Goal: Task Accomplishment & Management: Manage account settings

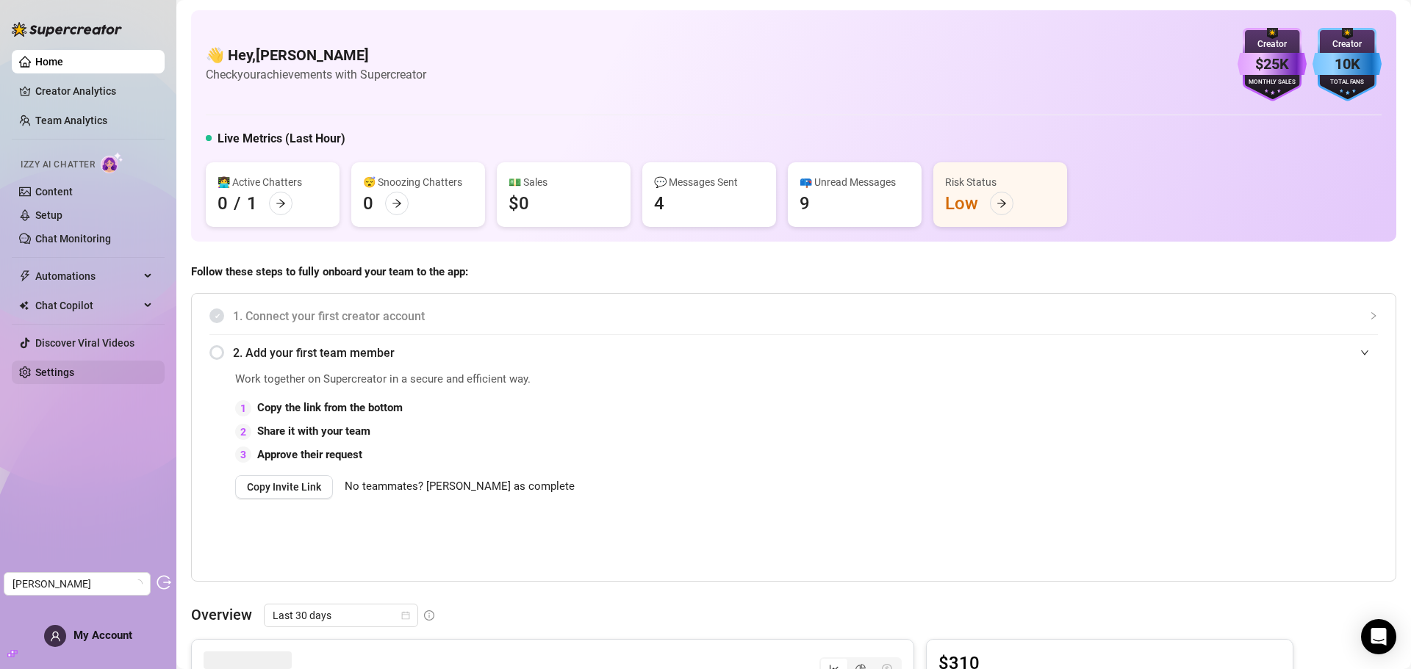
click at [53, 372] on link "Settings" at bounding box center [54, 373] width 39 height 12
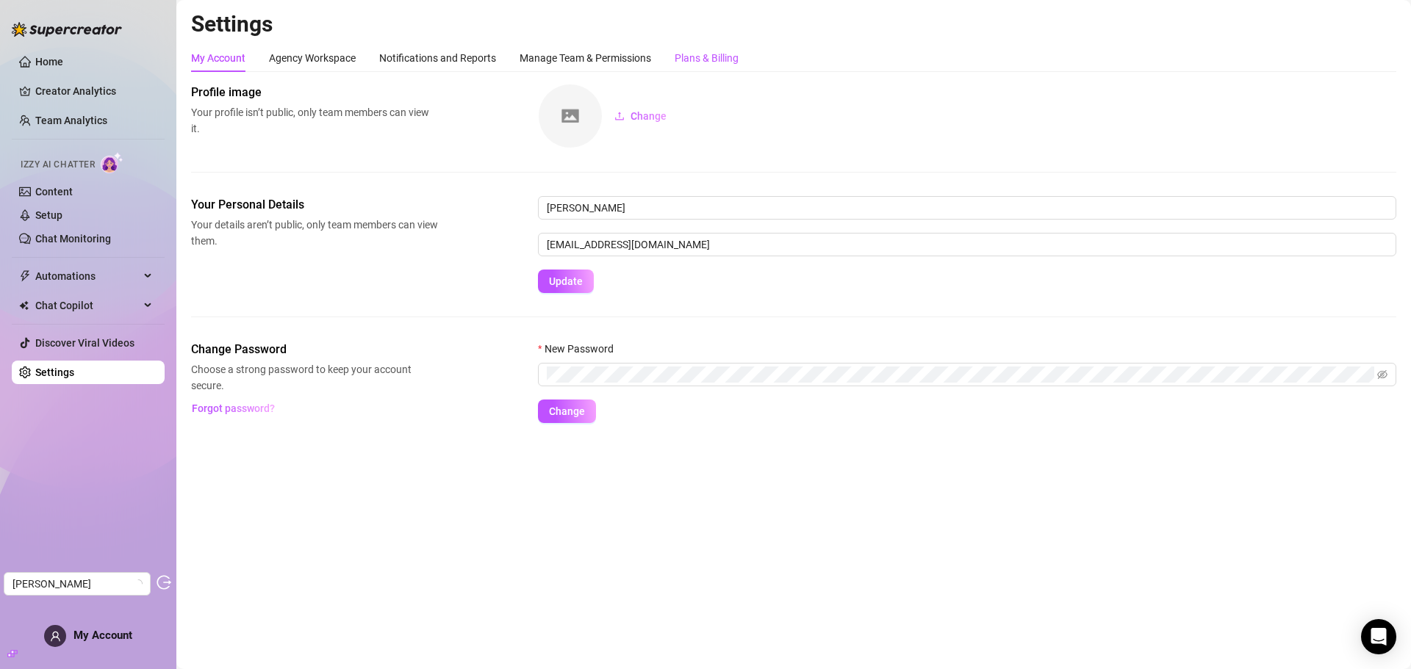
click at [687, 64] on div "Plans & Billing" at bounding box center [706, 58] width 64 height 16
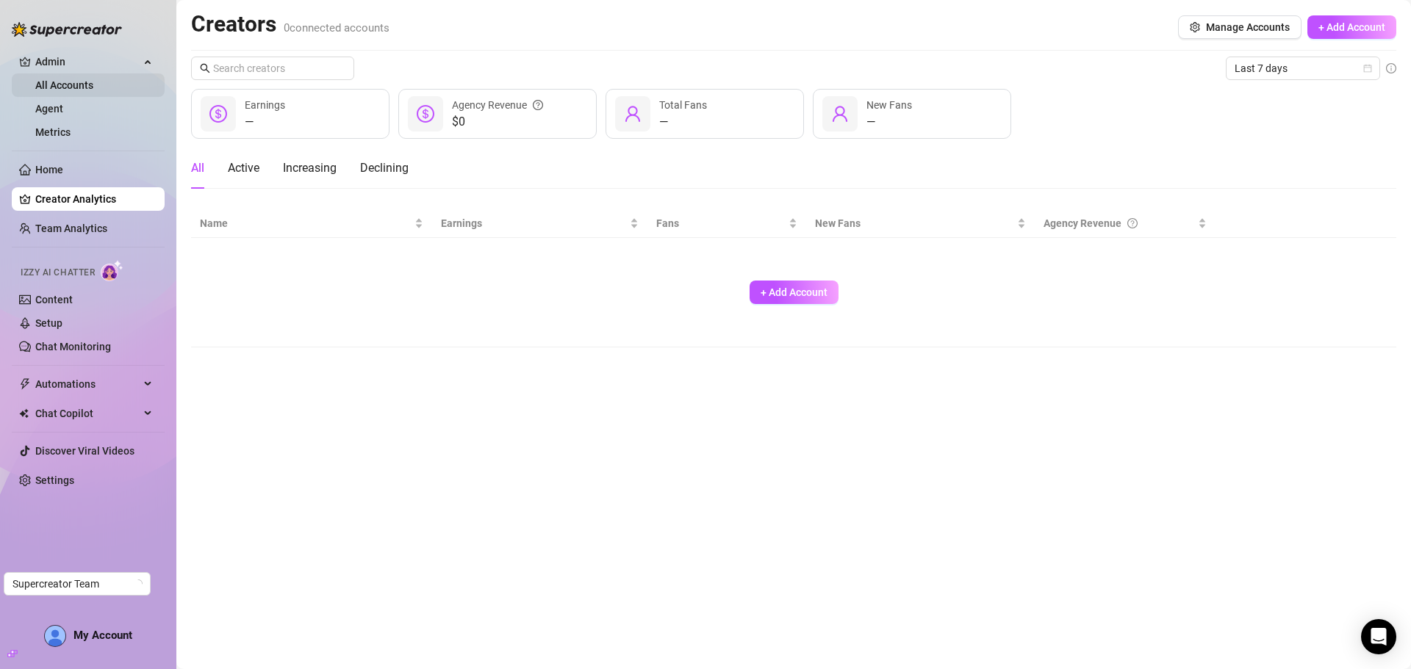
click at [87, 86] on link "All Accounts" at bounding box center [64, 85] width 58 height 12
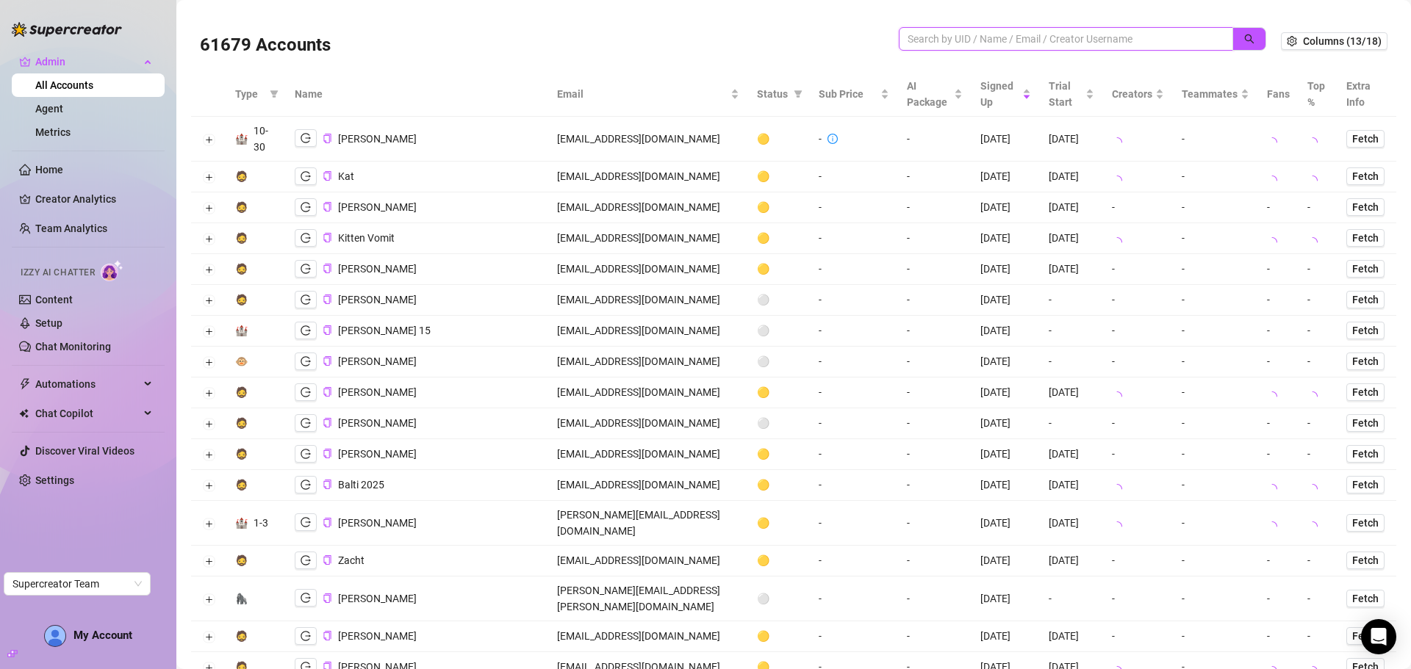
click at [968, 41] on input "search" at bounding box center [1059, 39] width 305 height 16
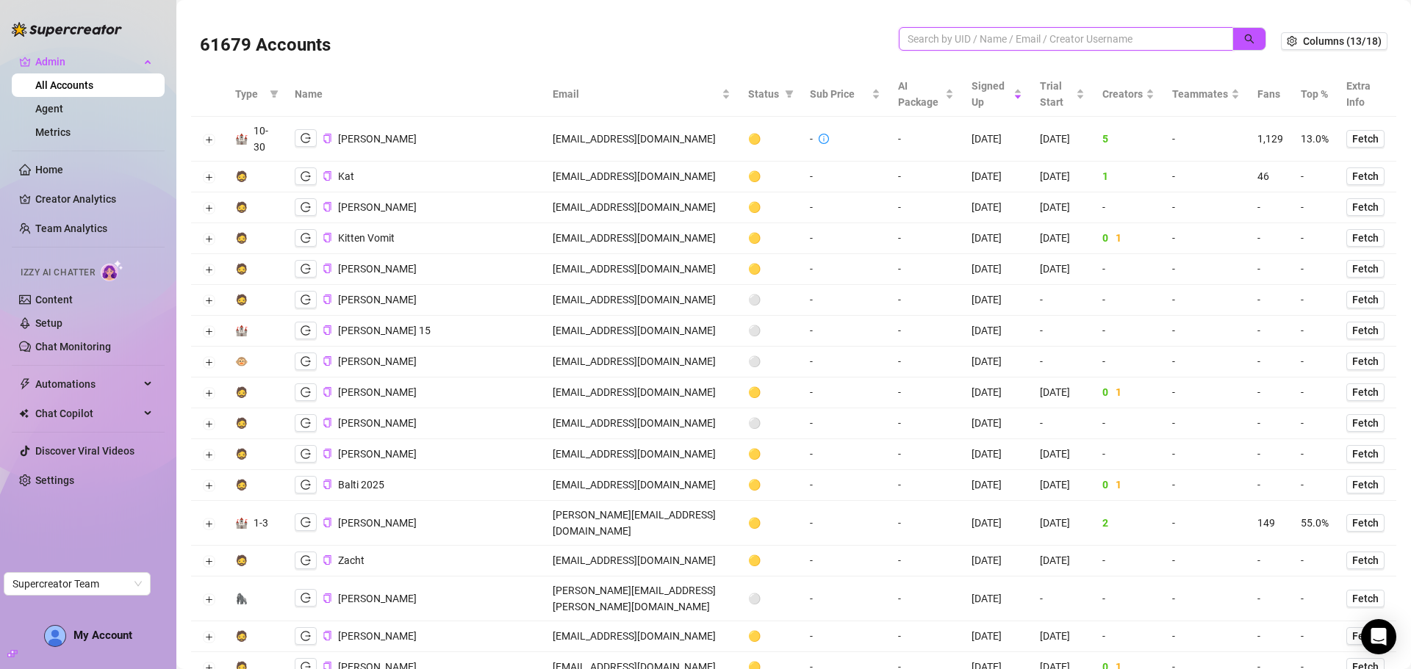
paste input "tlwanner24@gmail.com"
click at [1245, 40] on icon "search" at bounding box center [1250, 40] width 10 height 10
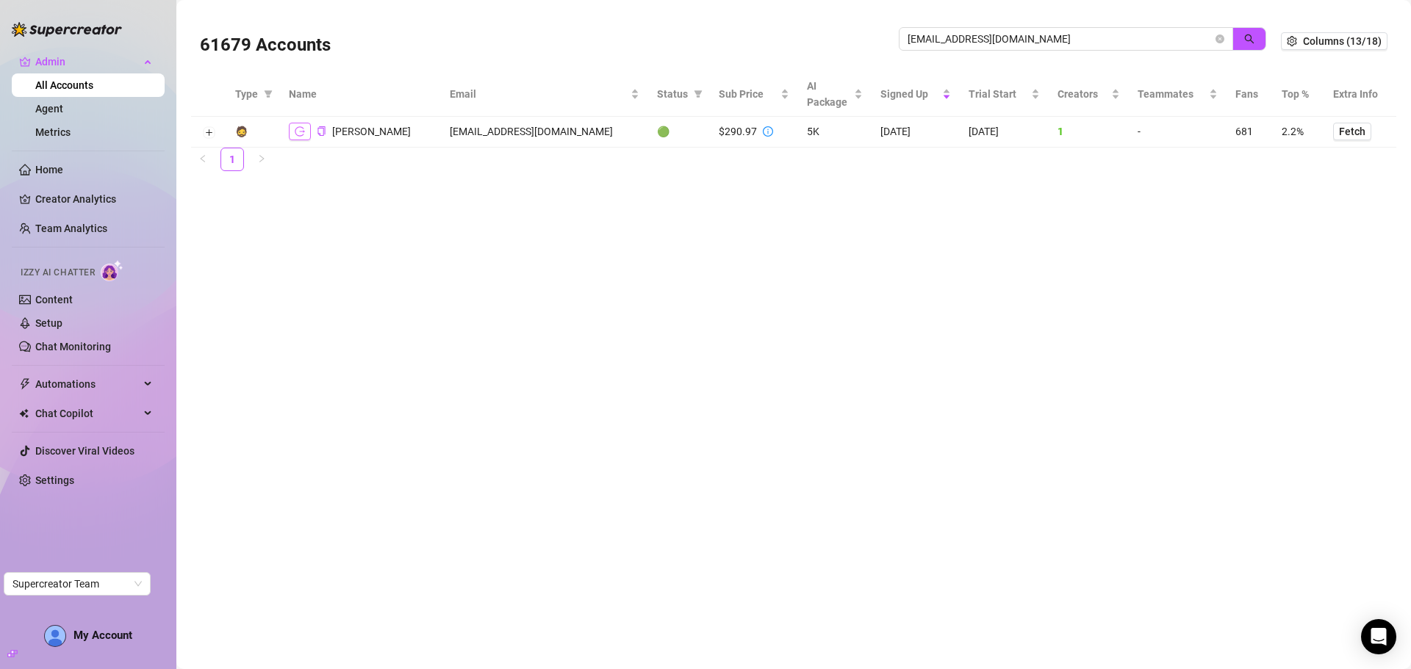
click at [306, 132] on button "button" at bounding box center [300, 132] width 22 height 18
click at [212, 137] on button "Expand row" at bounding box center [209, 133] width 12 height 12
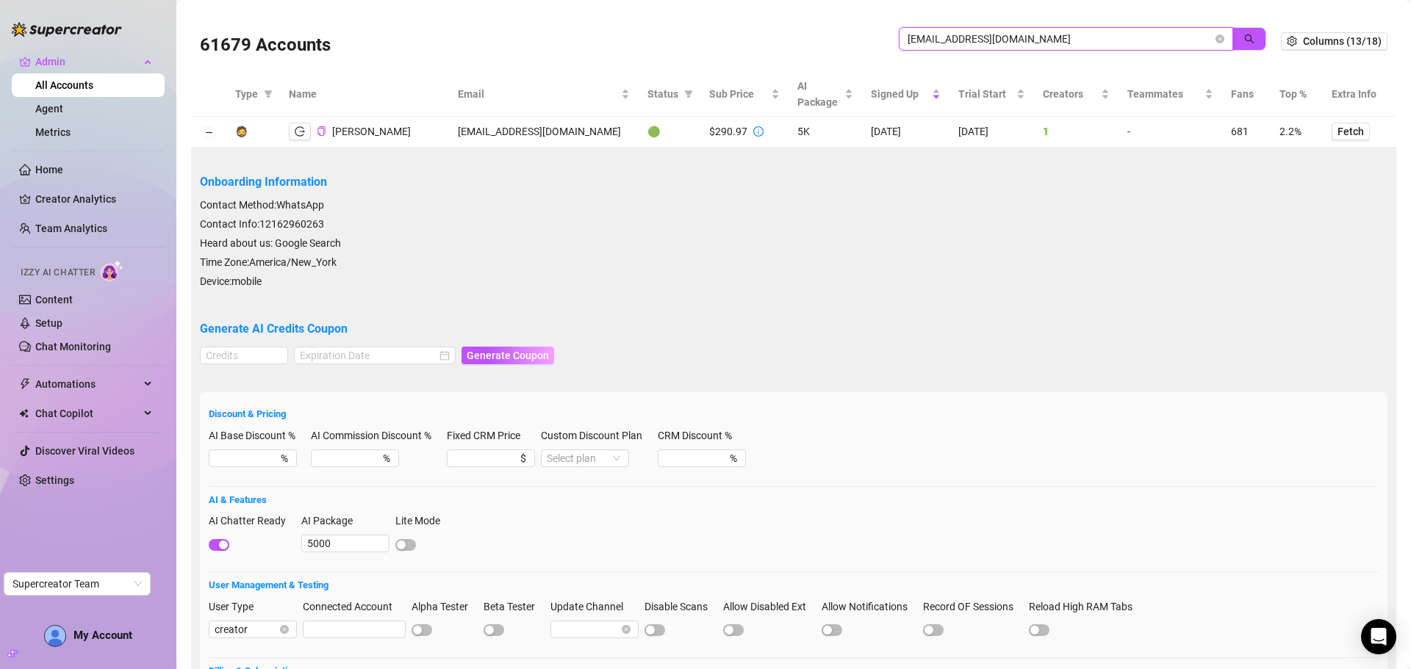
drag, startPoint x: 915, startPoint y: 43, endPoint x: 754, endPoint y: 43, distance: 160.9
click at [754, 43] on div "61679 Accounts tlwanner24@gmail.com" at bounding box center [740, 41] width 1081 height 50
paste input "samantha.grey4200"
click at [1244, 35] on icon "search" at bounding box center [1249, 39] width 10 height 10
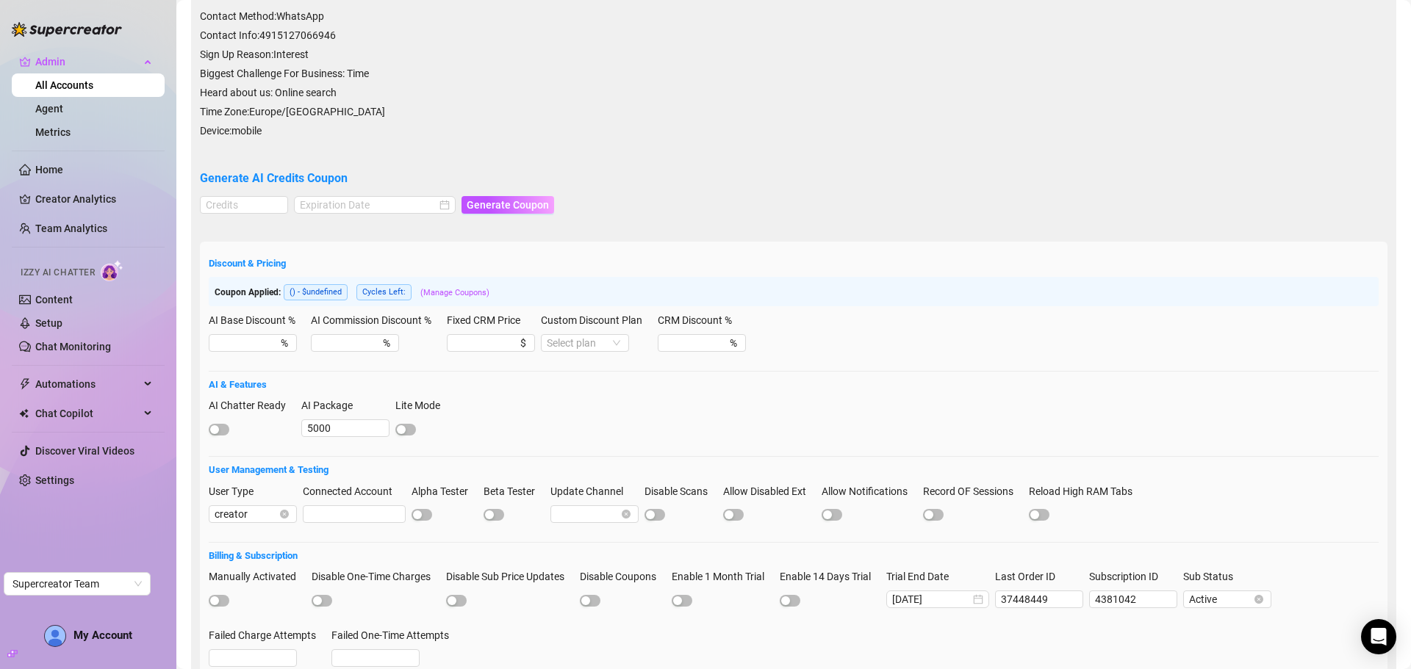
scroll to position [309, 0]
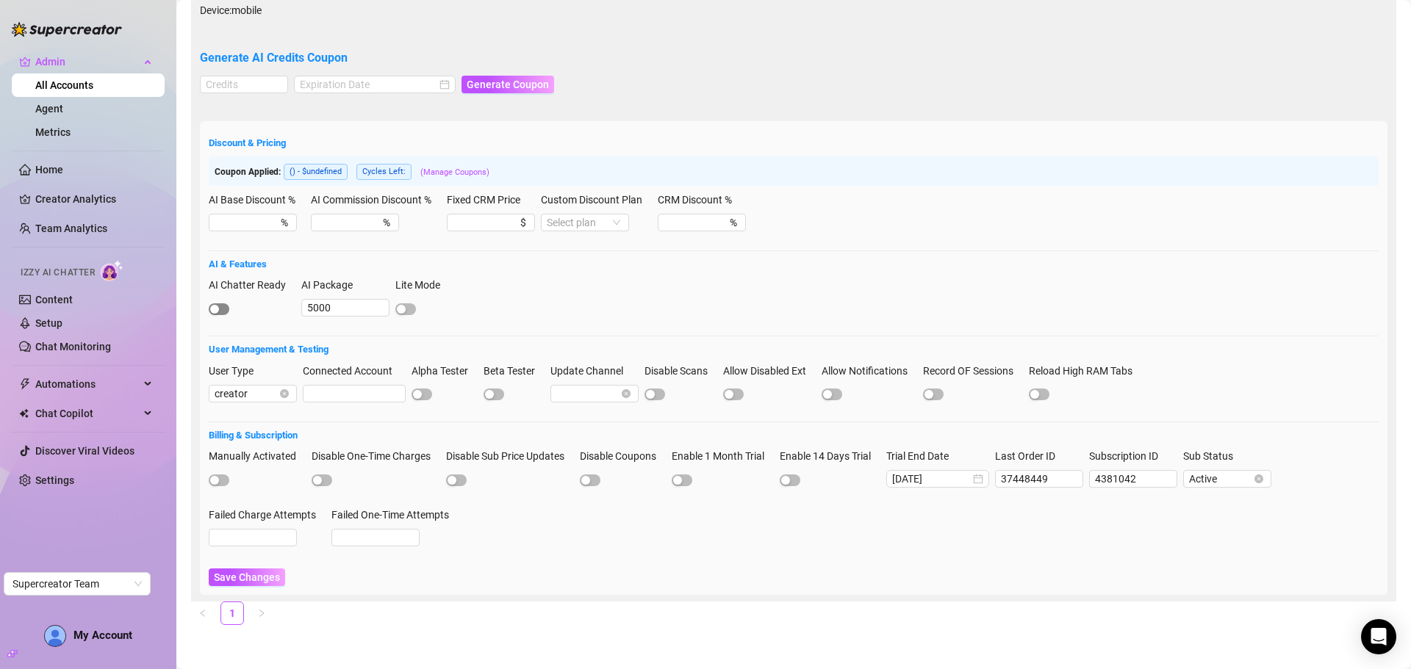
click at [224, 307] on span "button" at bounding box center [219, 309] width 21 height 12
click at [275, 576] on span "Save Changes" at bounding box center [247, 578] width 66 height 12
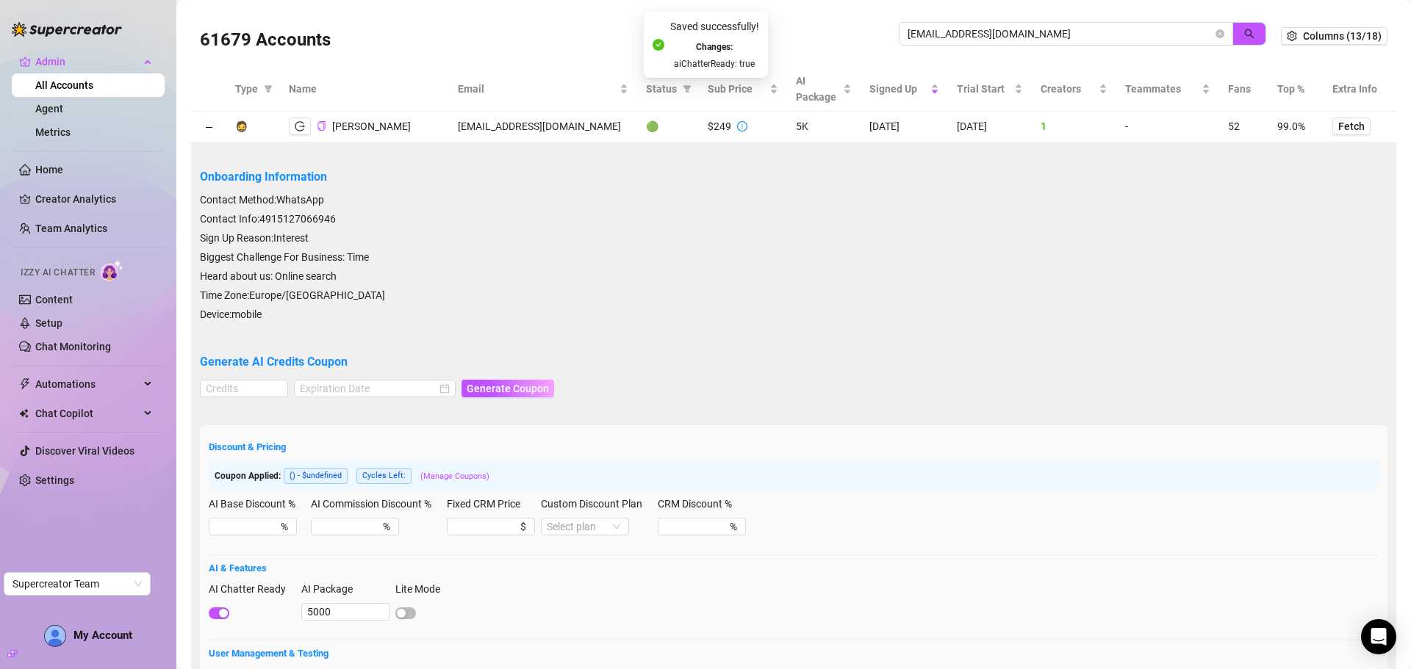
scroll to position [0, 0]
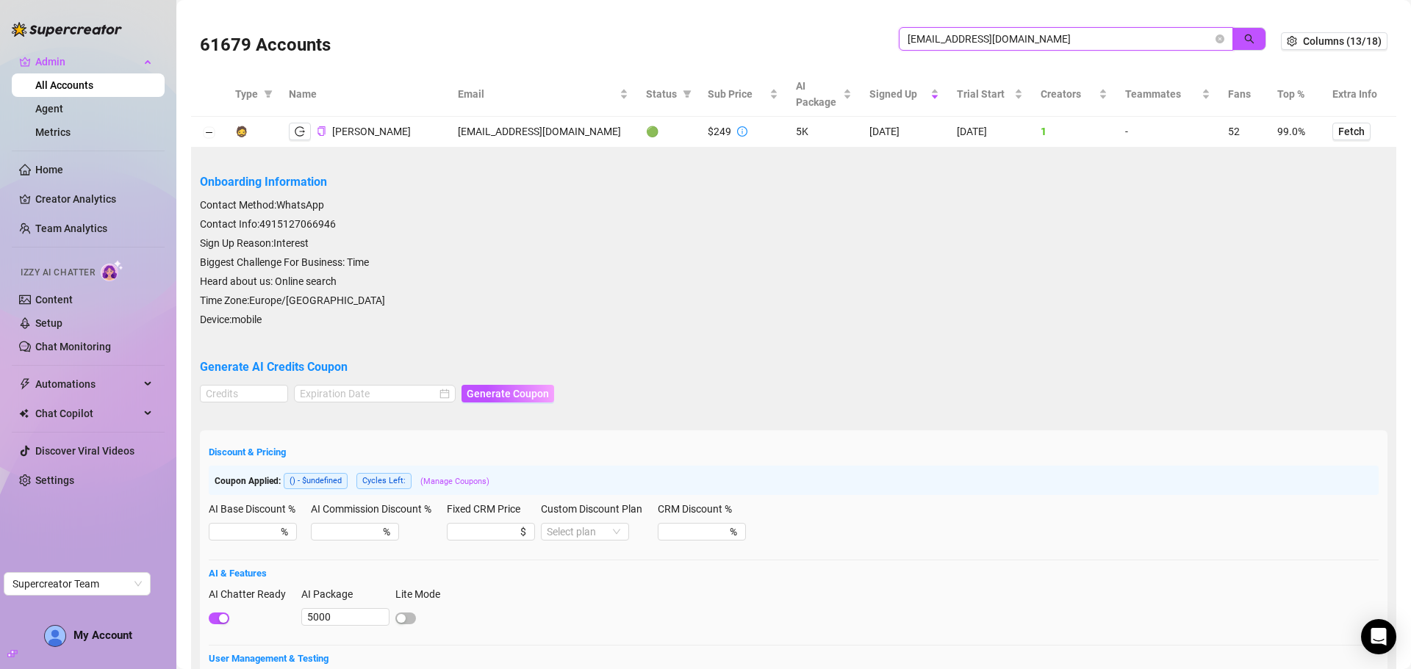
drag, startPoint x: 1081, startPoint y: 35, endPoint x: 865, endPoint y: 41, distance: 216.1
click at [865, 41] on div "61679 Accounts samantha.grey4200@gmail.com" at bounding box center [740, 41] width 1081 height 50
paste input "meltymochii"
click at [1247, 32] on button "button" at bounding box center [1249, 39] width 34 height 24
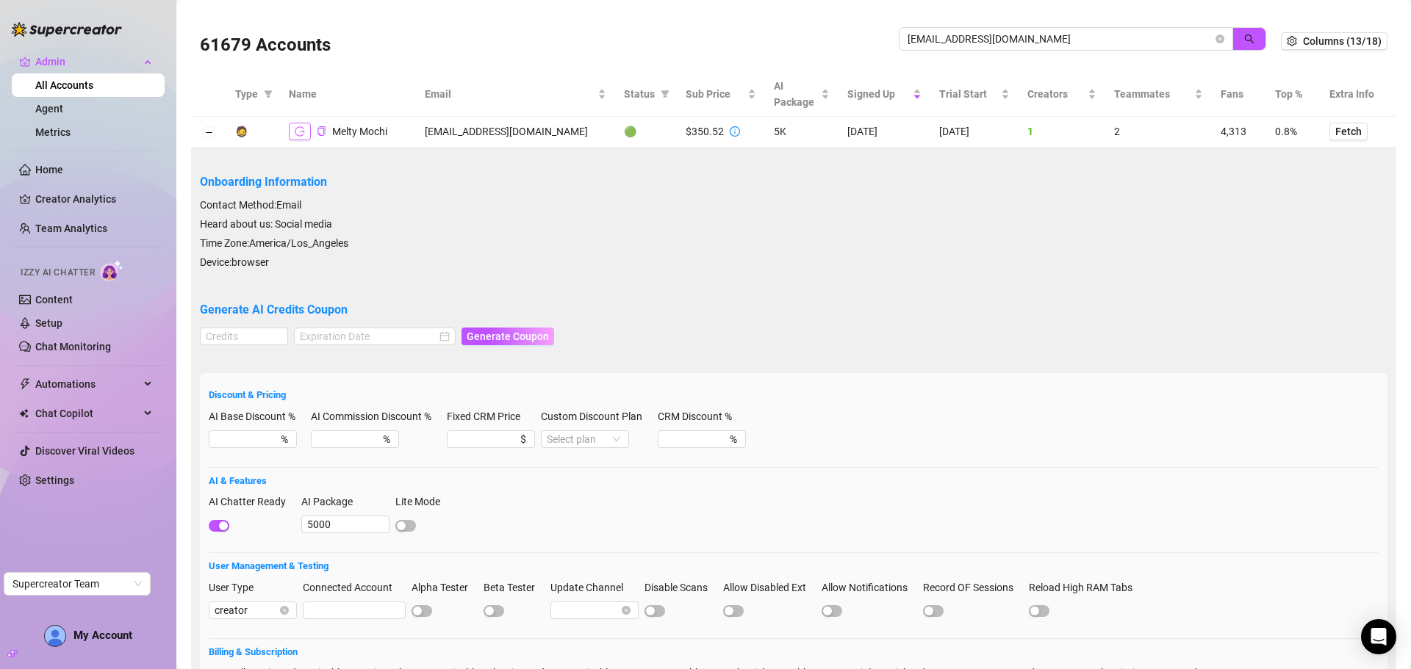
click at [306, 128] on button "button" at bounding box center [300, 132] width 22 height 18
drag, startPoint x: 1059, startPoint y: 37, endPoint x: 771, endPoint y: 51, distance: 289.0
click at [771, 51] on div "61679 Accounts meltymochii@gmail.com" at bounding box center [740, 41] width 1081 height 50
paste input "8pvnJ3wSo0ThCqIV9RbE7DCXxOq1"
click at [1244, 35] on icon "search" at bounding box center [1249, 39] width 10 height 10
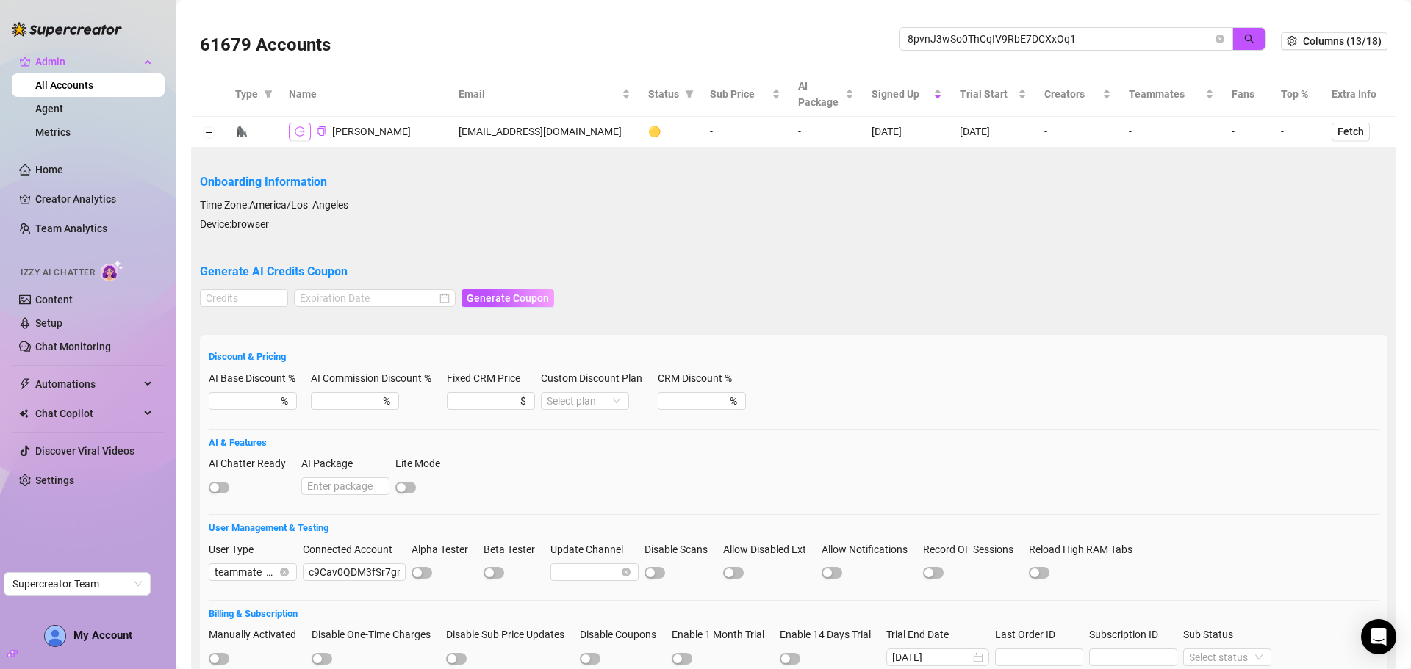
click at [296, 134] on icon "logout" at bounding box center [300, 131] width 10 height 10
drag, startPoint x: 1101, startPoint y: 40, endPoint x: 774, endPoint y: 29, distance: 327.1
click at [774, 29] on div "61679 Accounts 8pvnJ3wSo0ThCqIV9RbE7DCXxOq1" at bounding box center [740, 41] width 1081 height 50
paste input "tallmaitai0ntheroxx@aol.com"
click at [1244, 44] on span "button" at bounding box center [1249, 39] width 10 height 12
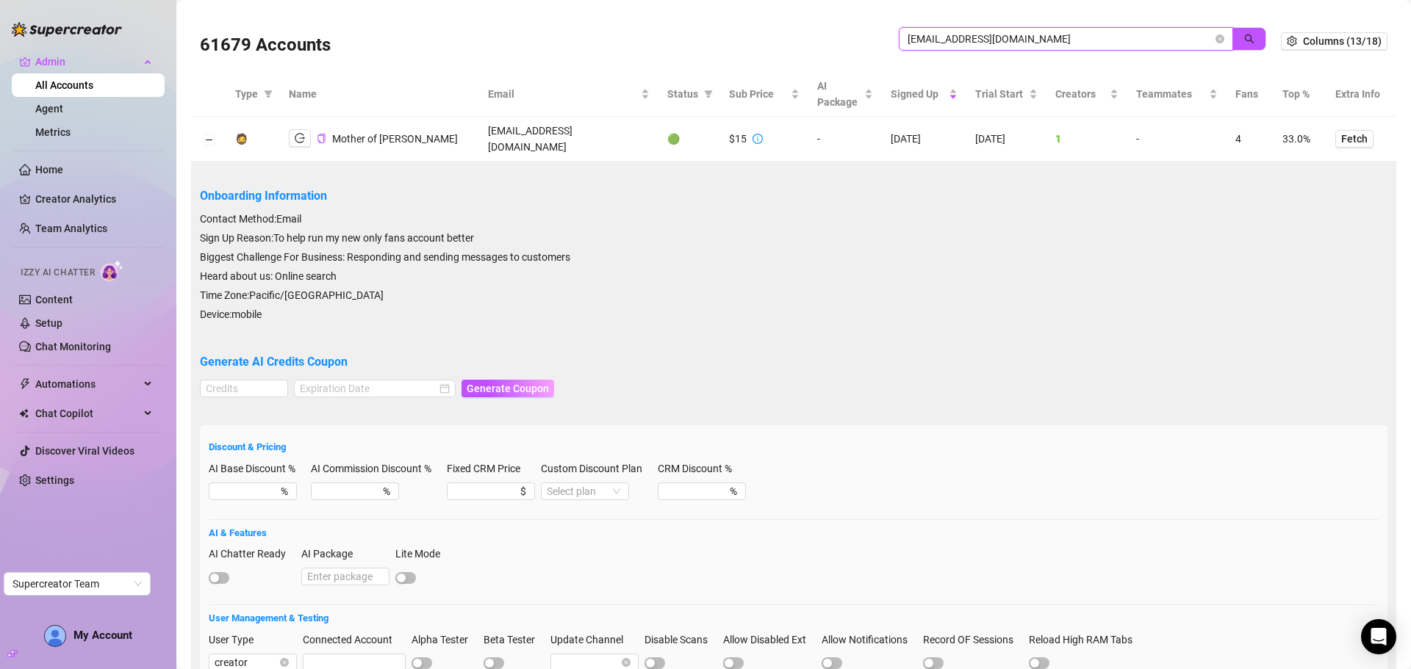
drag, startPoint x: 1012, startPoint y: 3, endPoint x: 843, endPoint y: -1, distance: 168.3
click at [843, 0] on html "Admin All Accounts Agent Metrics Home Creator Analytics Team Analytics Izzy AI …" at bounding box center [705, 334] width 1411 height 669
paste input "c9Cav0QDM3fSr7gnCKbmJZx7sKT2"
click at [1237, 46] on button "button" at bounding box center [1249, 39] width 34 height 24
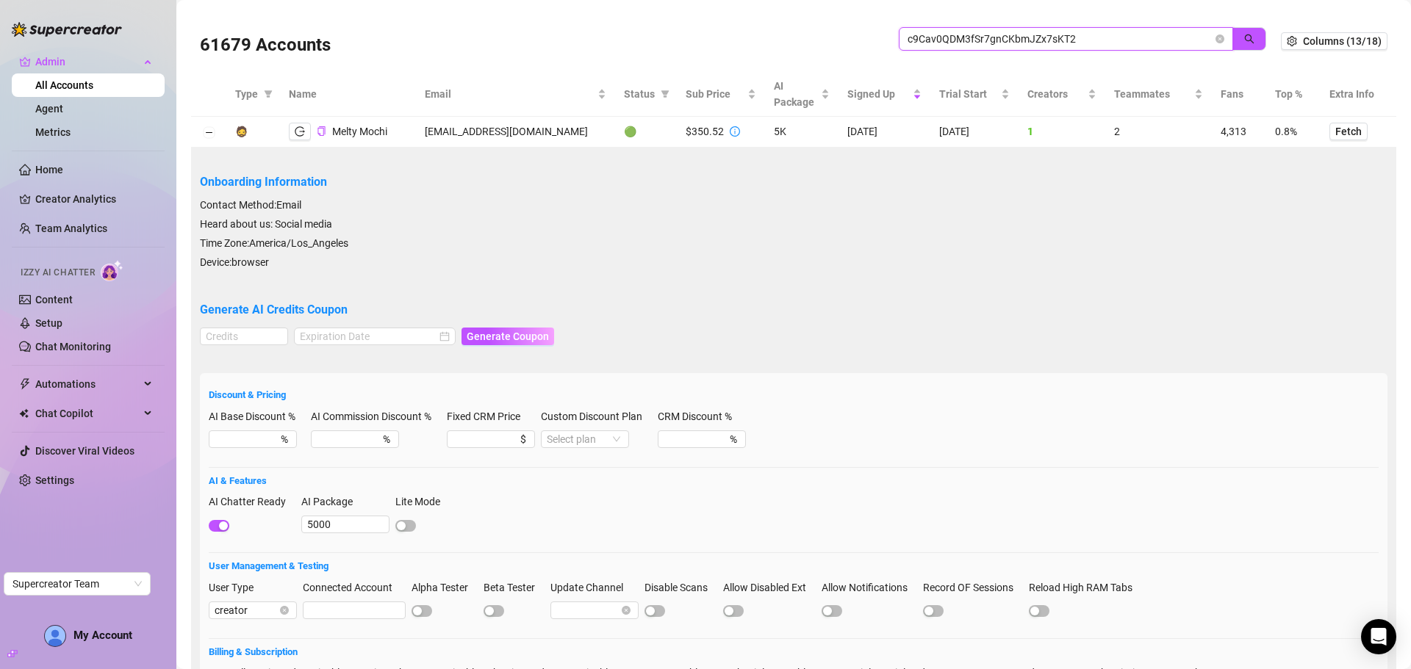
drag, startPoint x: 1108, startPoint y: 40, endPoint x: 820, endPoint y: 21, distance: 288.6
click at [820, 21] on div "61679 Accounts c9Cav0QDM3fSr7gnCKbmJZx7sKT2" at bounding box center [740, 41] width 1081 height 50
paste input "likeaghostllc@gmail.com"
click at [1239, 46] on button "button" at bounding box center [1249, 39] width 34 height 24
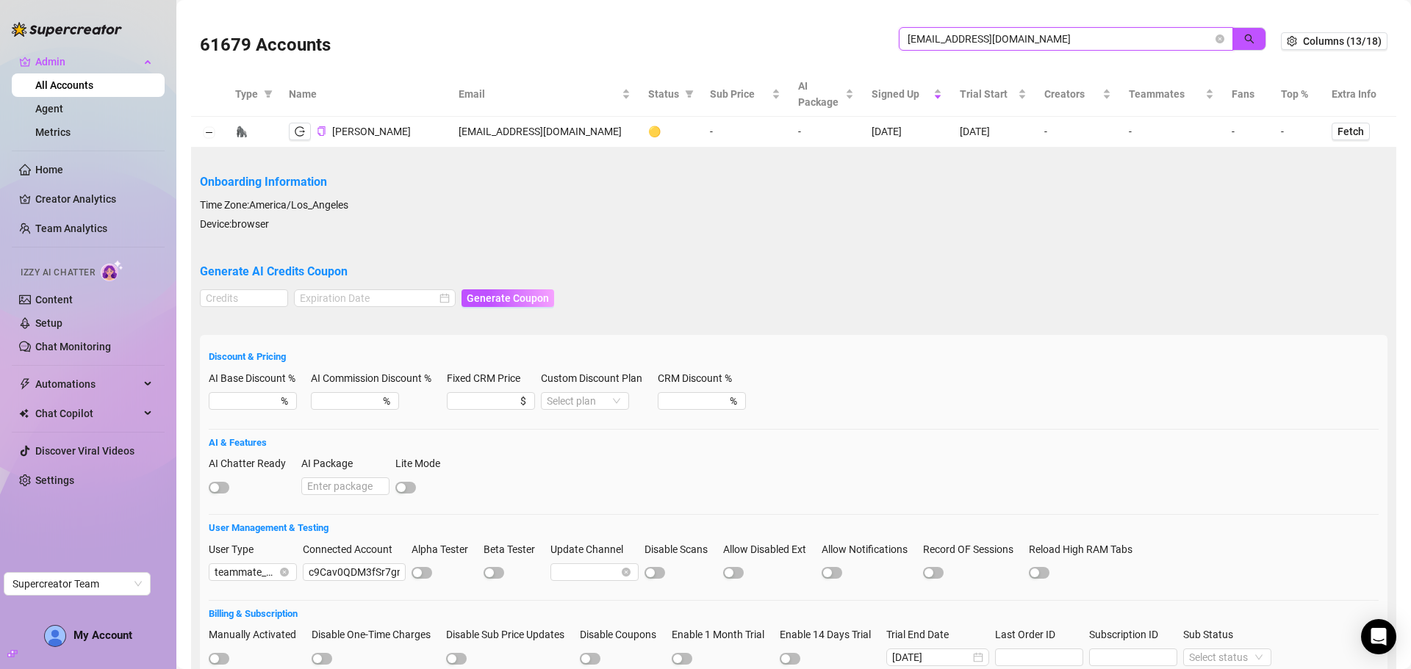
type input "likeaghostllc@gmail.com"
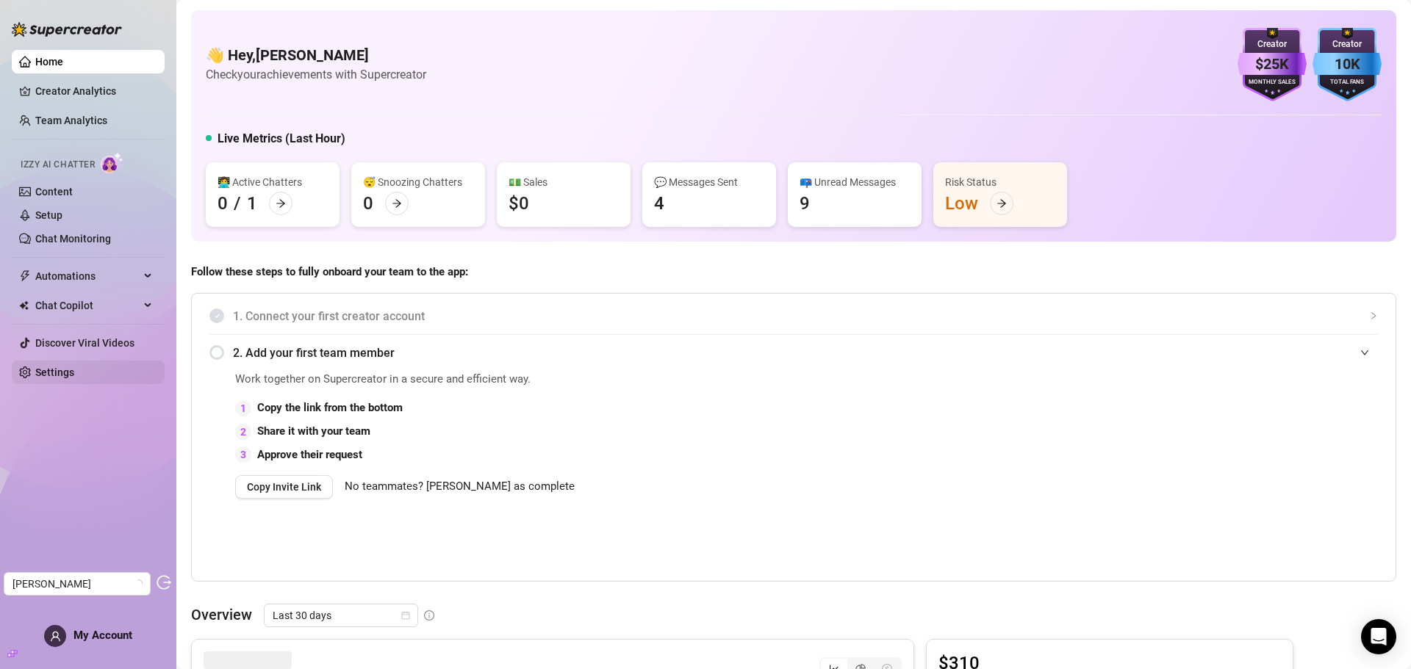
click at [63, 372] on link "Settings" at bounding box center [54, 373] width 39 height 12
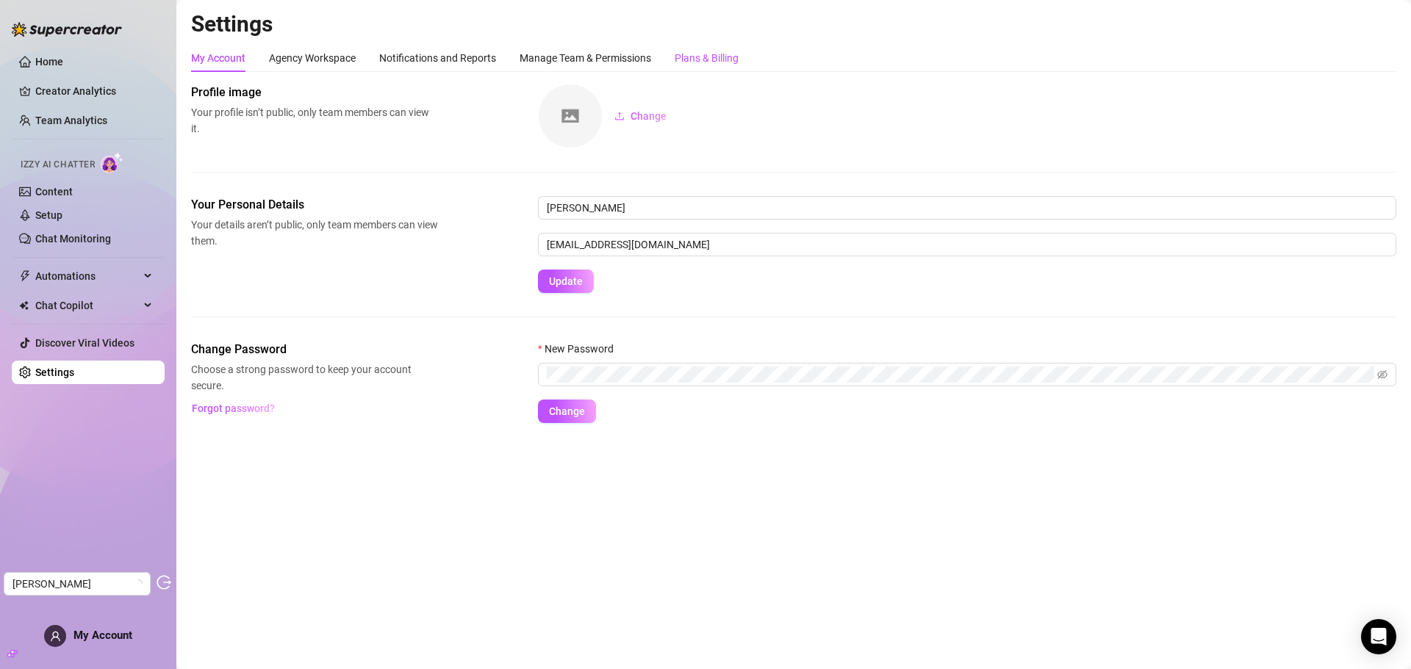
click at [710, 54] on div "Plans & Billing" at bounding box center [706, 58] width 64 height 16
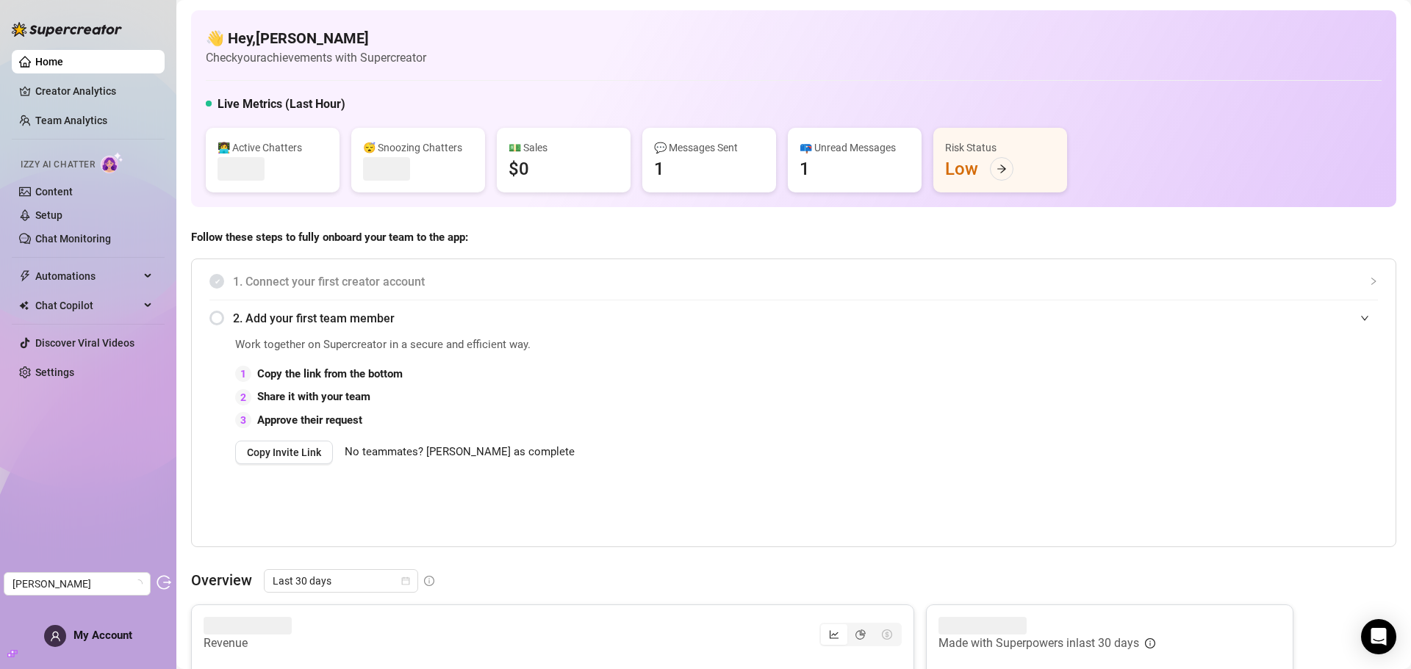
drag, startPoint x: 79, startPoint y: 367, endPoint x: 111, endPoint y: 357, distance: 33.0
click at [74, 367] on link "Settings" at bounding box center [54, 373] width 39 height 12
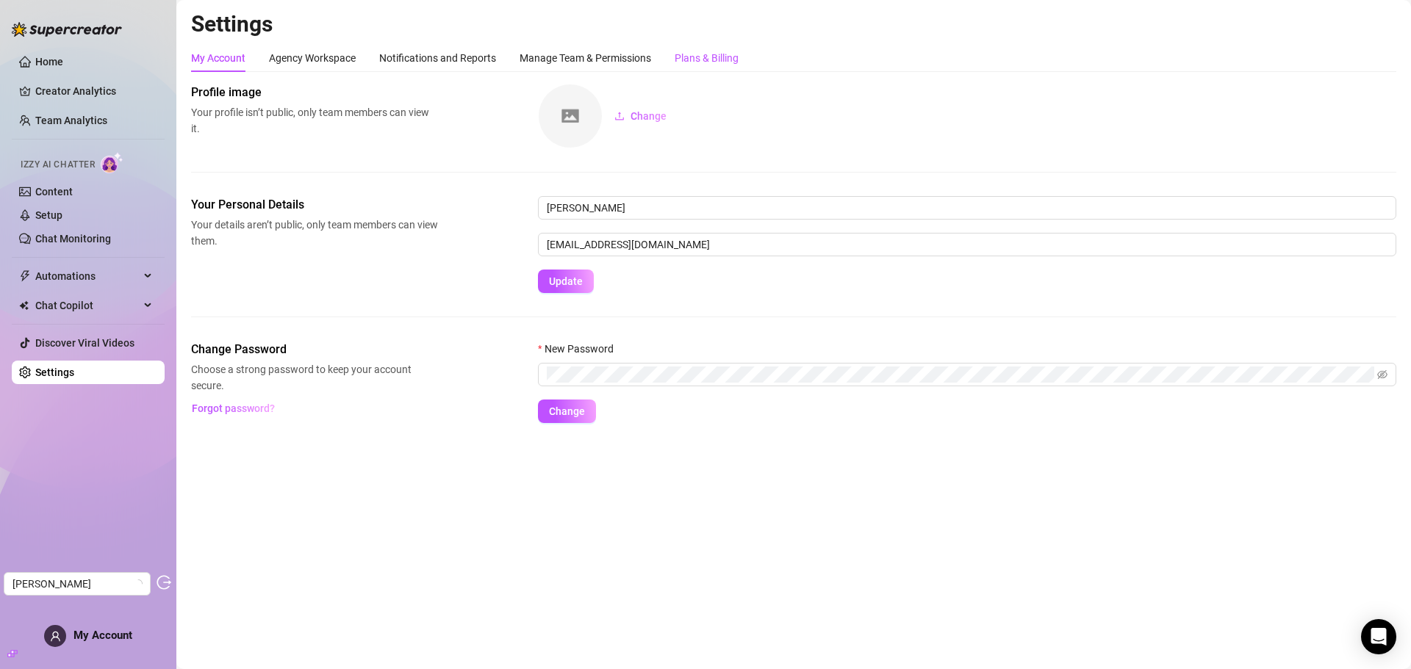
click at [708, 59] on div "Plans & Billing" at bounding box center [706, 58] width 64 height 16
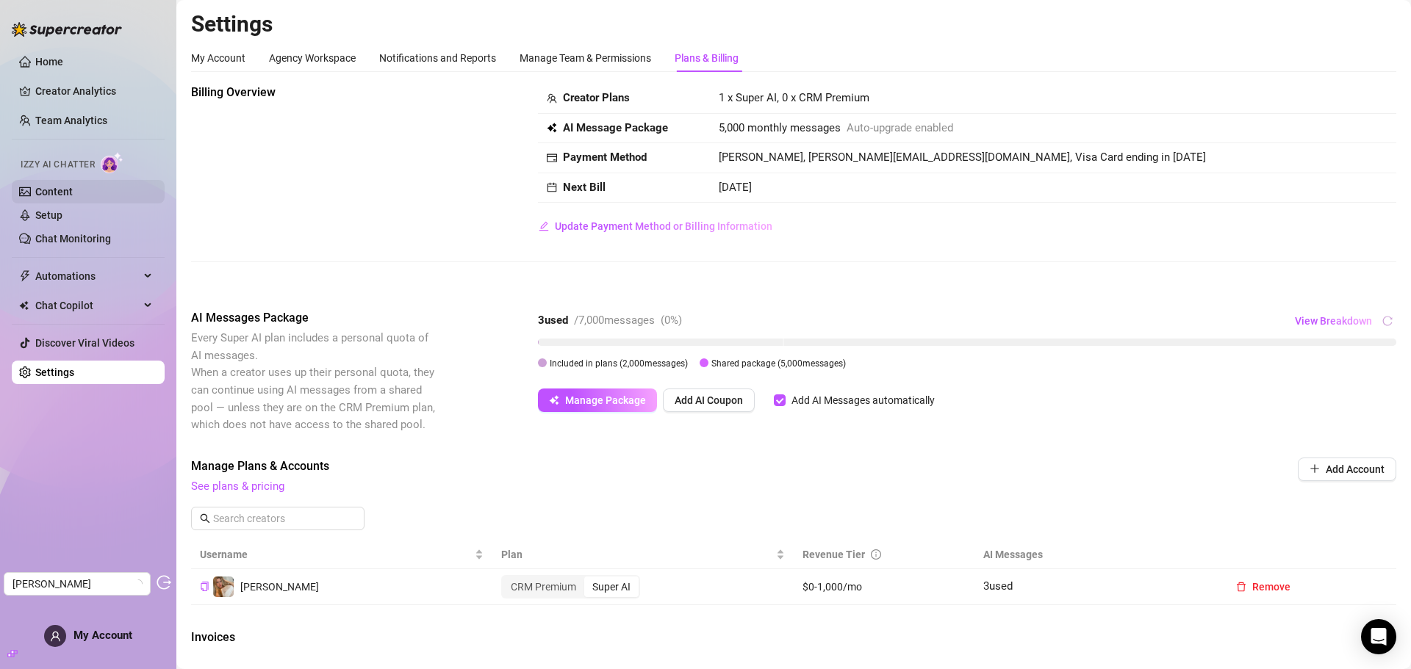
click at [59, 192] on link "Content" at bounding box center [53, 192] width 37 height 12
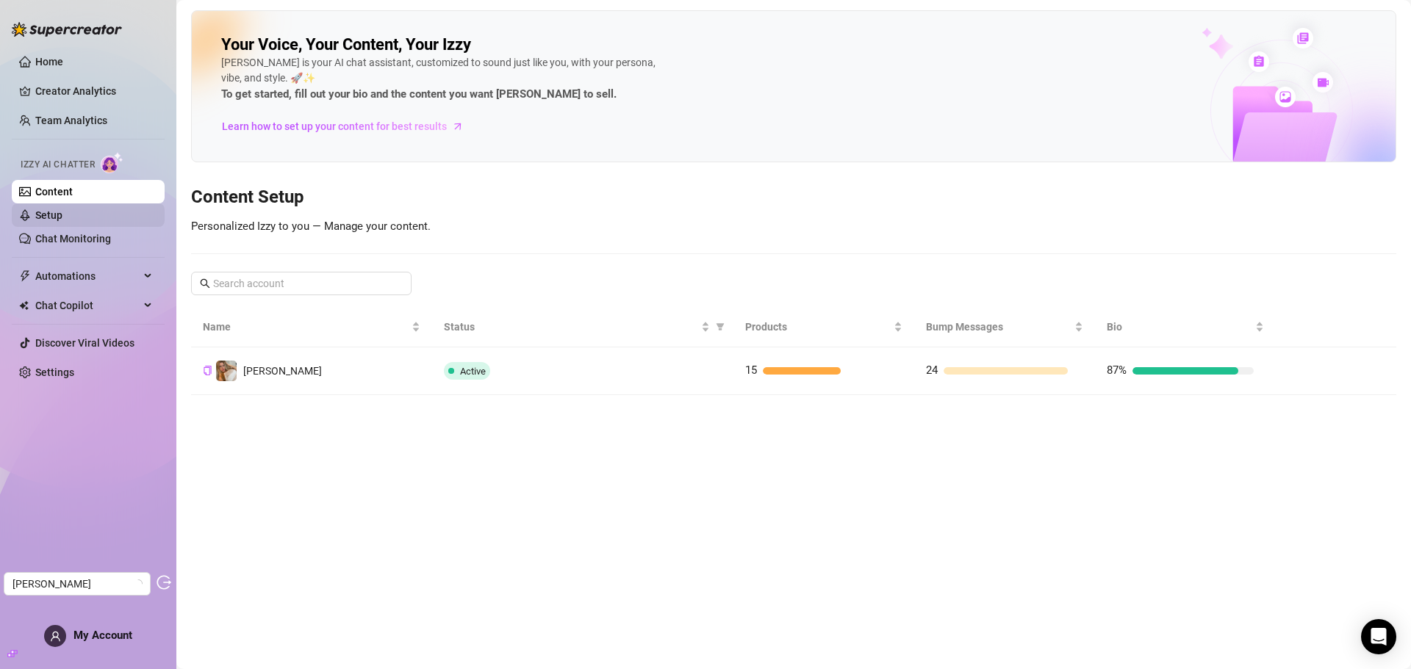
click at [60, 218] on link "Setup" at bounding box center [48, 215] width 27 height 12
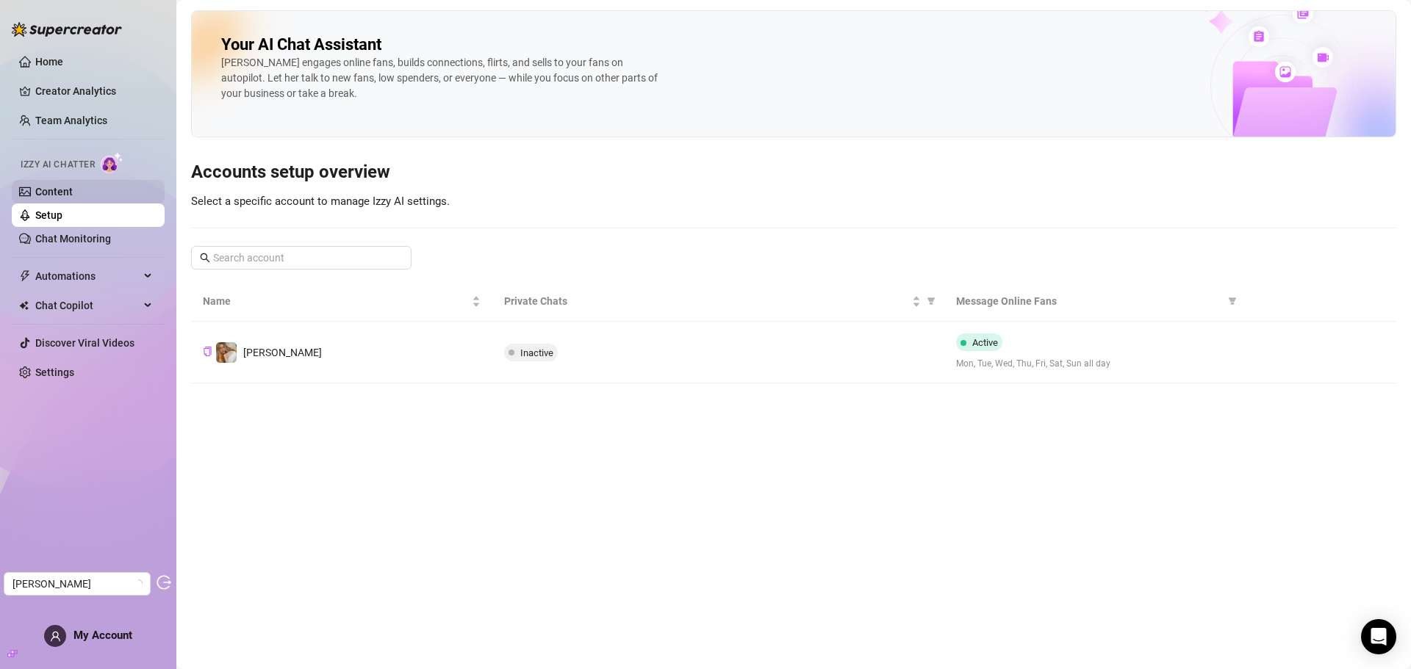
click at [60, 197] on link "Content" at bounding box center [53, 192] width 37 height 12
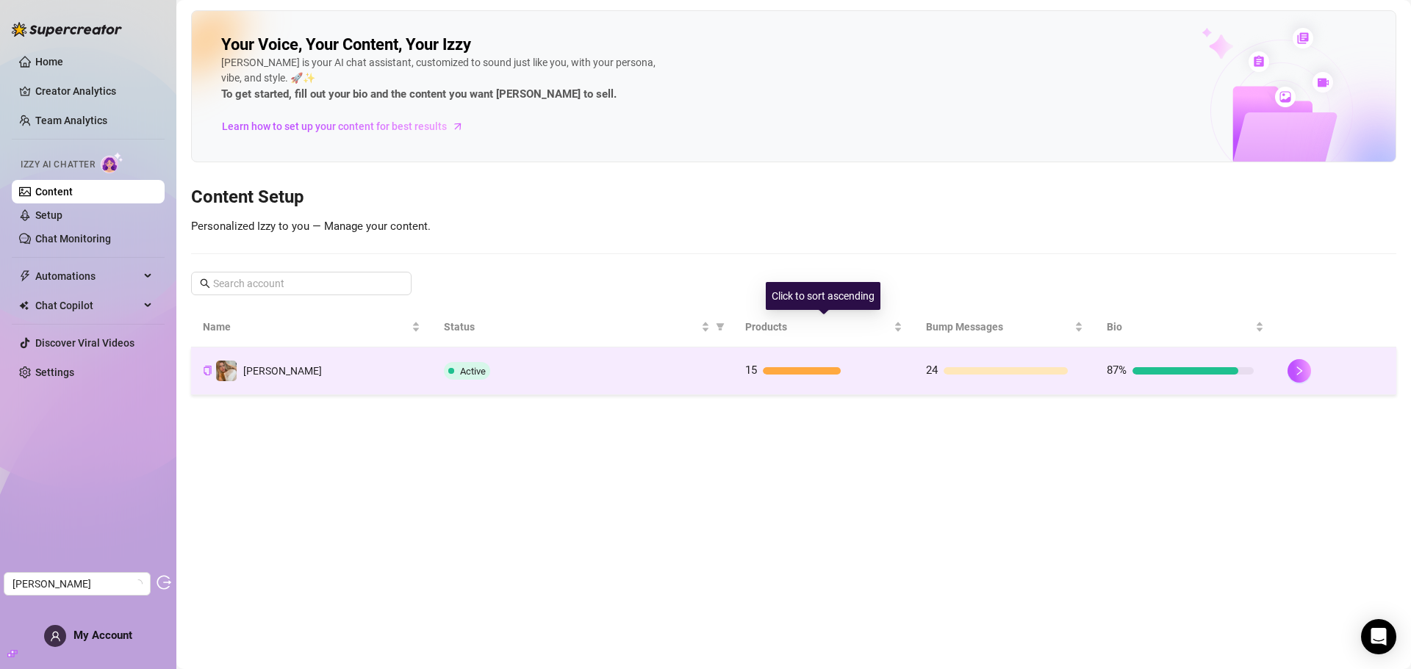
click at [656, 360] on td "Active" at bounding box center [582, 371] width 301 height 48
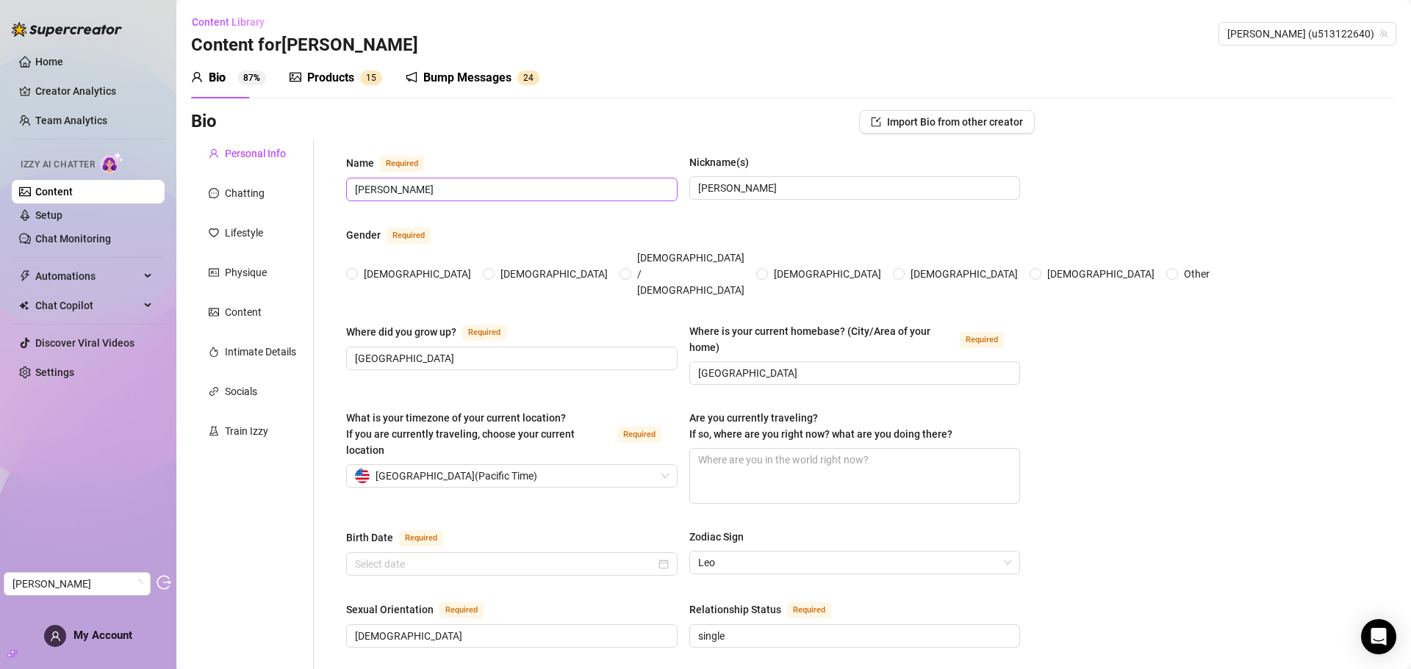
radio input "true"
type input "August 9th, 1977"
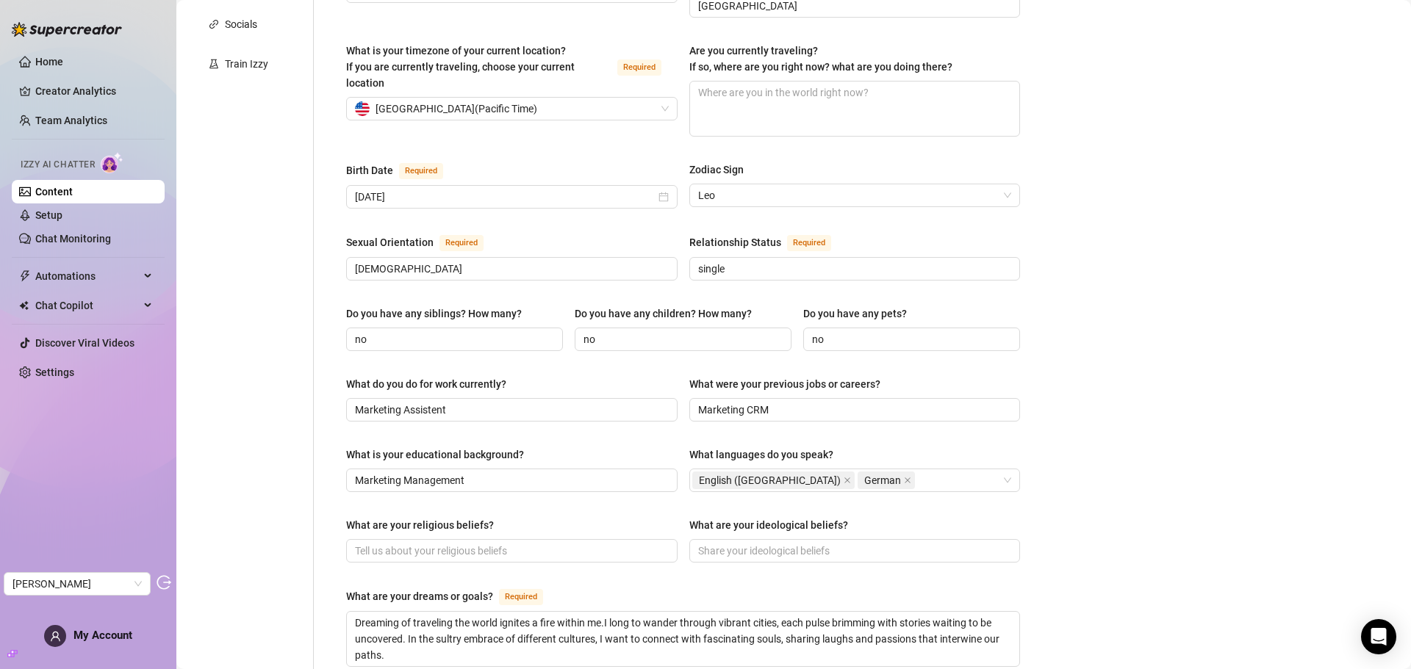
scroll to position [73, 0]
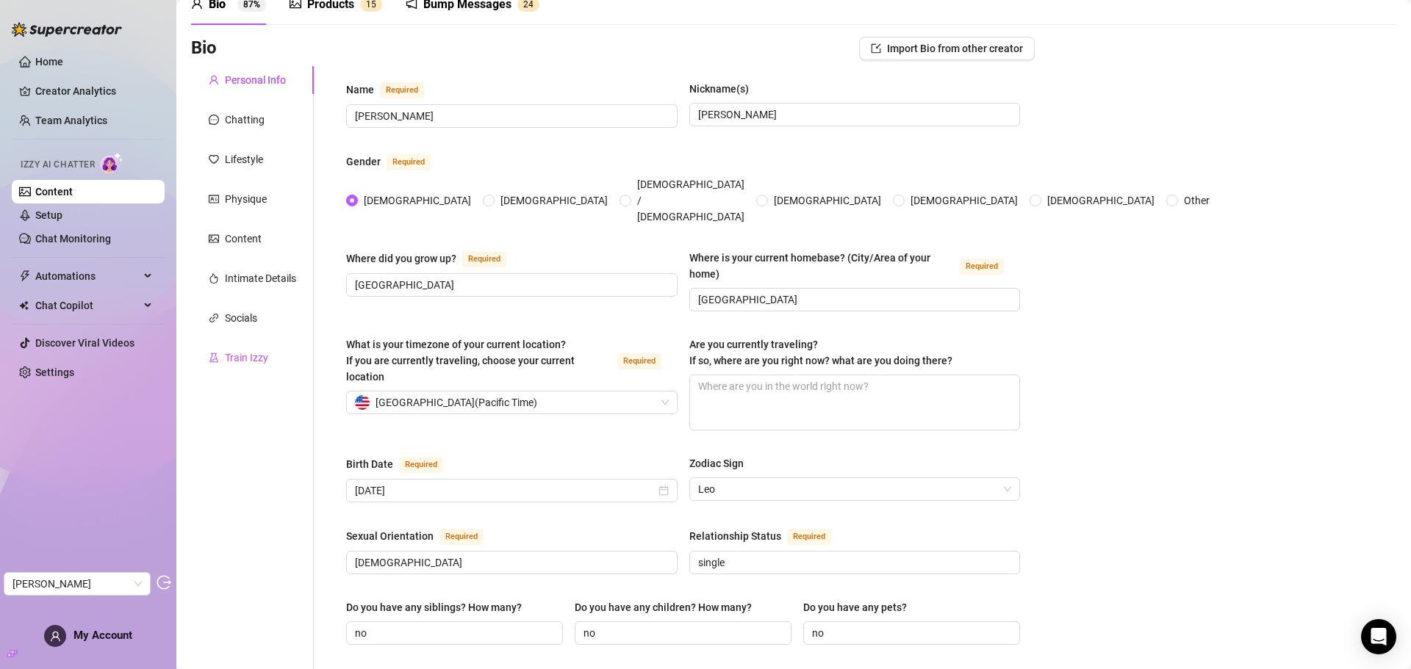
click at [240, 360] on div "Train Izzy" at bounding box center [246, 358] width 43 height 16
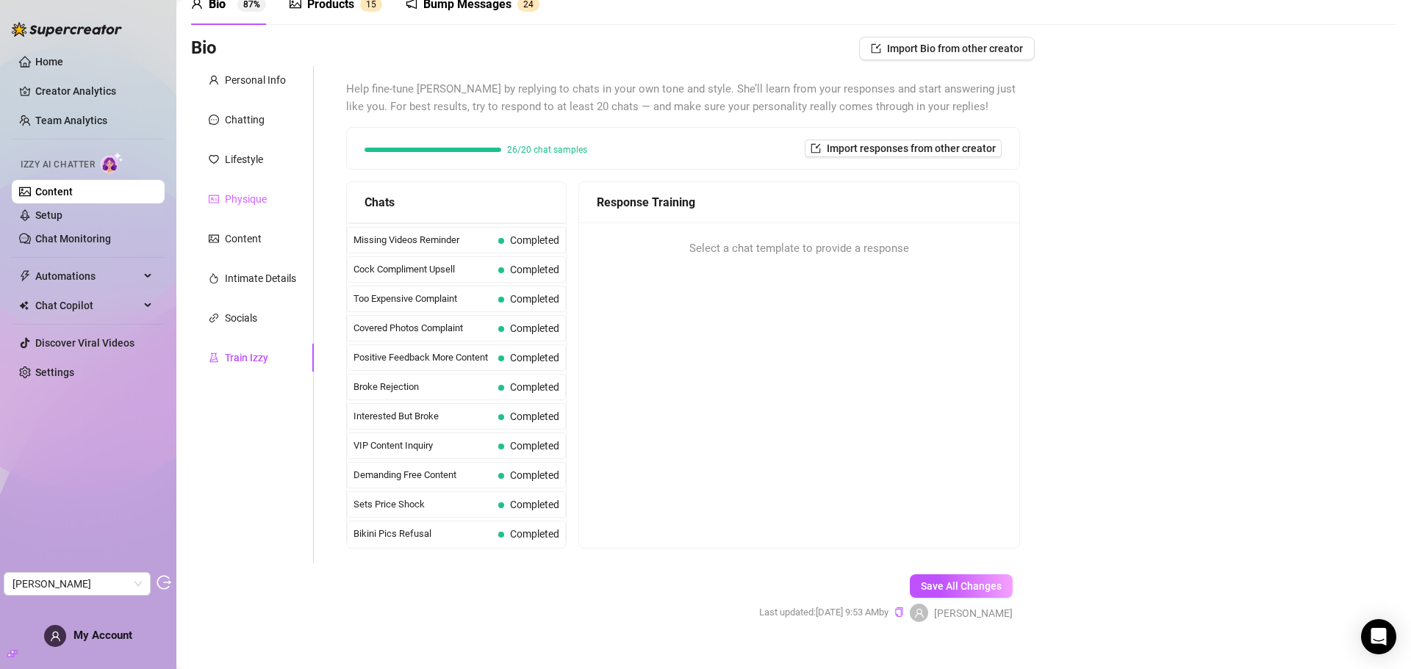
scroll to position [0, 0]
click at [256, 132] on div "Chatting" at bounding box center [252, 120] width 123 height 28
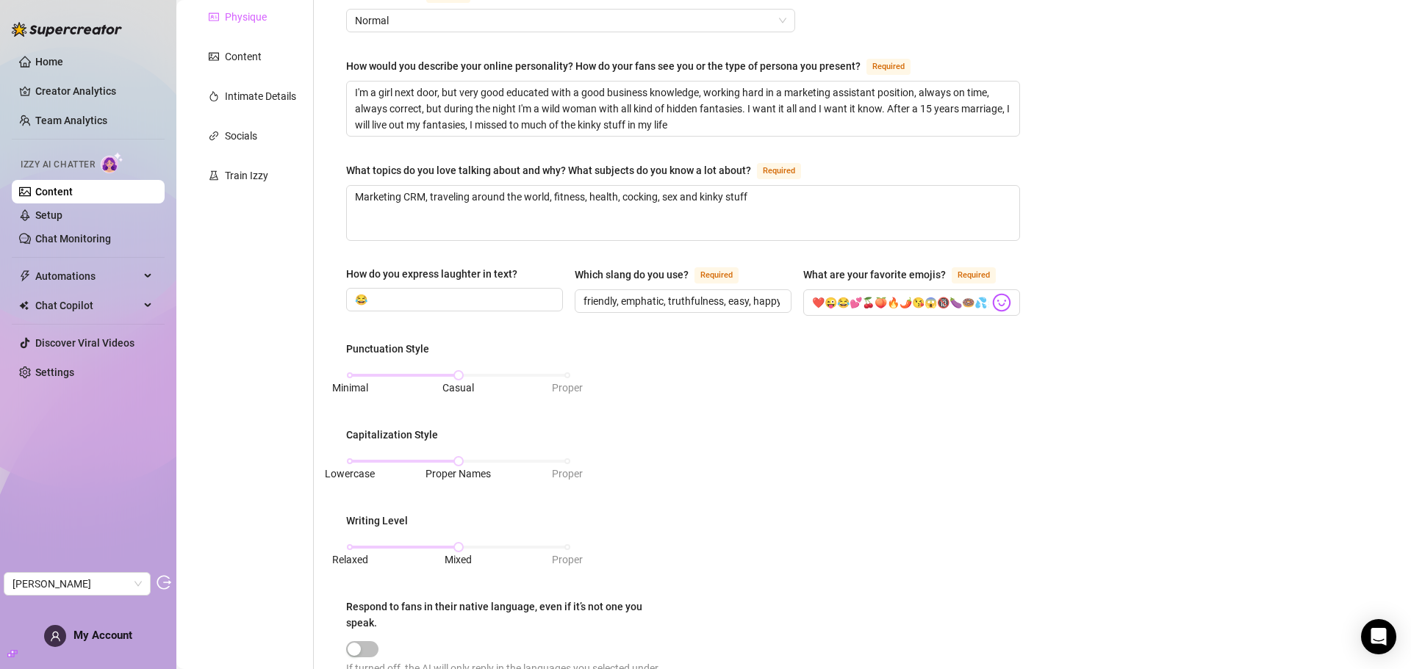
scroll to position [147, 0]
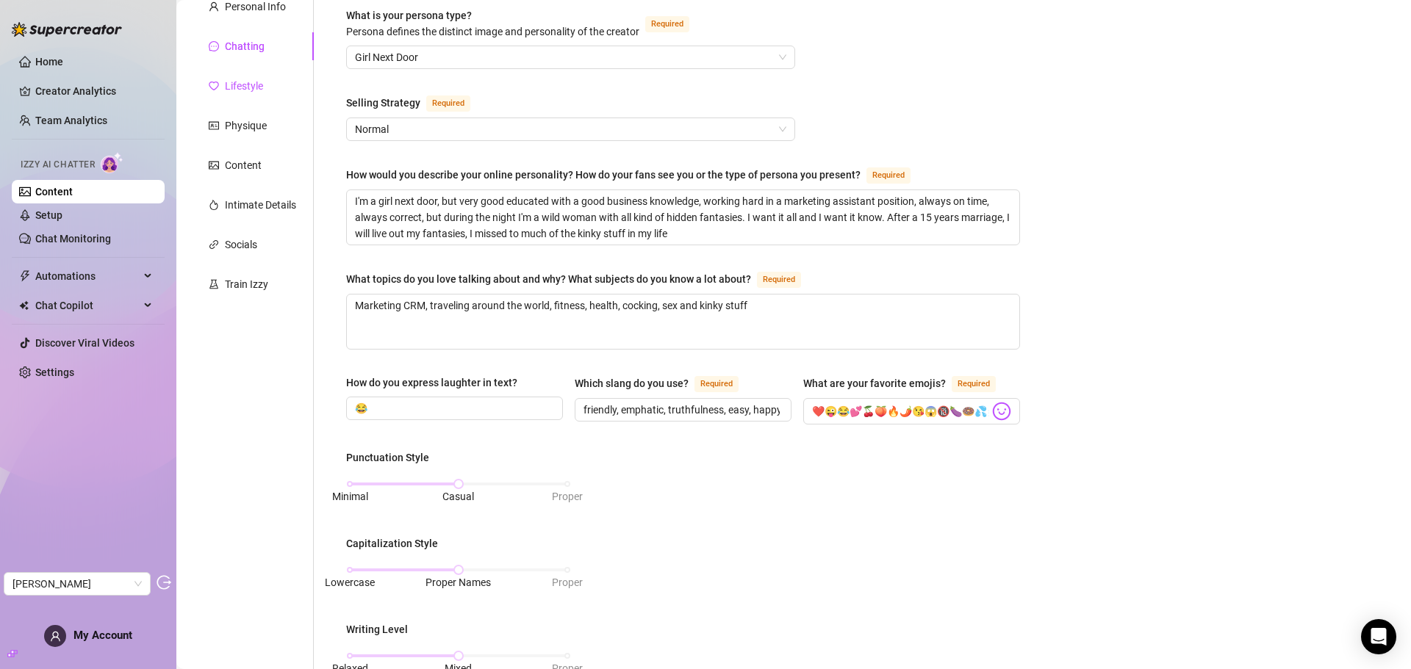
click at [254, 87] on div "Lifestyle" at bounding box center [244, 86] width 38 height 16
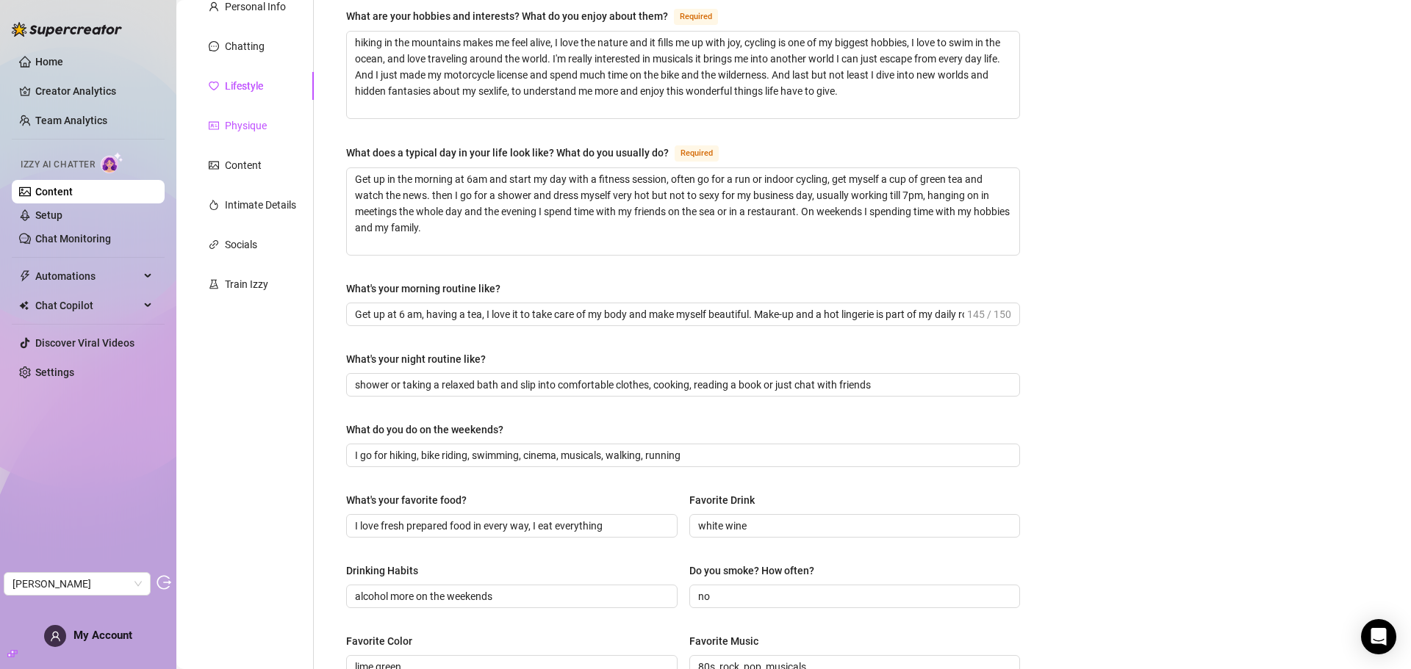
click at [234, 120] on div "Physique" at bounding box center [246, 126] width 42 height 16
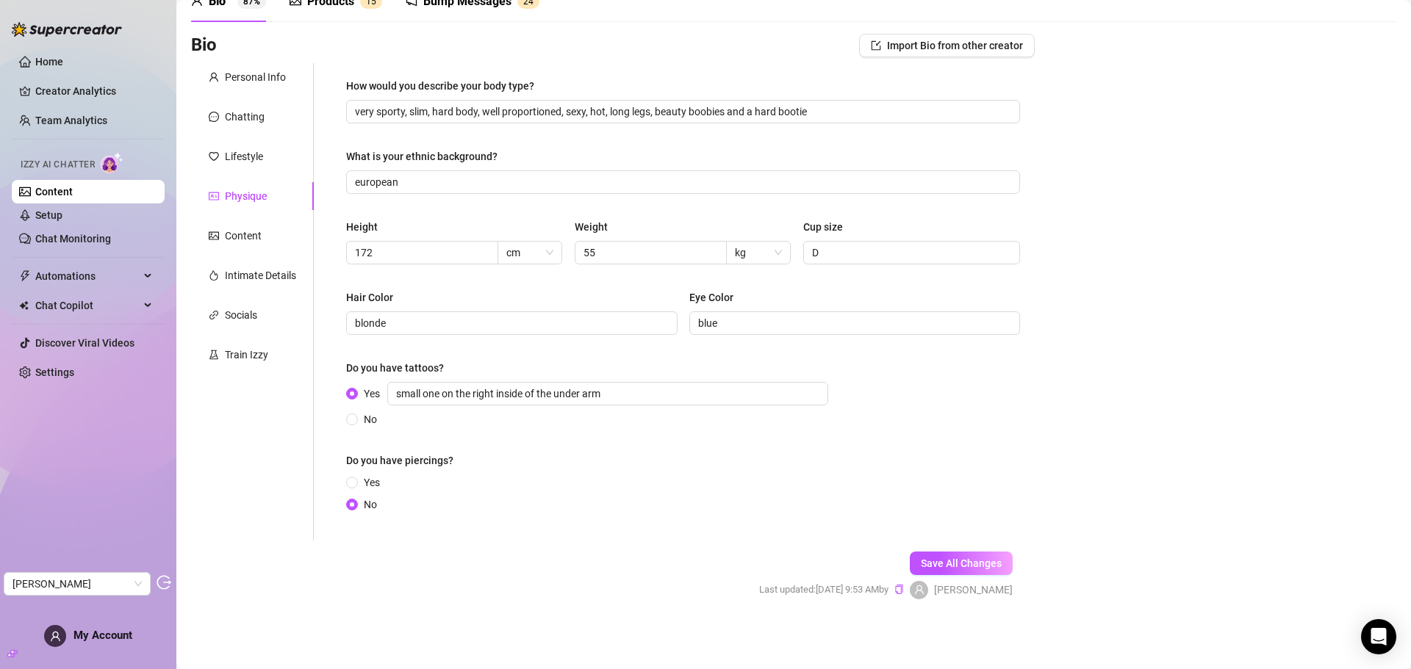
scroll to position [76, 0]
click at [242, 243] on div "Content" at bounding box center [243, 236] width 37 height 16
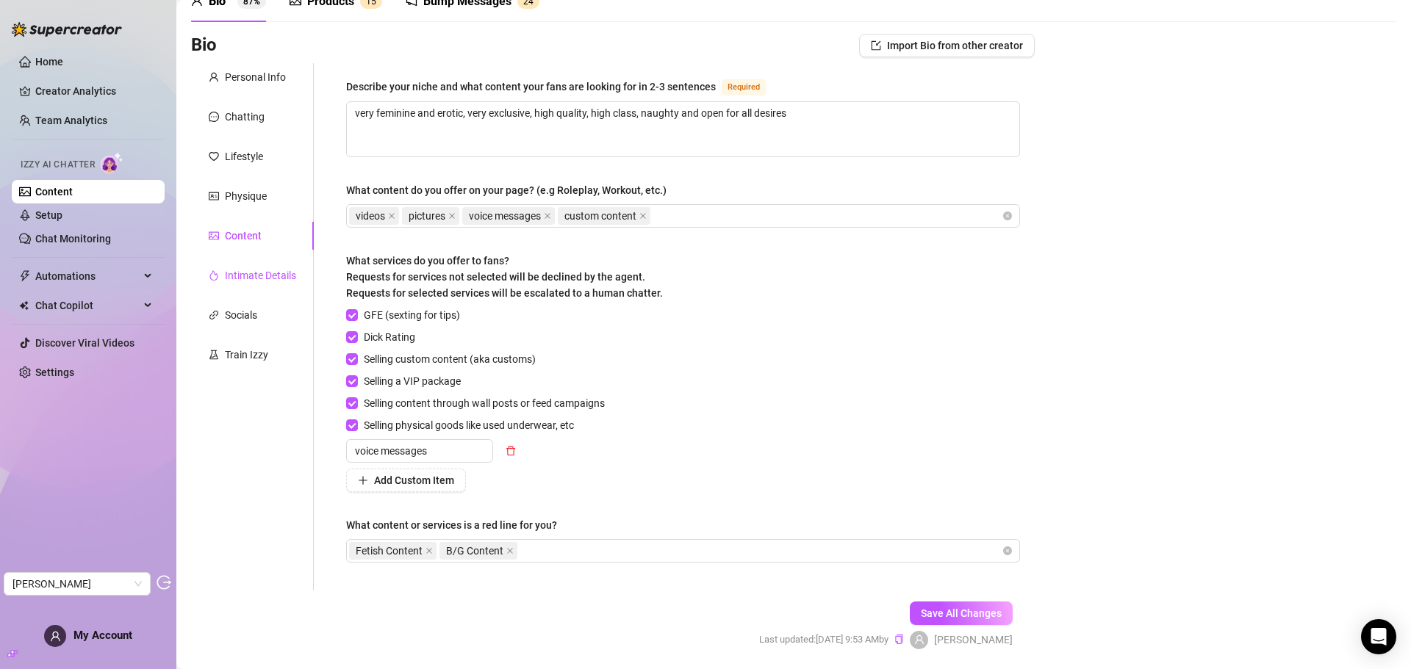
click at [245, 276] on div "Intimate Details" at bounding box center [260, 275] width 71 height 16
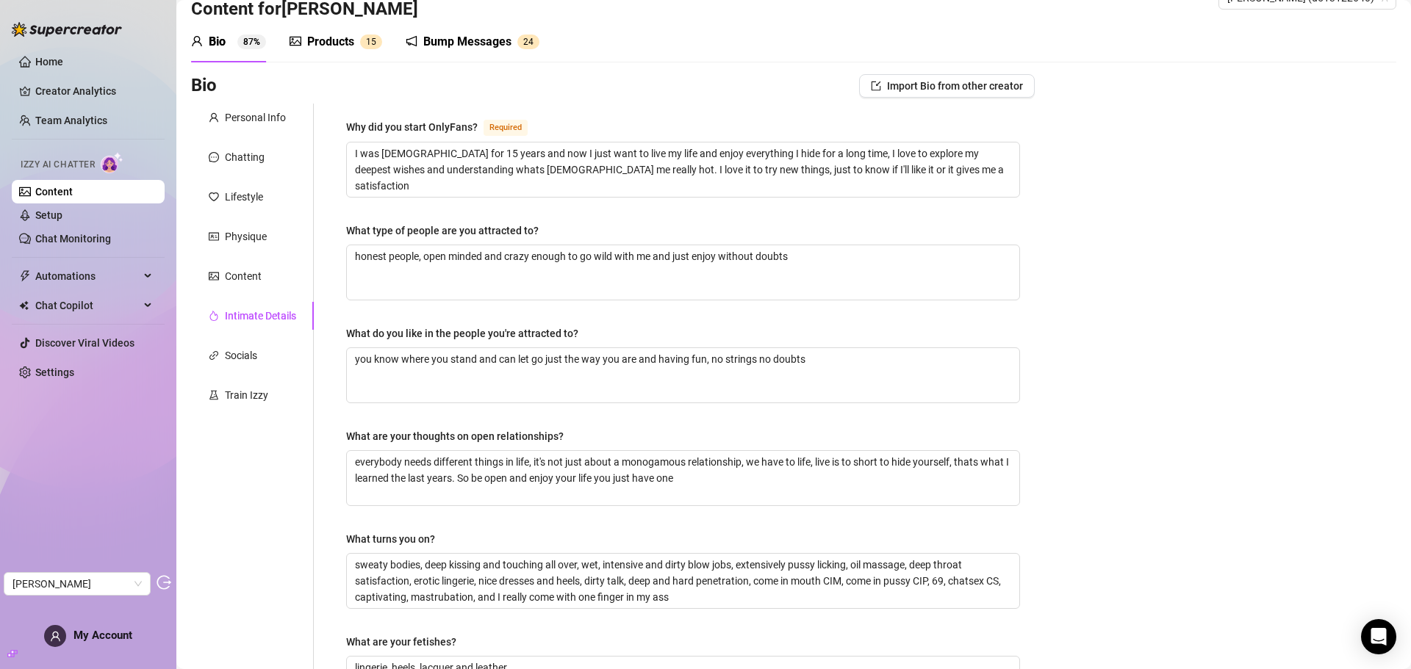
scroll to position [0, 0]
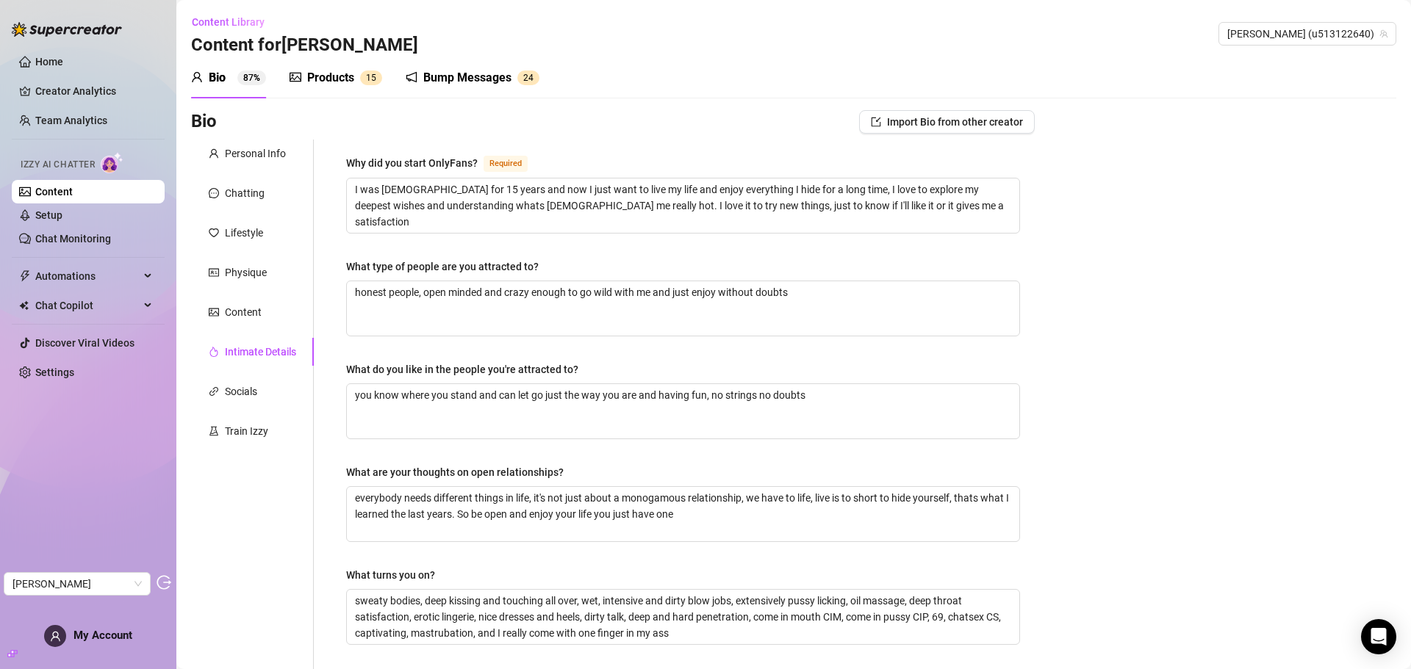
click at [349, 71] on div "Products" at bounding box center [330, 78] width 47 height 18
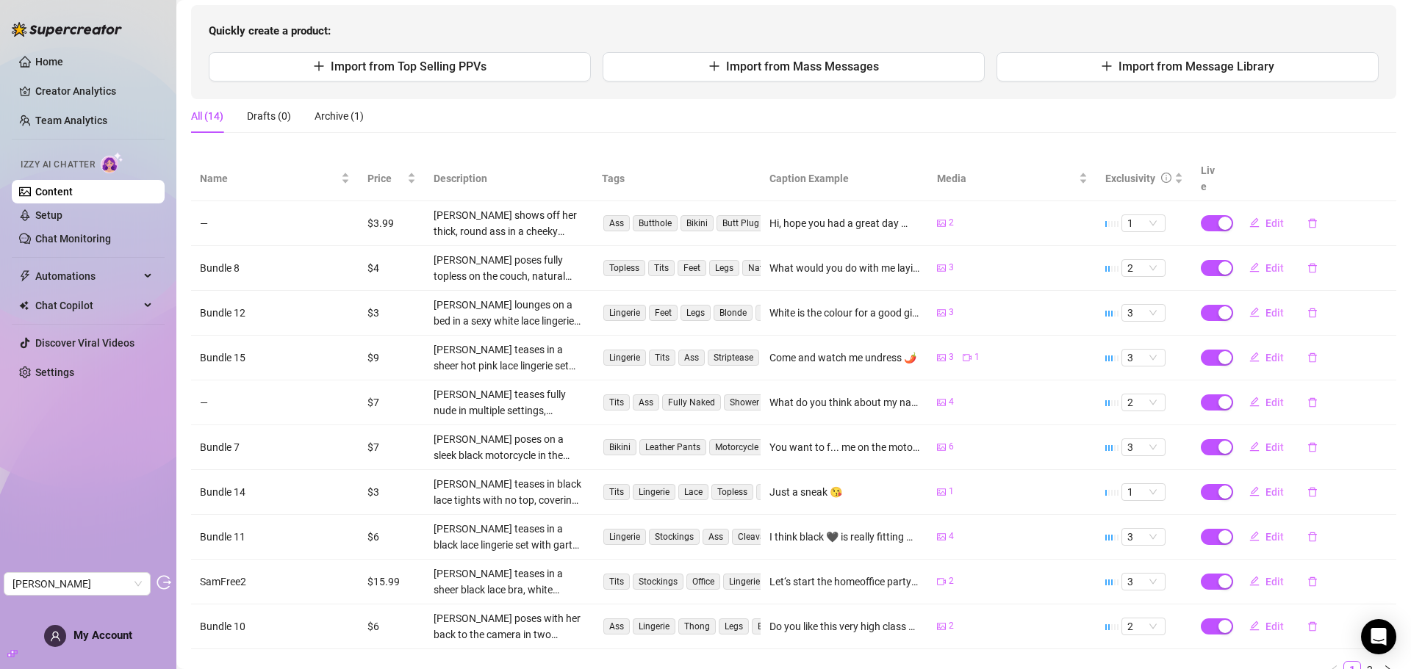
scroll to position [147, 0]
click at [1265, 217] on span "Edit" at bounding box center [1274, 223] width 18 height 12
type textarea "Hi, hope you had a great day ❤️ sure darling, tell me if this is making you rea…"
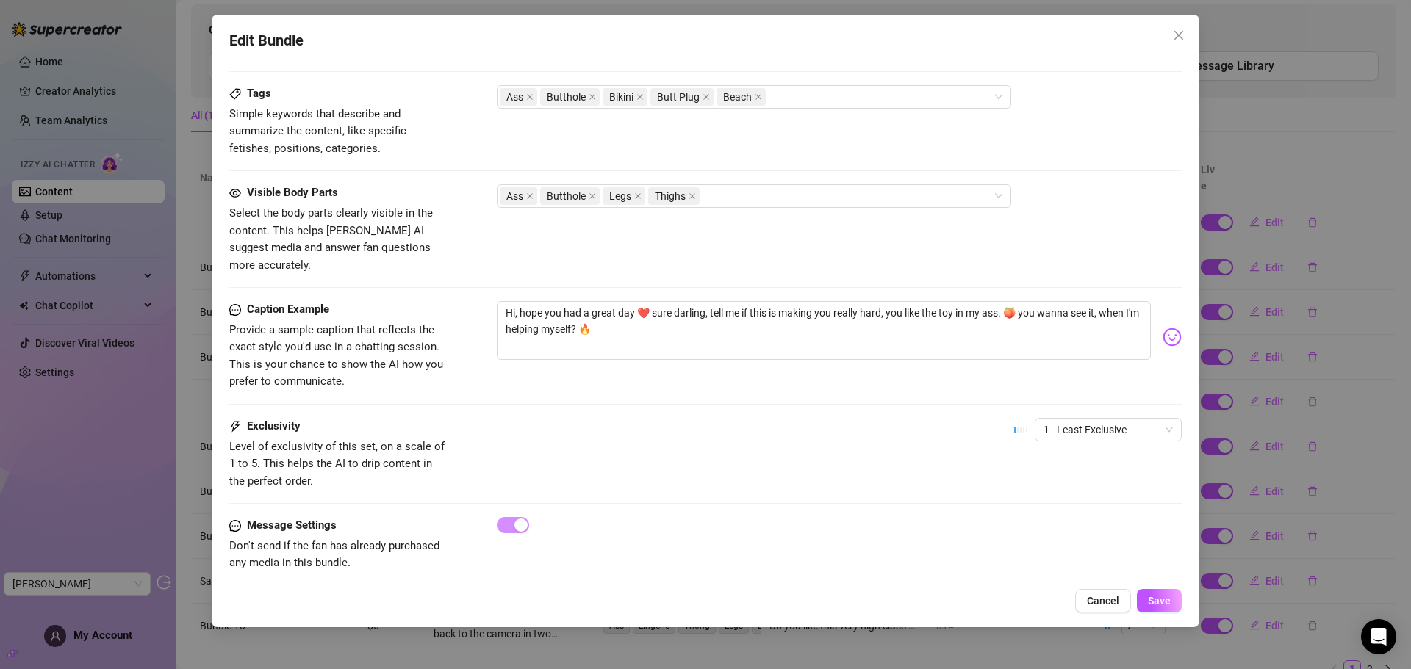
scroll to position [712, 0]
click at [1186, 35] on span "Close" at bounding box center [1179, 35] width 24 height 12
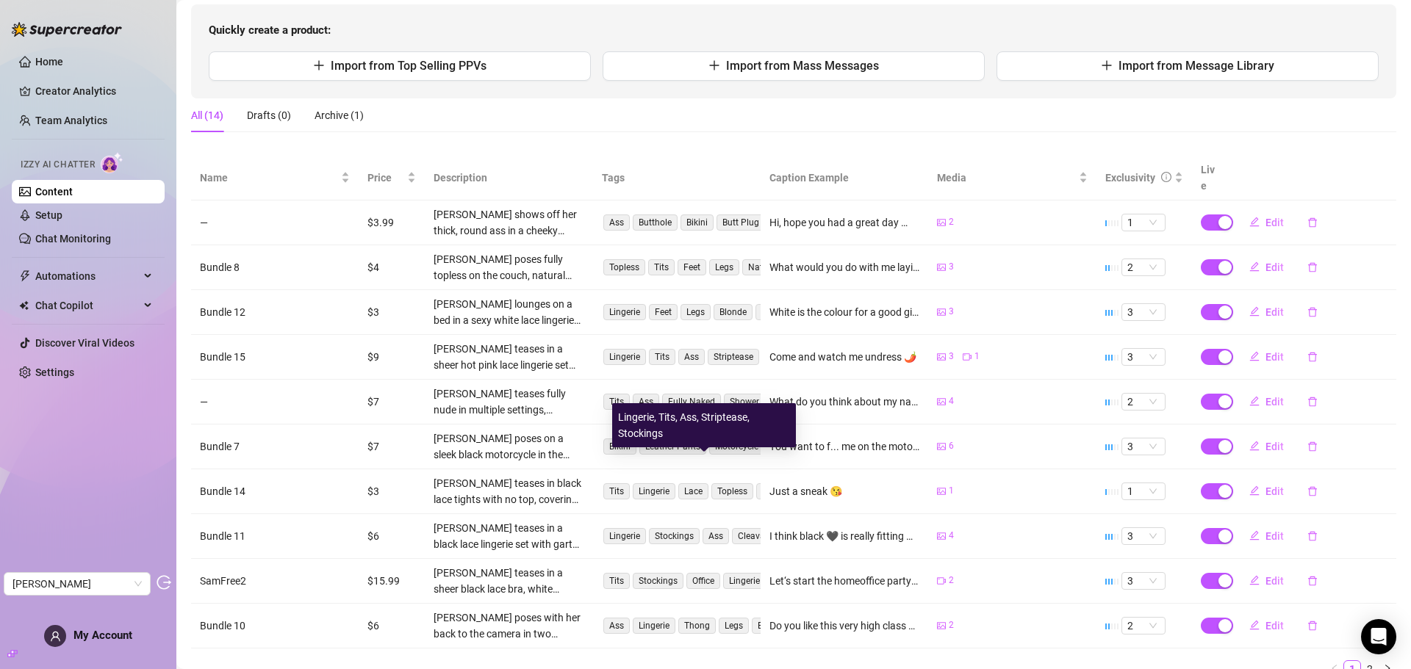
scroll to position [0, 0]
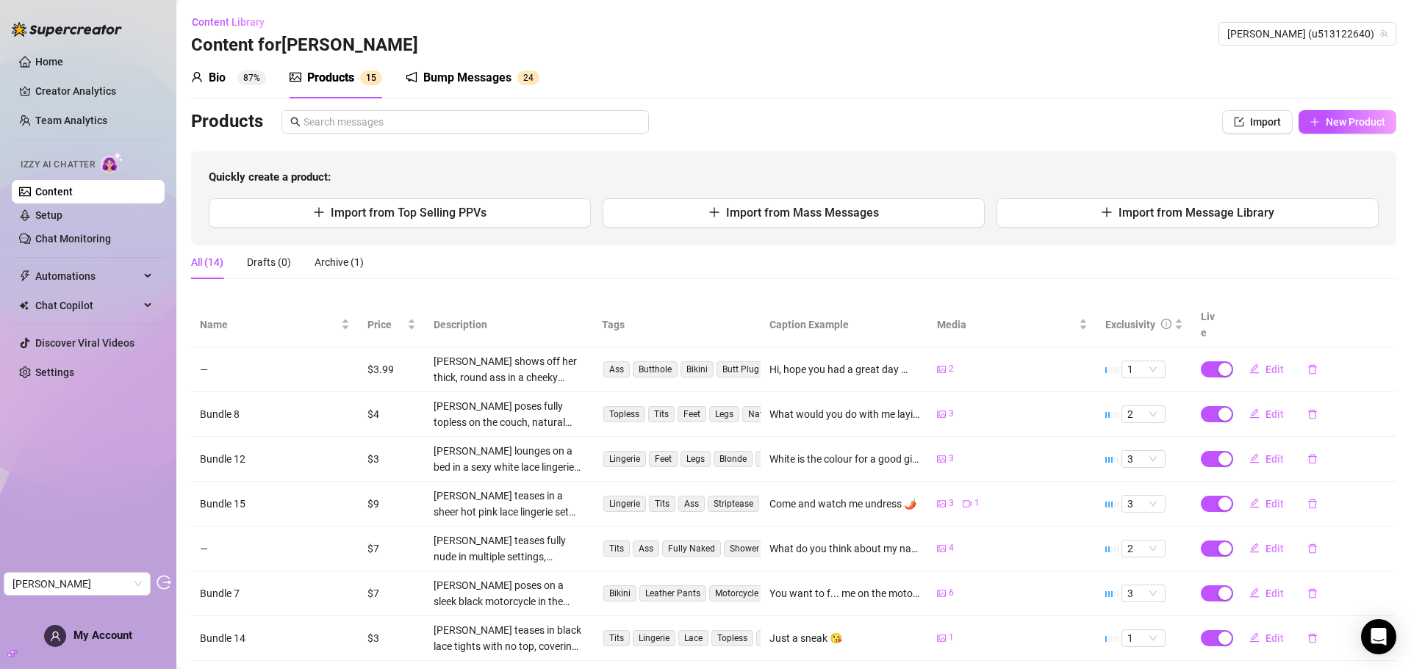
click at [217, 83] on div "Bio" at bounding box center [217, 78] width 17 height 18
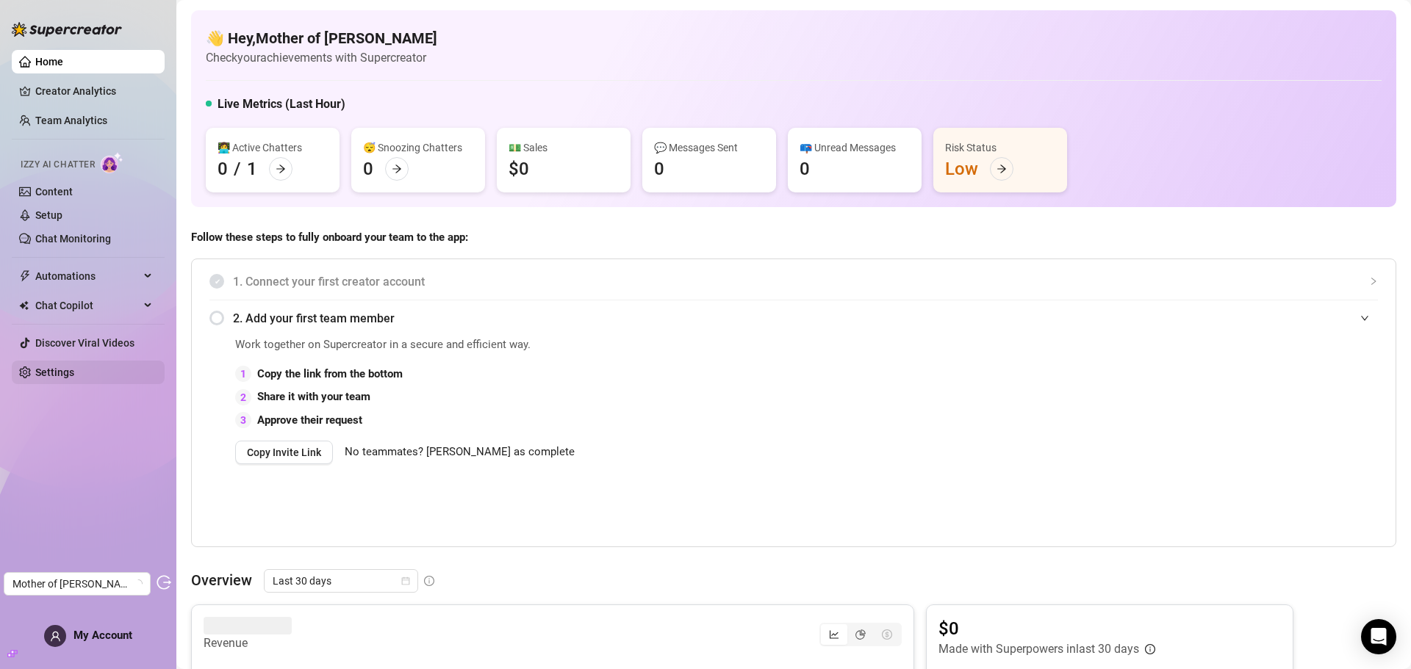
click at [54, 367] on link "Settings" at bounding box center [54, 373] width 39 height 12
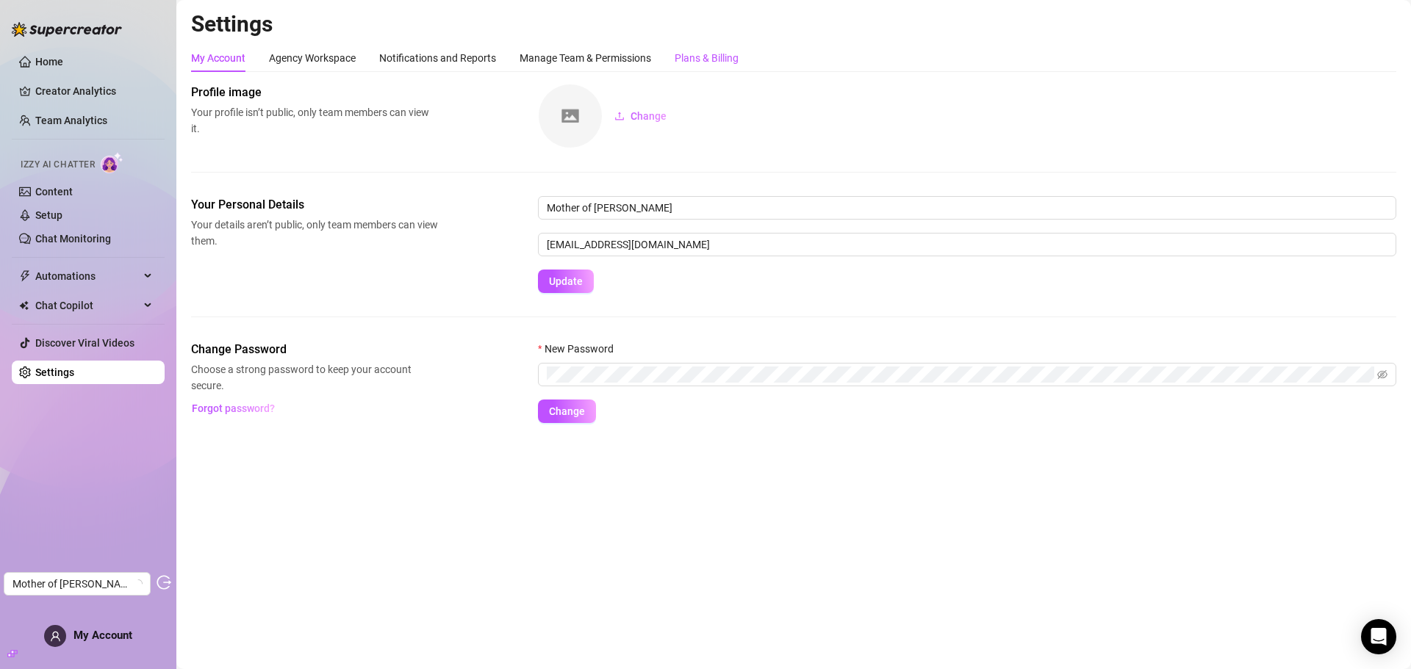
click at [726, 57] on div "Plans & Billing" at bounding box center [706, 58] width 64 height 16
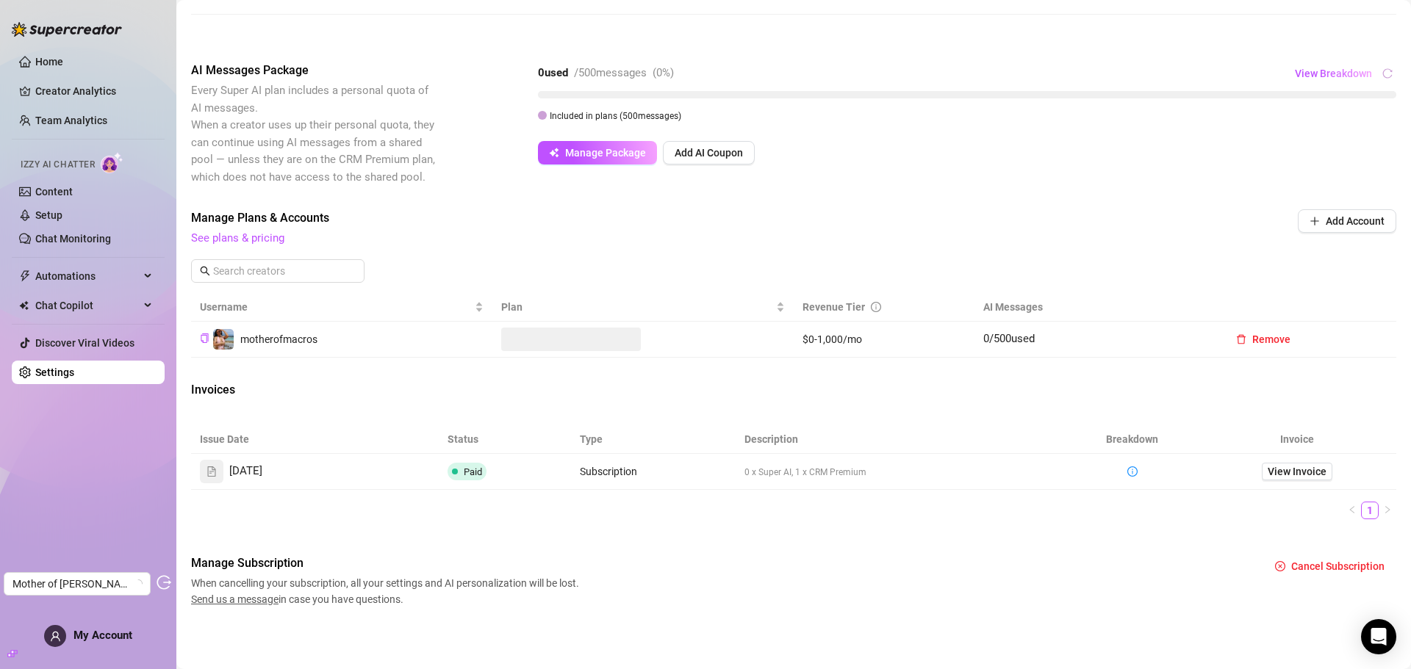
scroll to position [248, 0]
click at [1291, 475] on span "View Invoice" at bounding box center [1296, 472] width 59 height 16
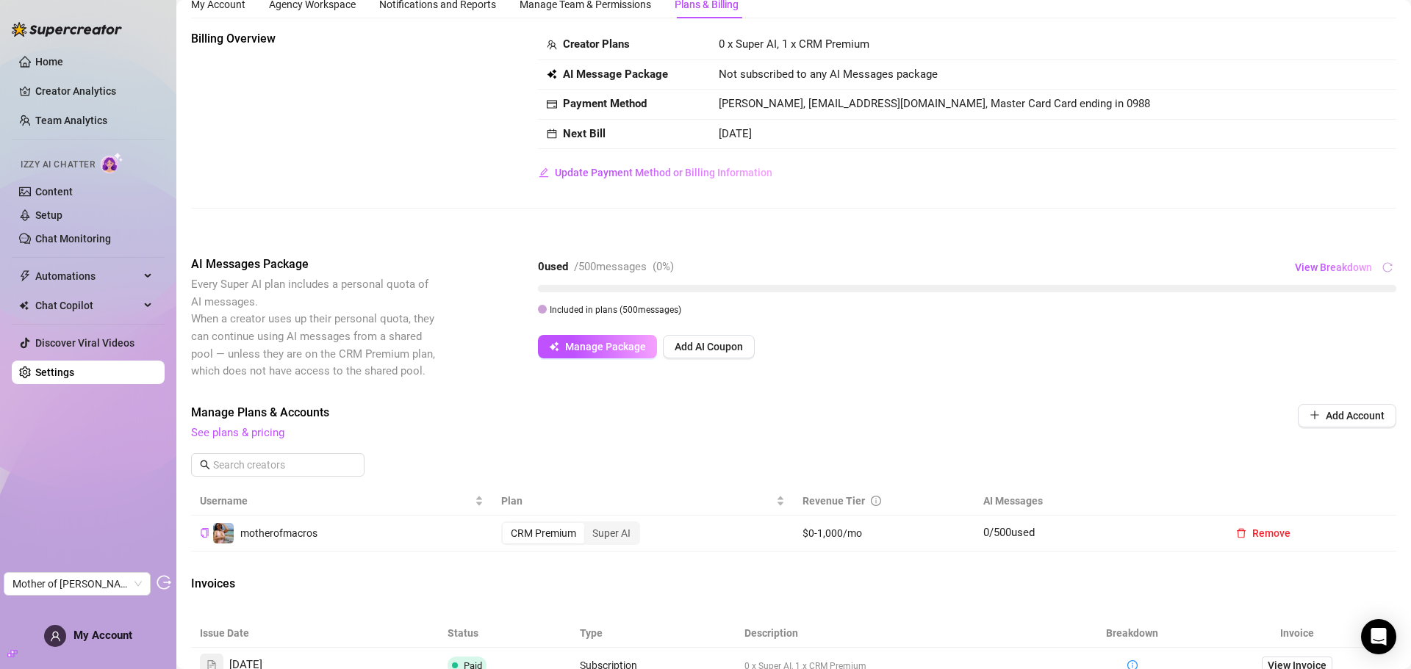
scroll to position [0, 0]
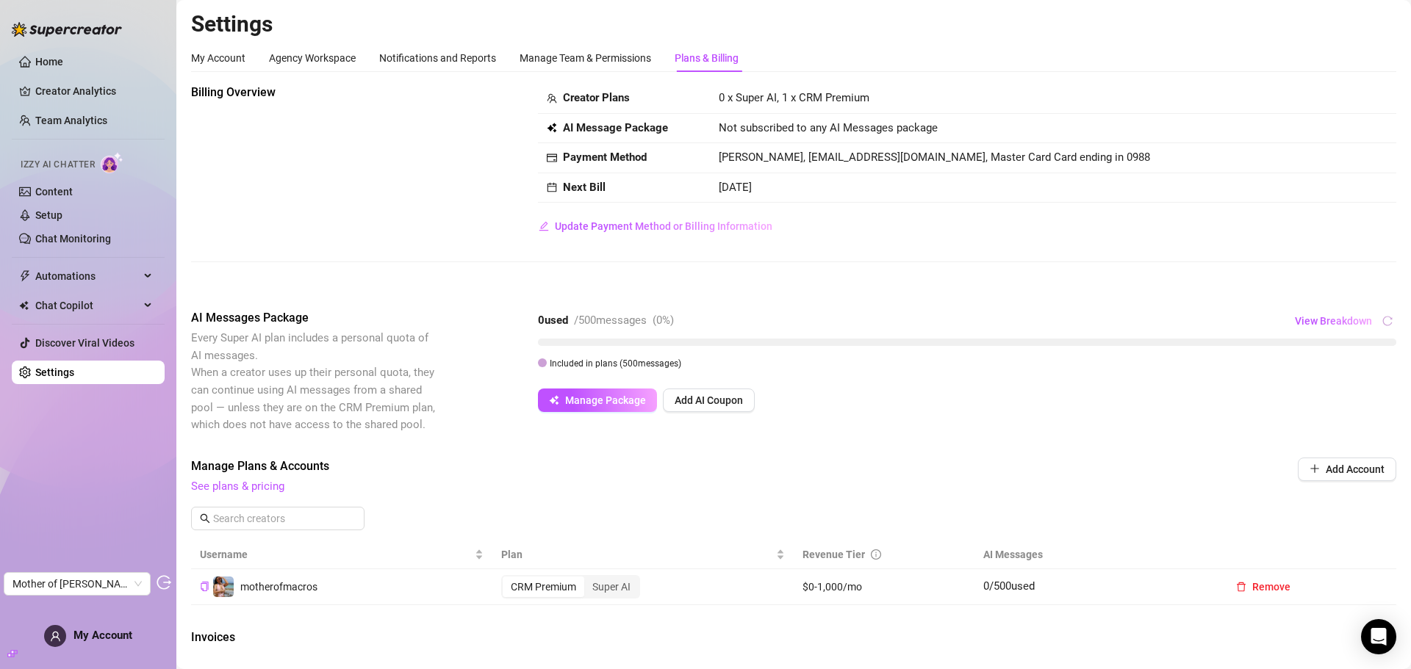
click at [253, 60] on div "My Account Agency Workspace Notifications and Reports Manage Team & Permissions…" at bounding box center [464, 58] width 547 height 28
click at [234, 56] on div "My Account" at bounding box center [218, 58] width 54 height 16
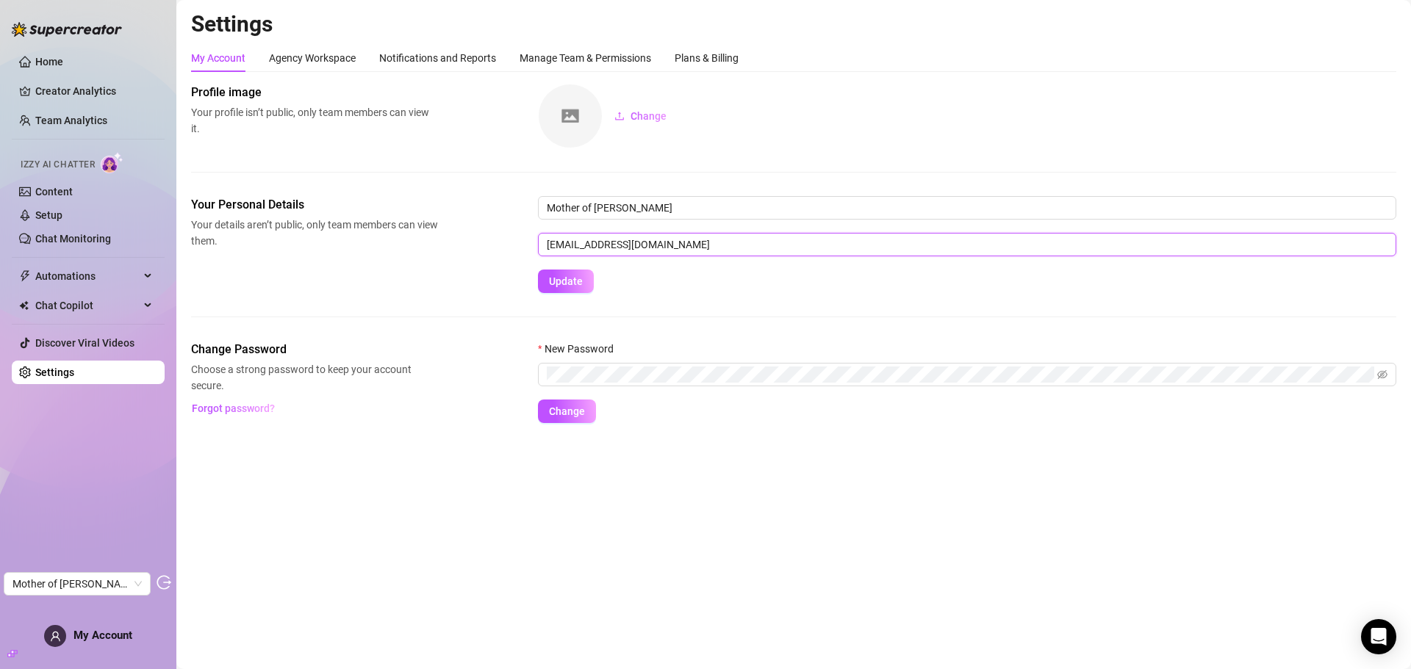
drag, startPoint x: 691, startPoint y: 243, endPoint x: 516, endPoint y: 243, distance: 174.8
click at [516, 243] on div "Your Personal Details Your details aren’t public, only team members can view th…" at bounding box center [793, 244] width 1205 height 97
click at [63, 65] on link "Home" at bounding box center [49, 62] width 28 height 12
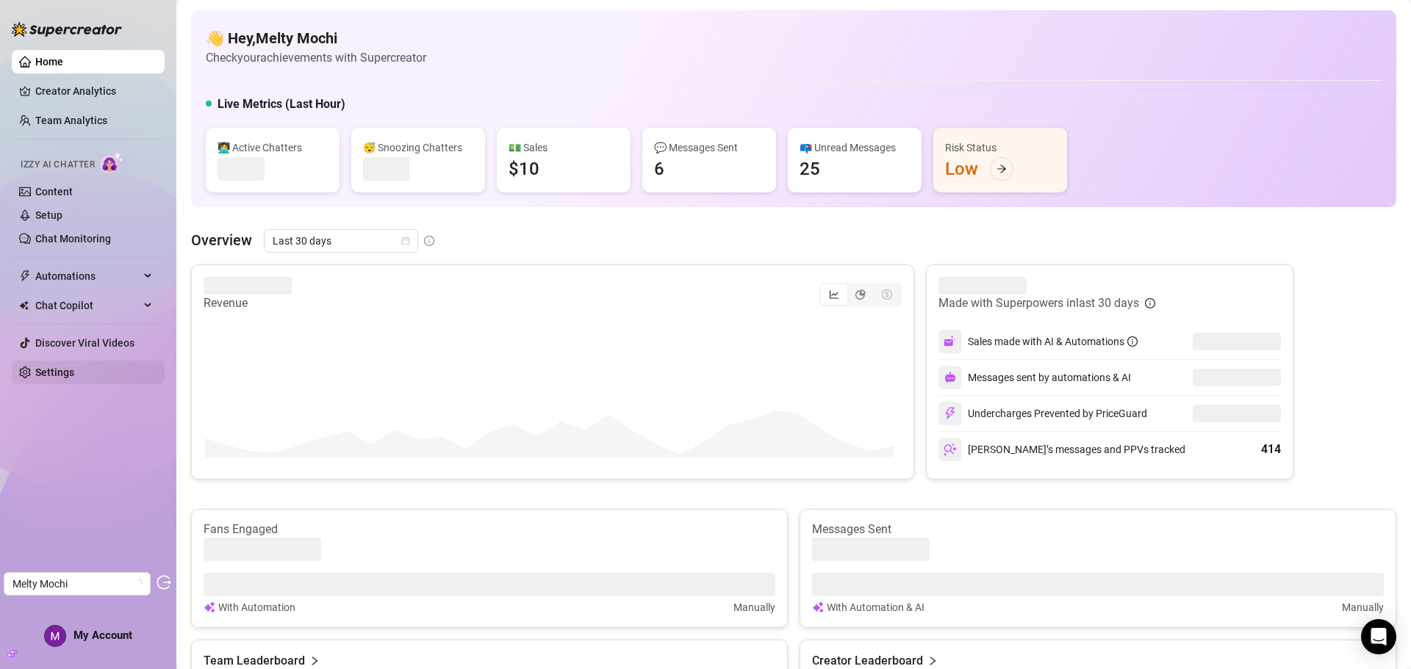
click at [64, 367] on link "Settings" at bounding box center [54, 373] width 39 height 12
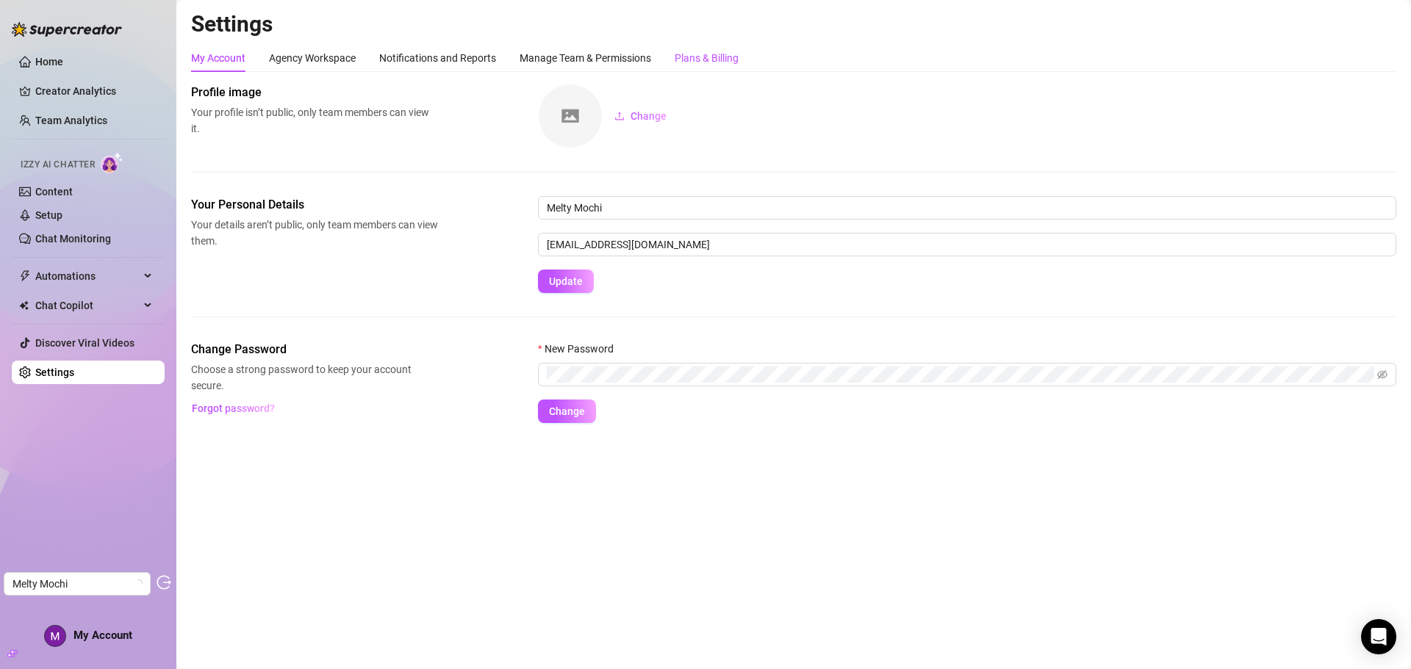
click at [689, 56] on div "Plans & Billing" at bounding box center [706, 58] width 64 height 16
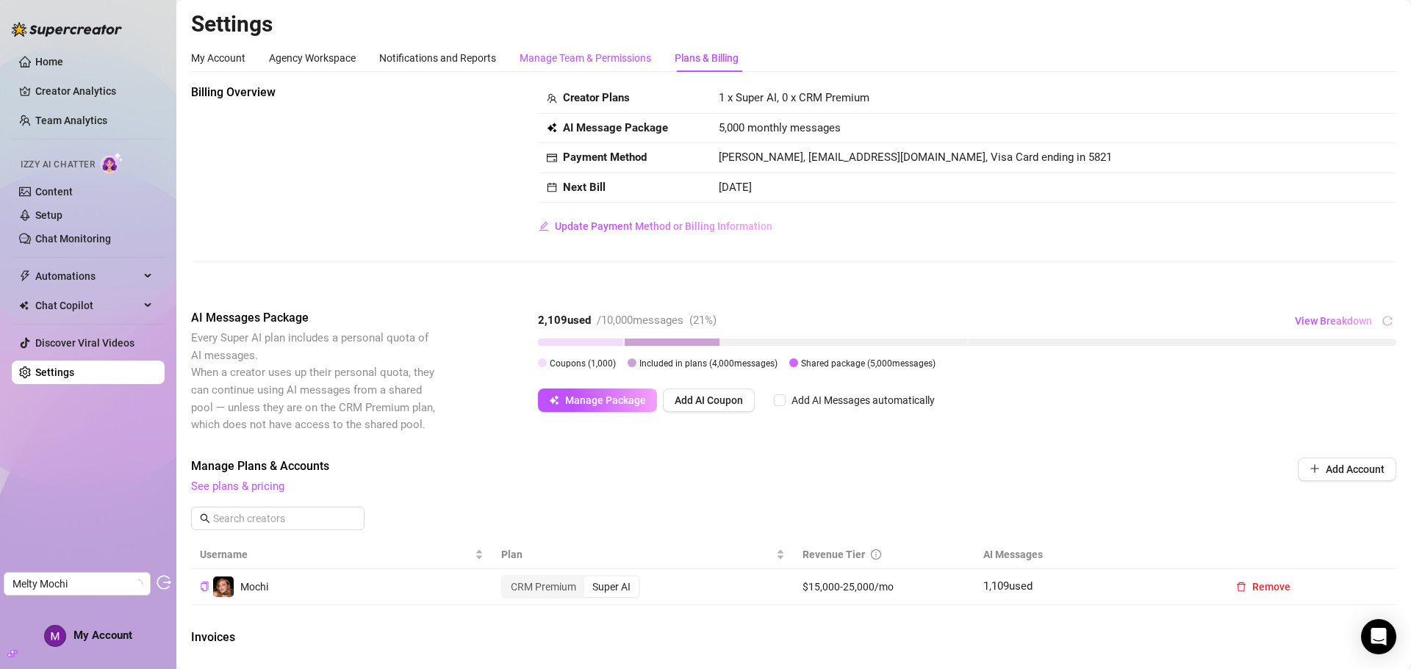
click at [585, 60] on div "Manage Team & Permissions" at bounding box center [585, 58] width 132 height 16
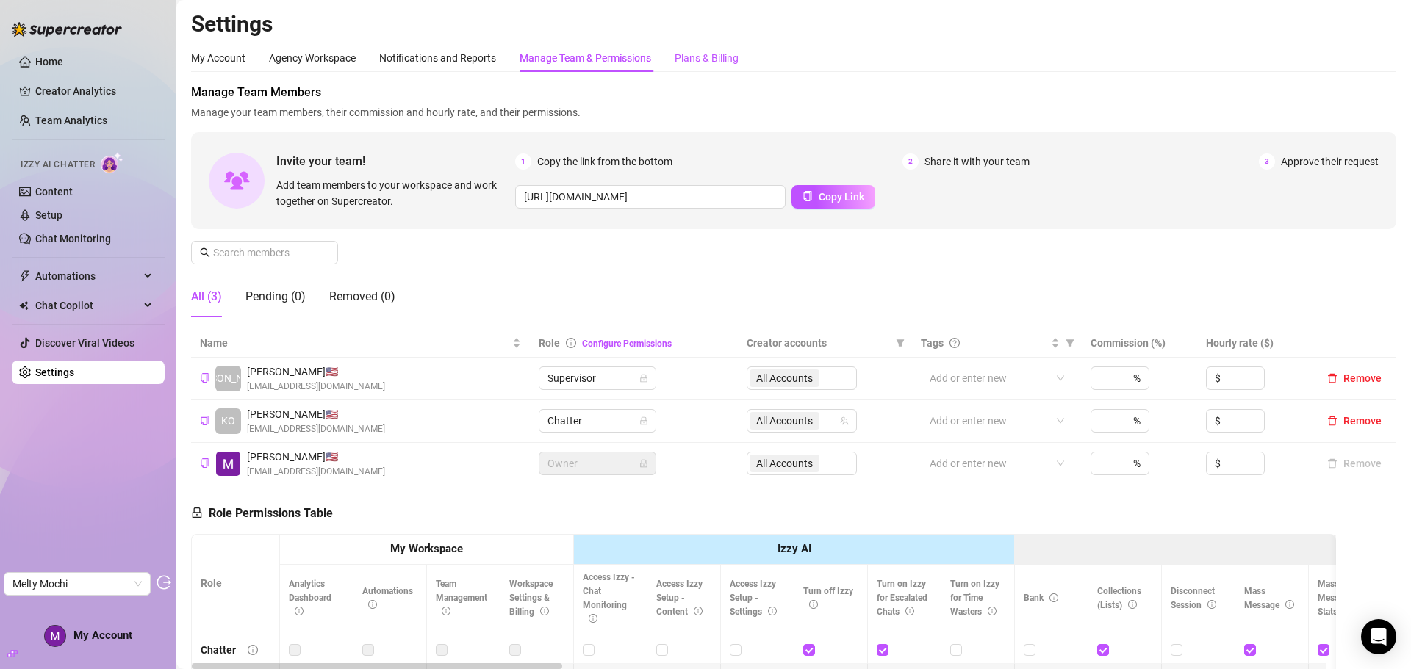
click at [687, 61] on div "Plans & Billing" at bounding box center [706, 58] width 64 height 16
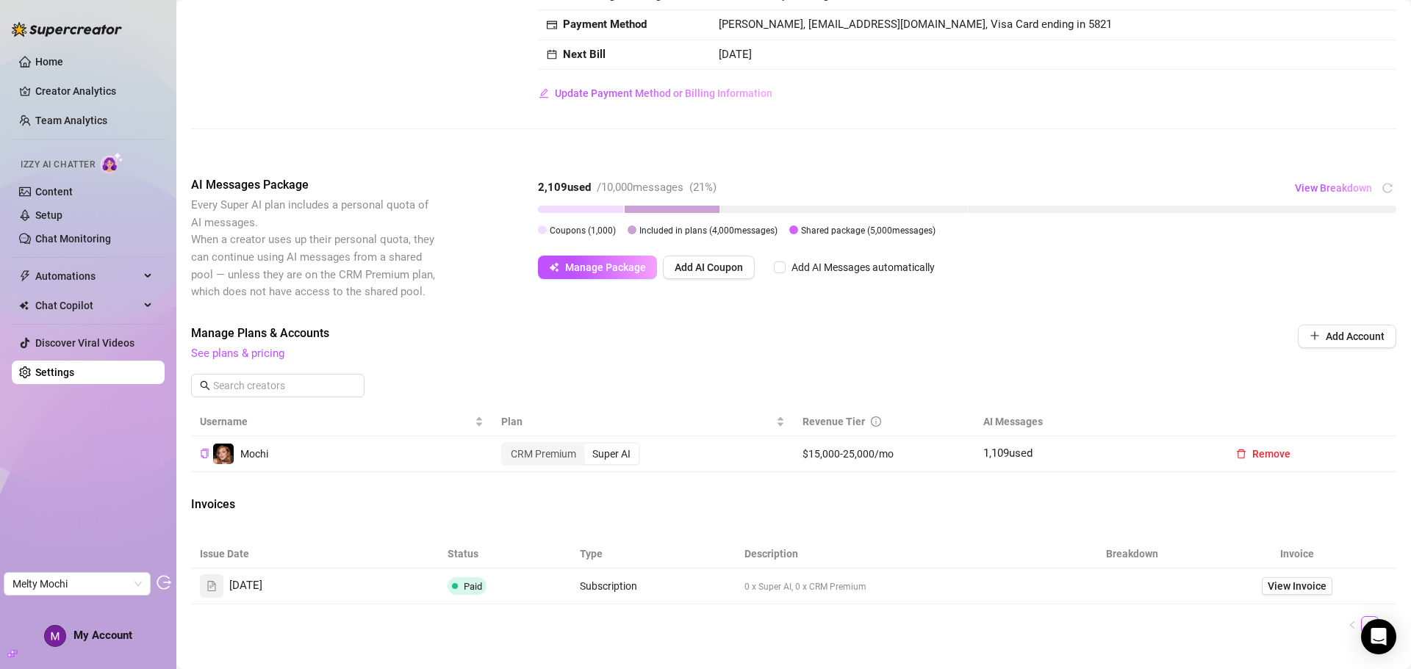
scroll to position [248, 0]
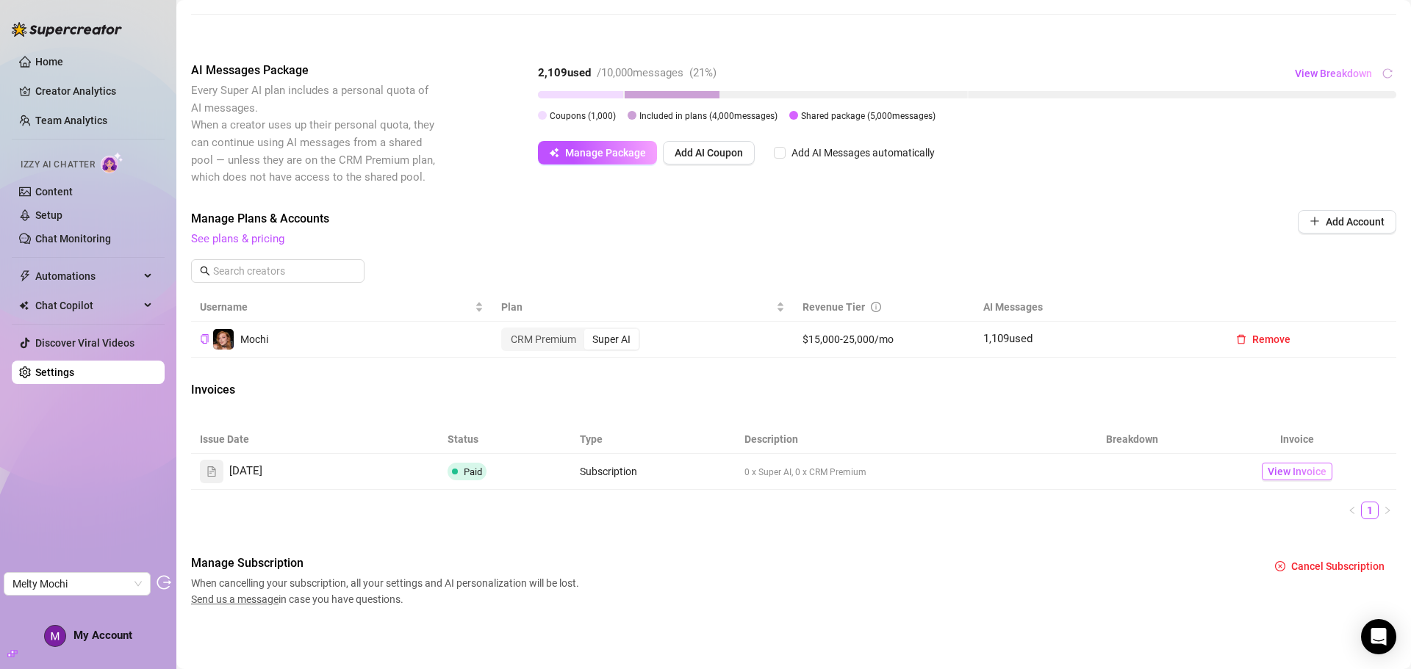
click at [1275, 472] on span "View Invoice" at bounding box center [1296, 472] width 59 height 16
click at [273, 238] on link "See plans & pricing" at bounding box center [237, 238] width 93 height 13
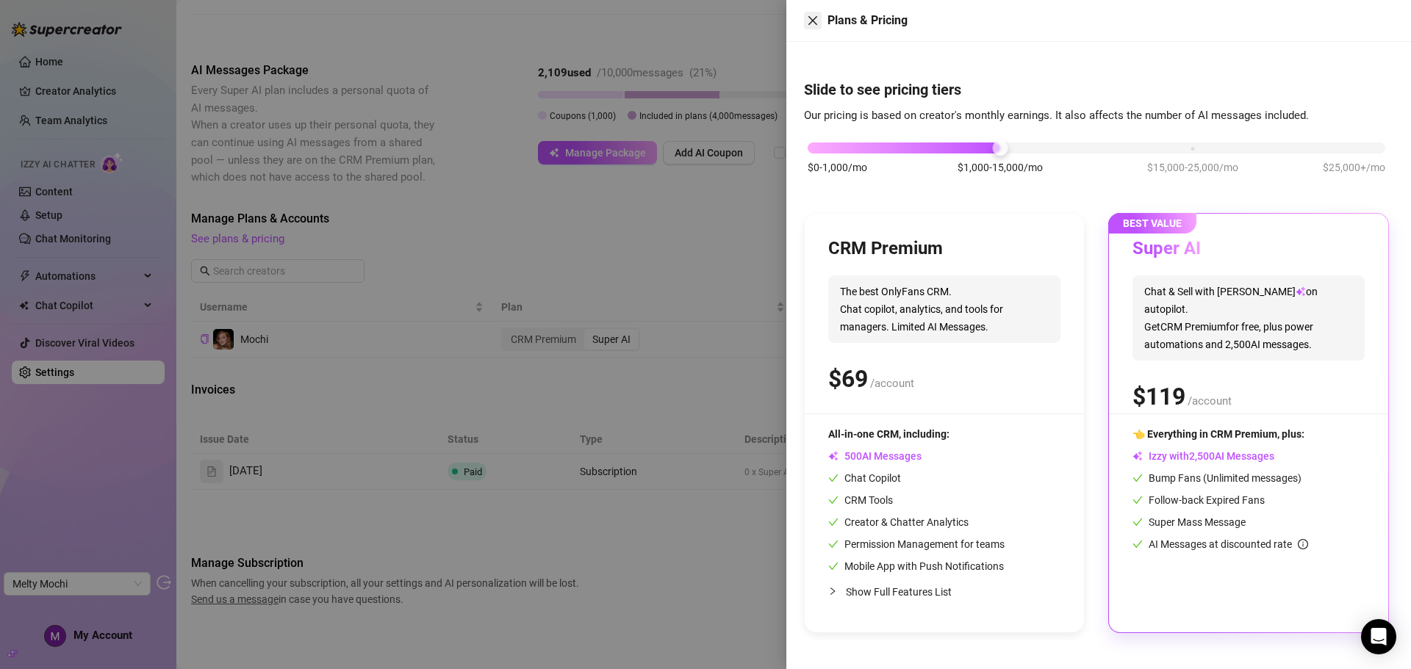
click at [813, 24] on icon "close" at bounding box center [813, 21] width 12 height 12
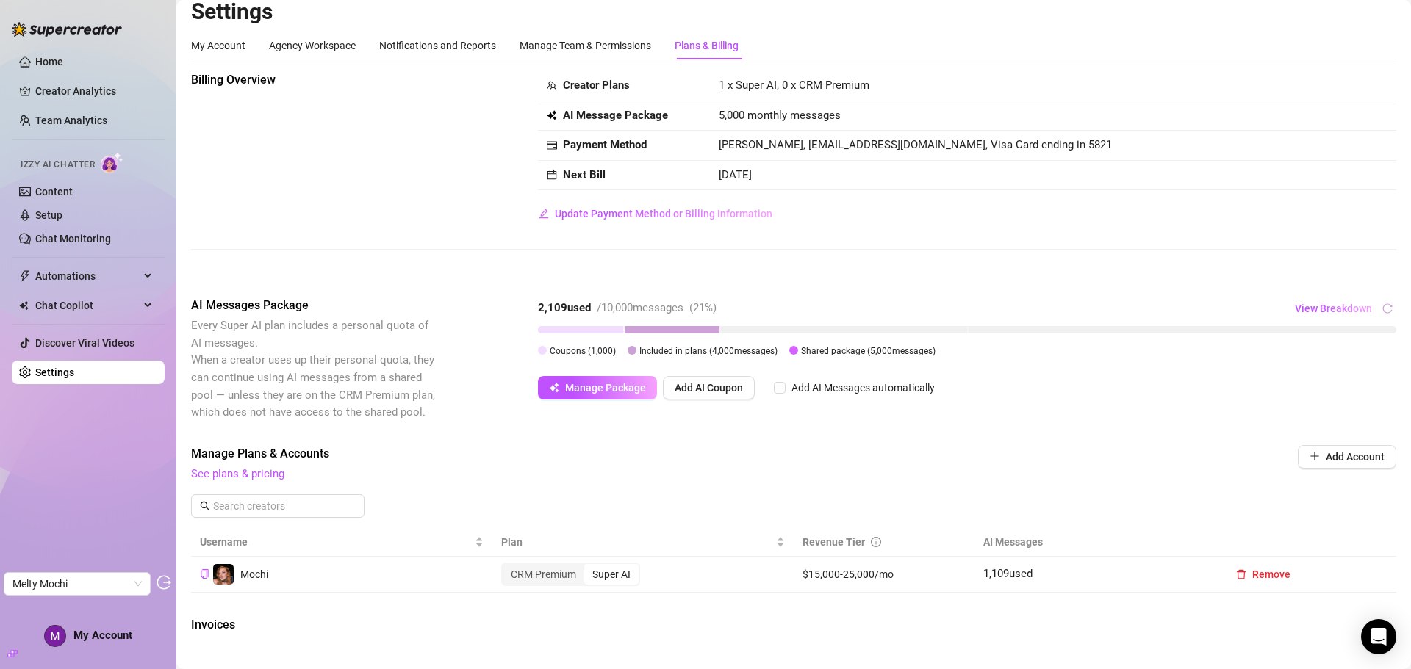
scroll to position [0, 0]
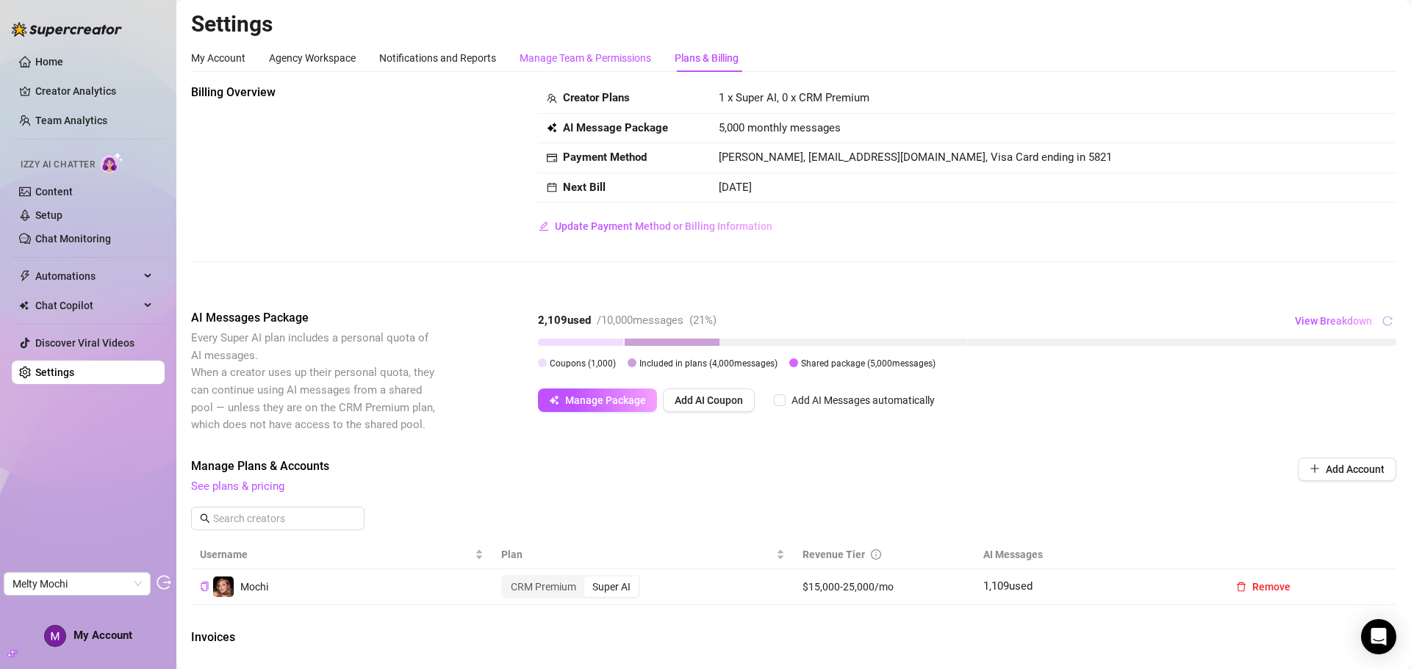
click at [542, 57] on div "Manage Team & Permissions" at bounding box center [585, 58] width 132 height 16
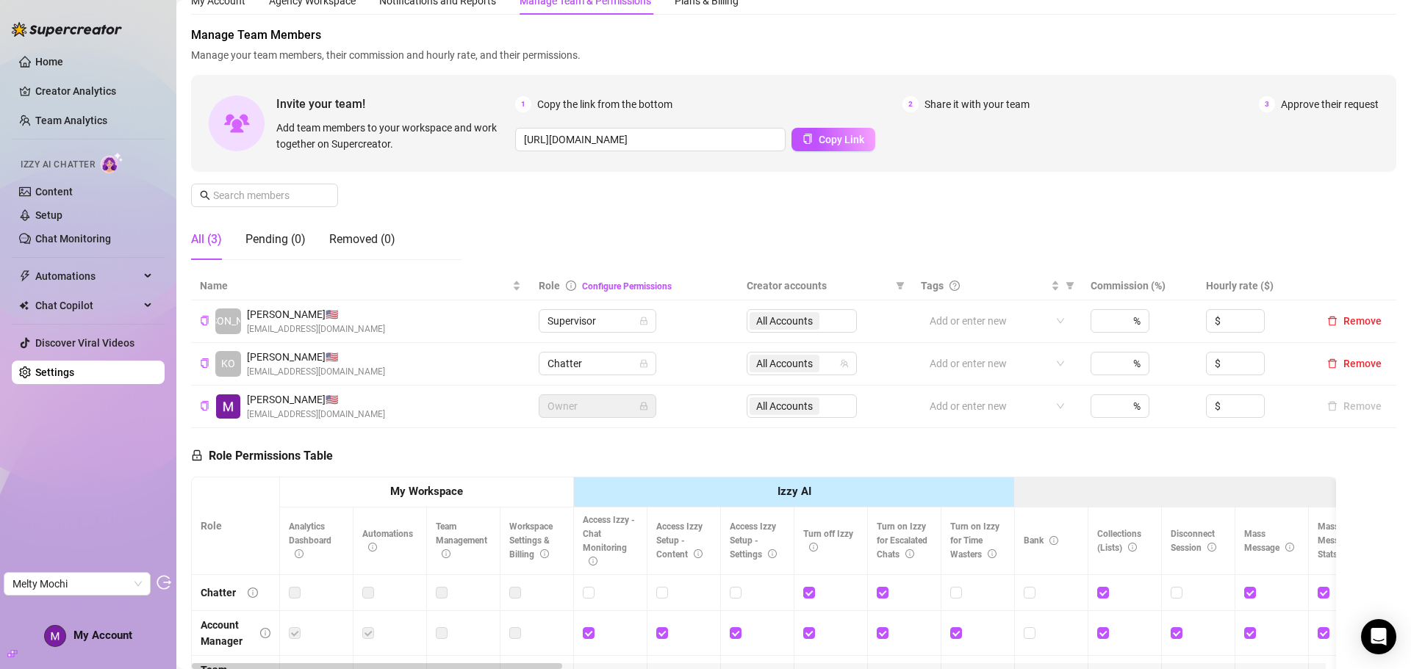
scroll to position [73, 0]
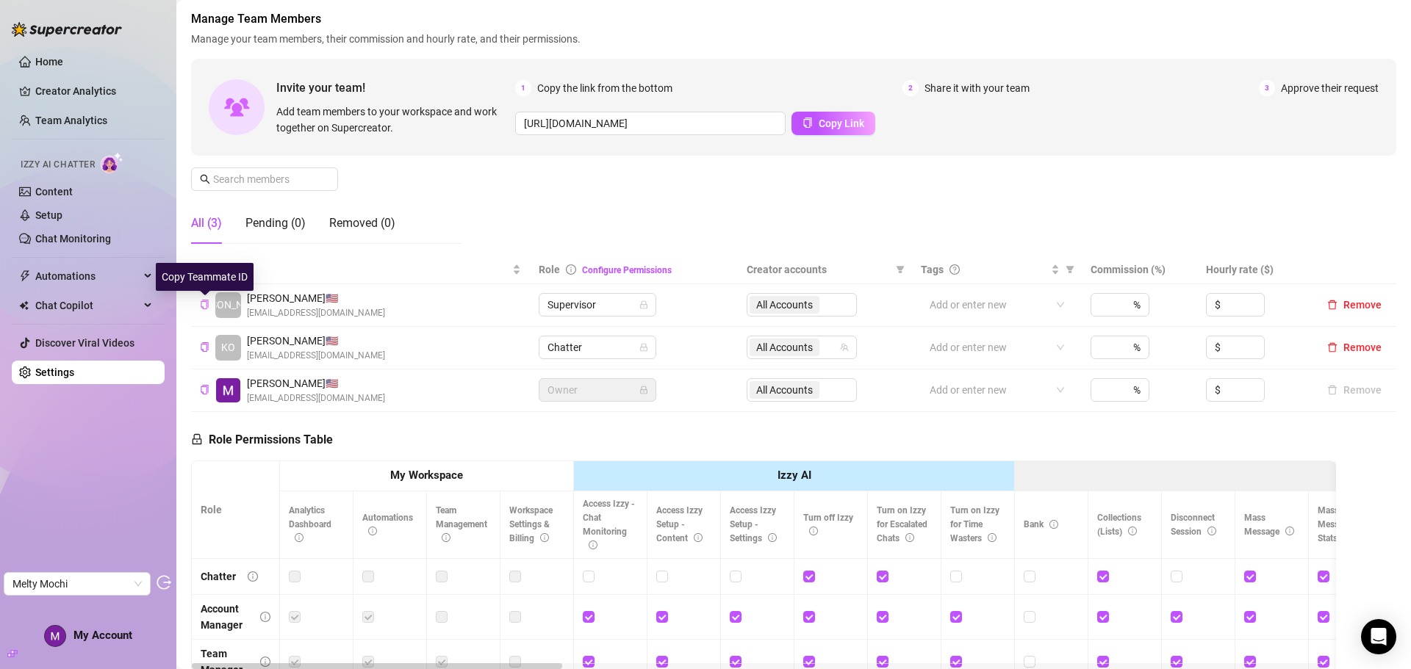
click at [205, 304] on icon "copy" at bounding box center [205, 305] width 10 height 10
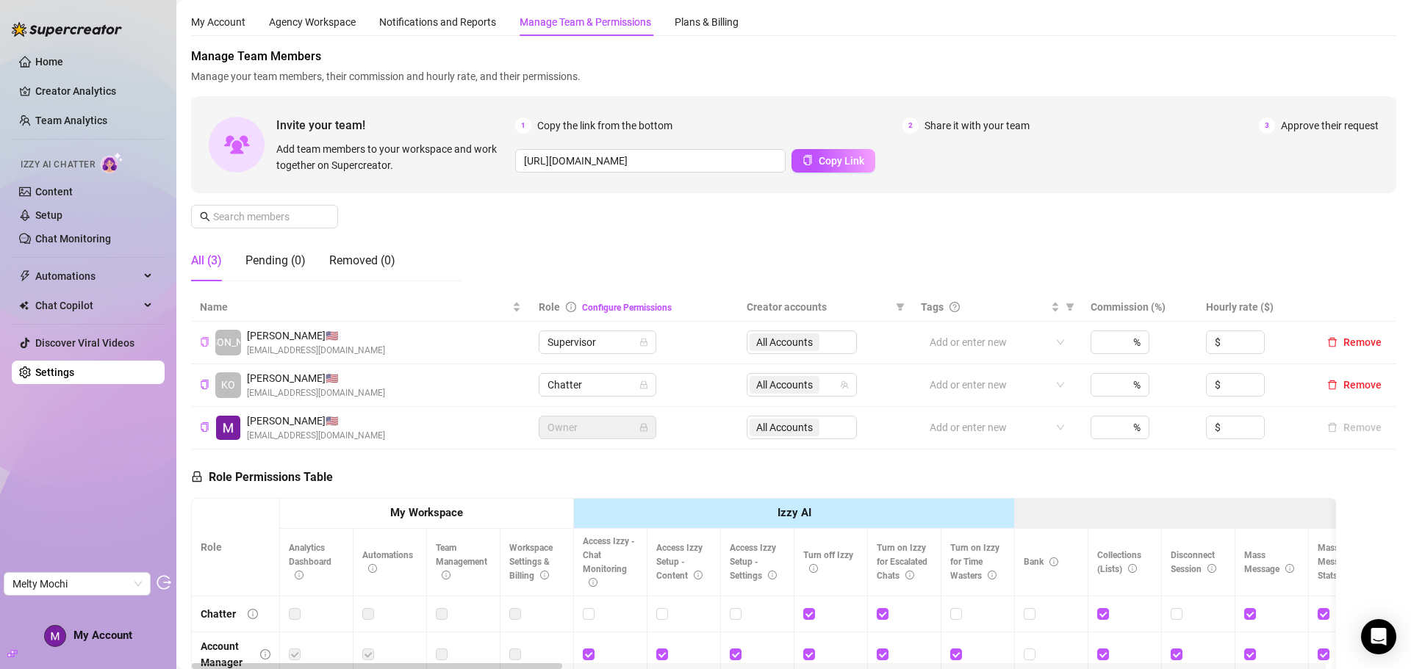
scroll to position [0, 0]
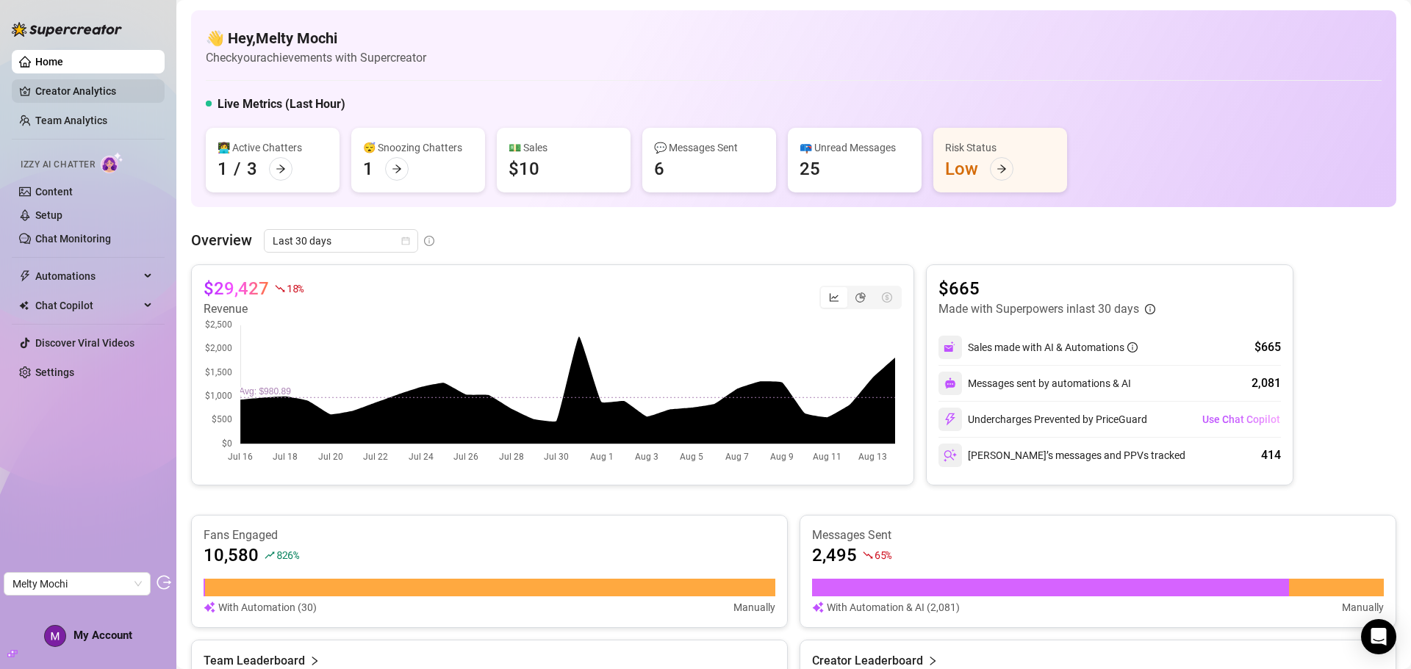
click at [84, 81] on link "Creator Analytics" at bounding box center [94, 91] width 118 height 24
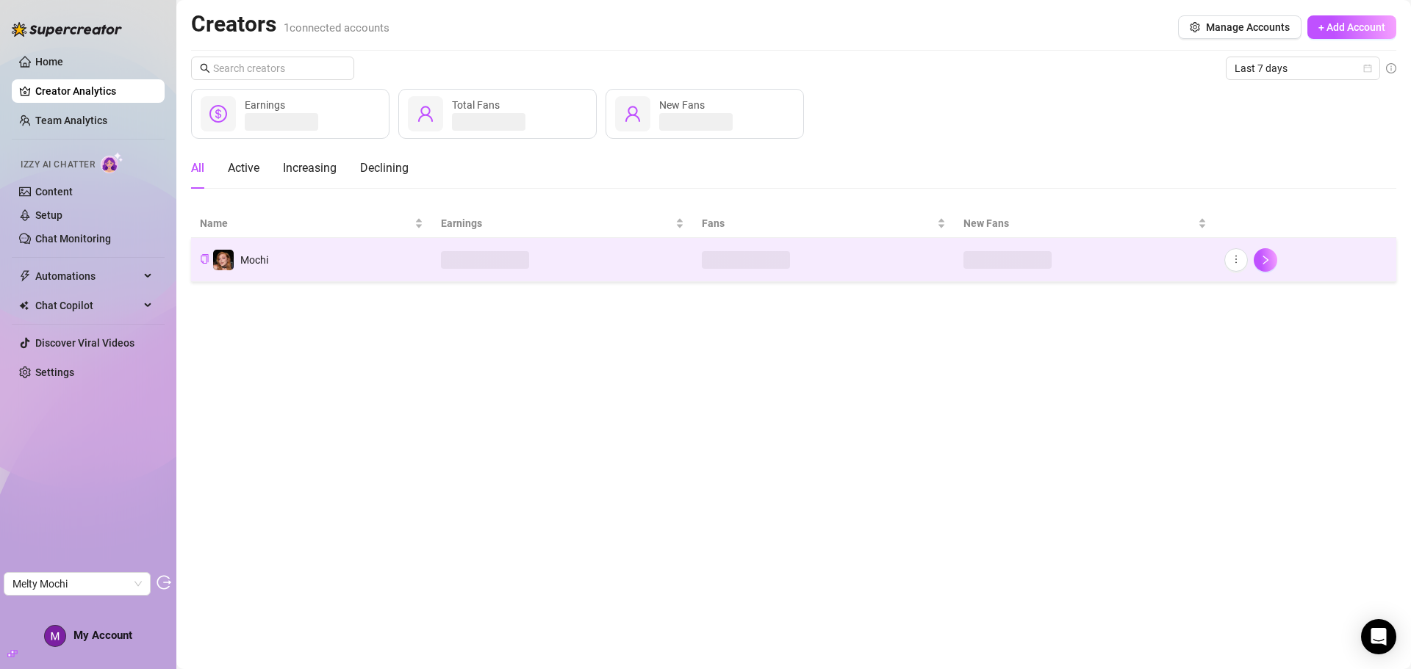
click at [394, 260] on td "Mochi" at bounding box center [311, 260] width 241 height 44
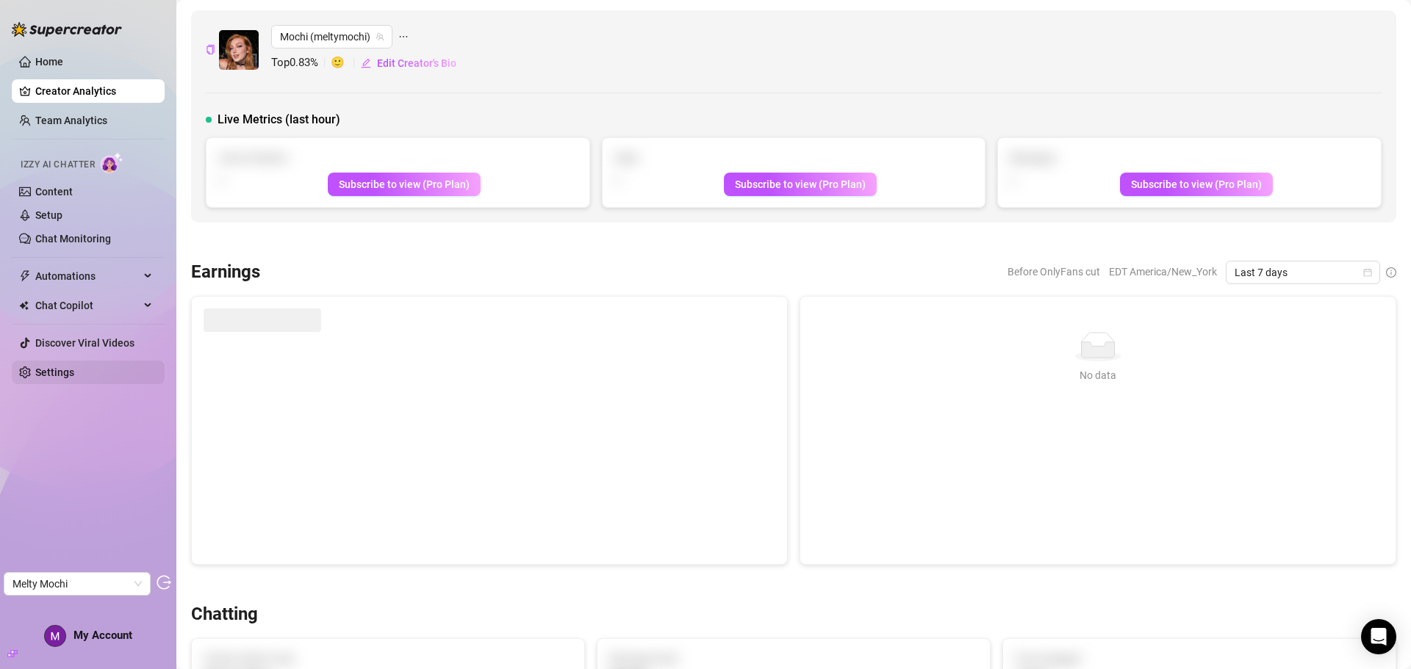
click at [74, 375] on link "Settings" at bounding box center [54, 373] width 39 height 12
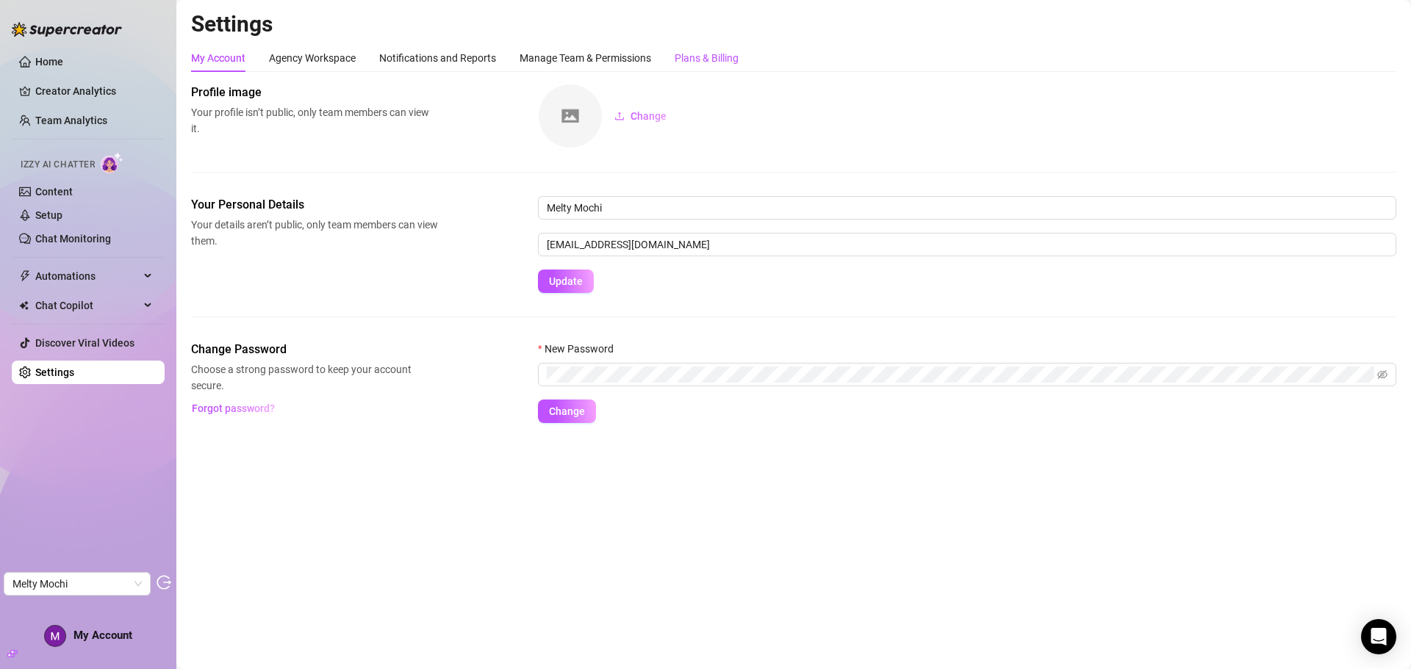
click at [684, 53] on div "Plans & Billing" at bounding box center [706, 58] width 64 height 16
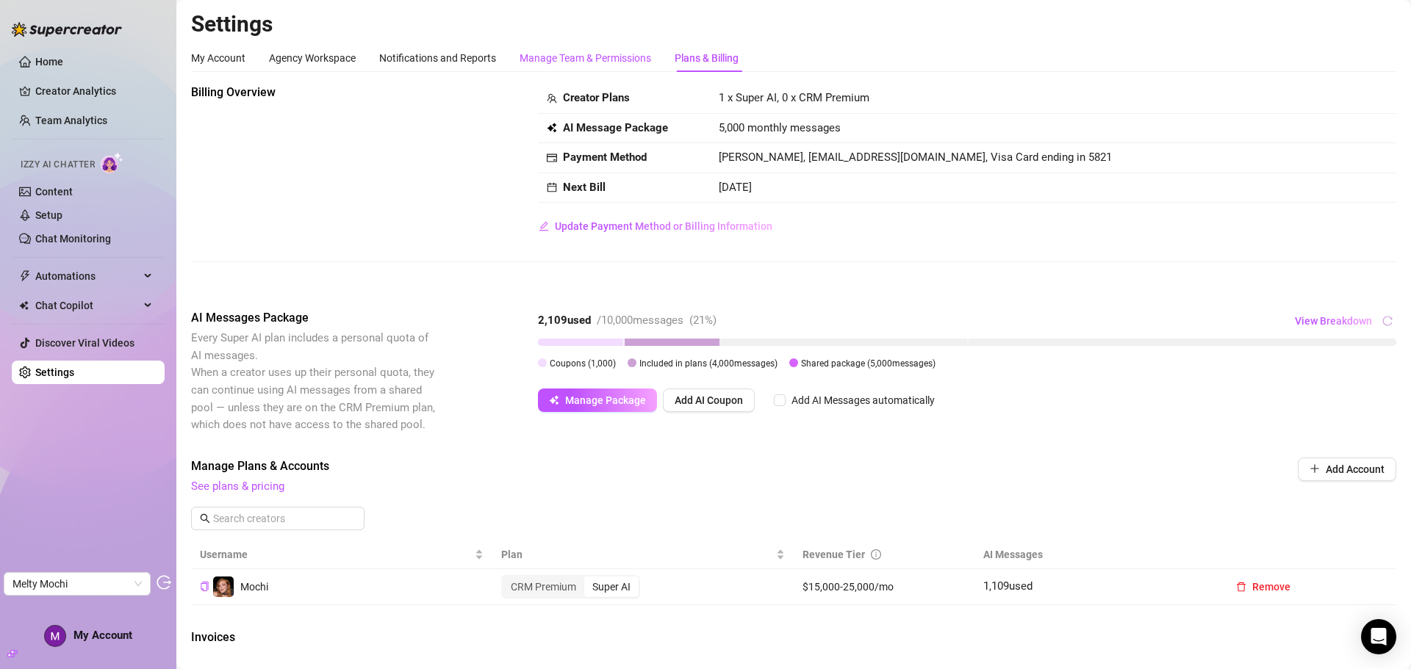
click at [616, 53] on div "Manage Team & Permissions" at bounding box center [585, 58] width 132 height 16
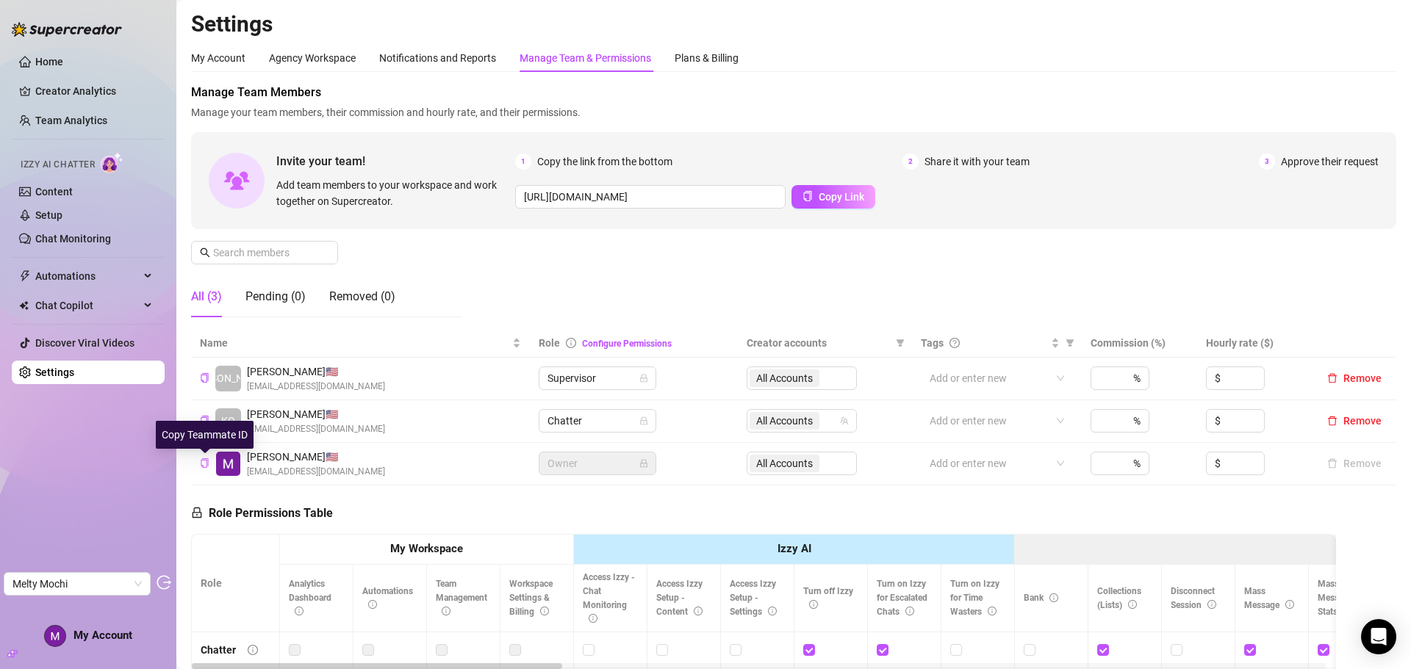
click at [207, 464] on icon "copy" at bounding box center [205, 463] width 10 height 10
drag, startPoint x: 461, startPoint y: 54, endPoint x: 470, endPoint y: 62, distance: 12.5
click at [460, 54] on div "Notifications and Reports" at bounding box center [437, 58] width 117 height 16
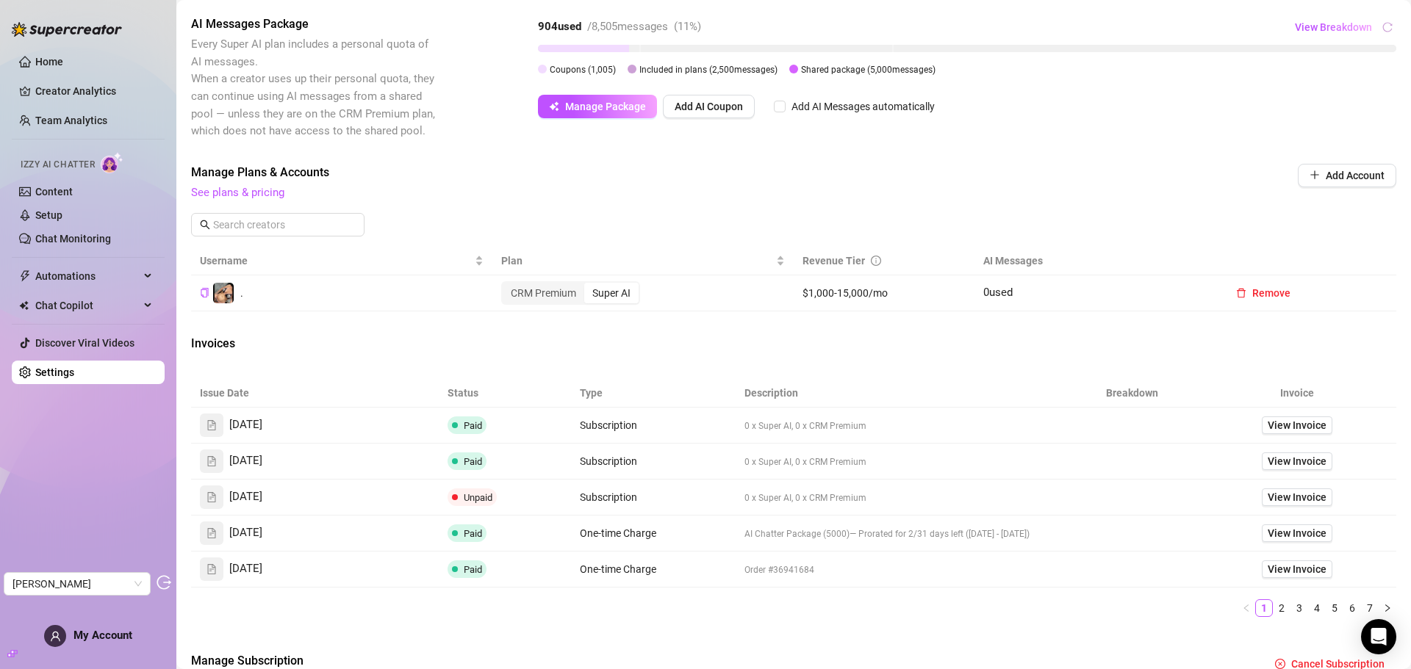
scroll to position [73, 0]
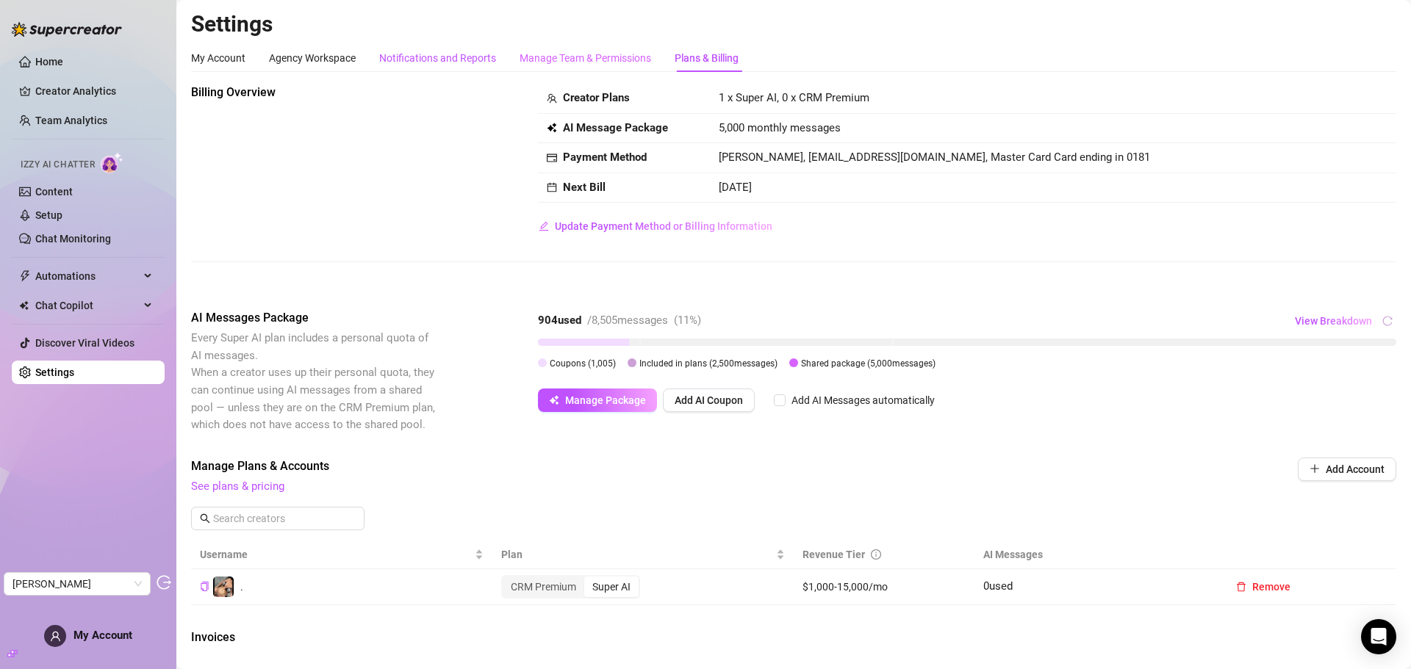
click at [424, 57] on div "Notifications and Reports" at bounding box center [437, 58] width 117 height 16
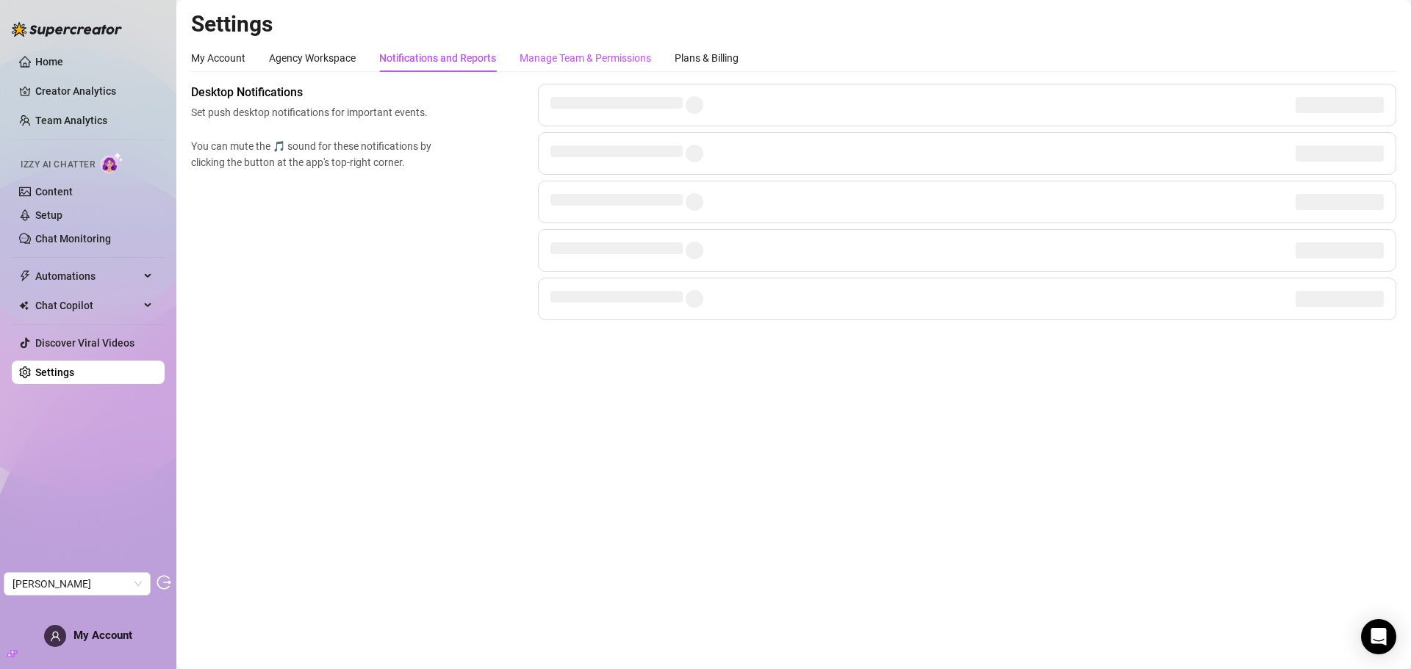
click at [557, 55] on div "Manage Team & Permissions" at bounding box center [585, 58] width 132 height 16
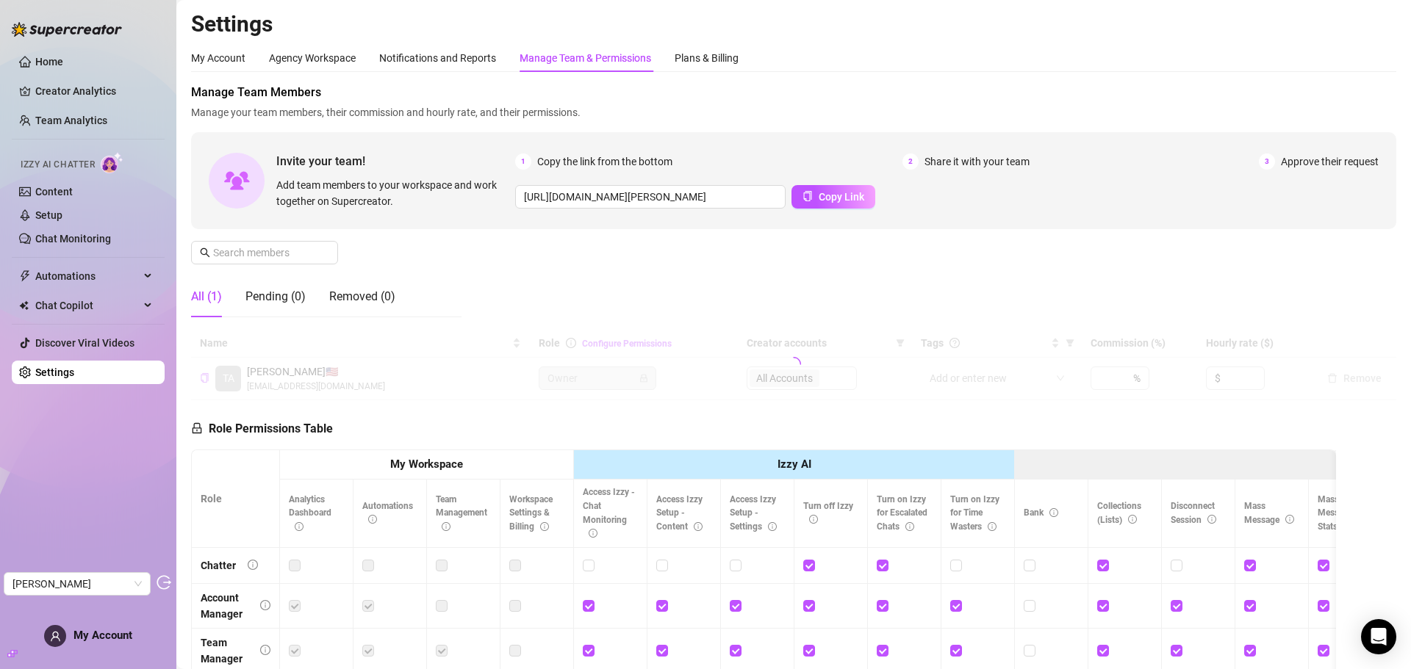
scroll to position [147, 0]
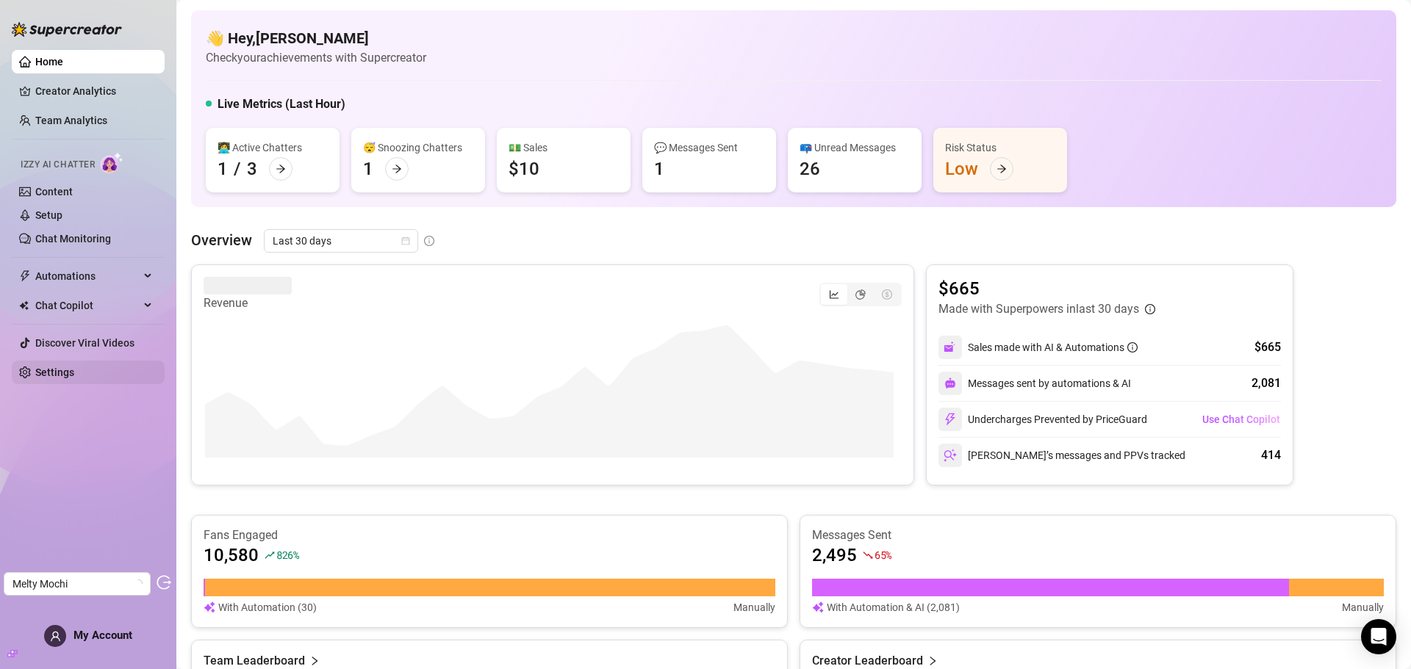
click at [74, 367] on link "Settings" at bounding box center [54, 373] width 39 height 12
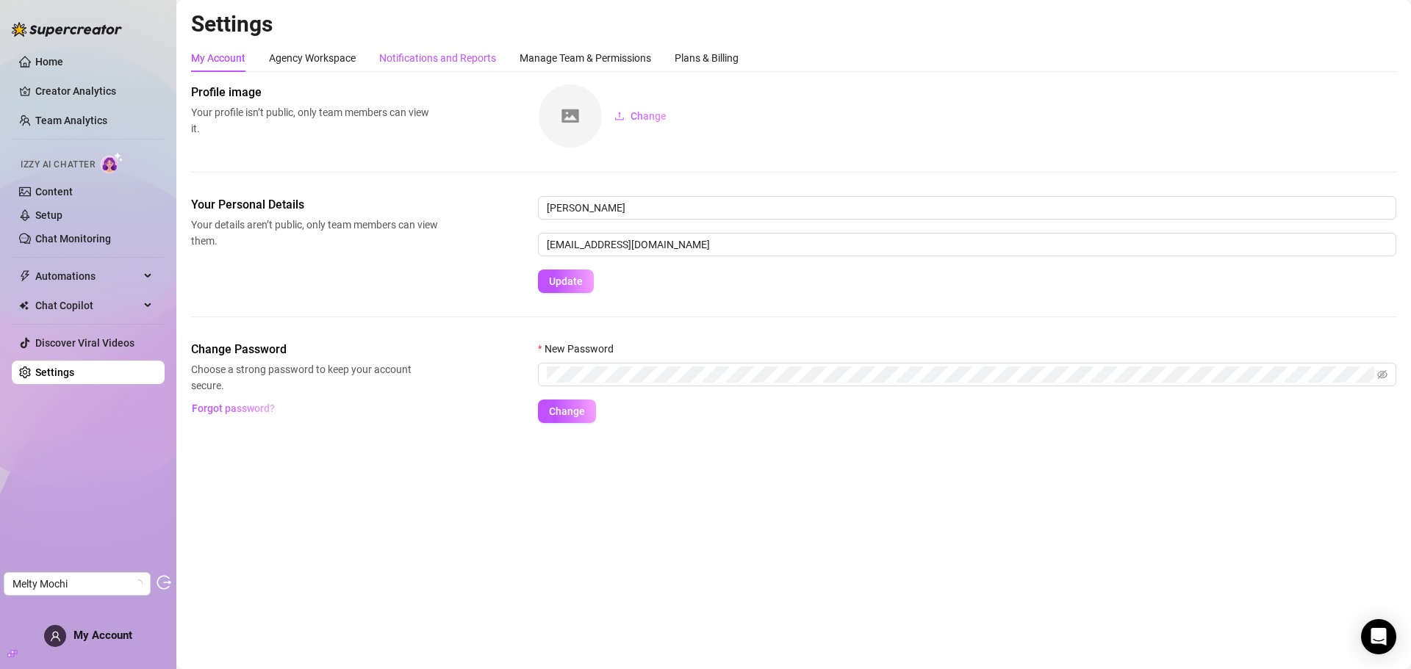
click at [443, 61] on div "Notifications and Reports" at bounding box center [437, 58] width 117 height 16
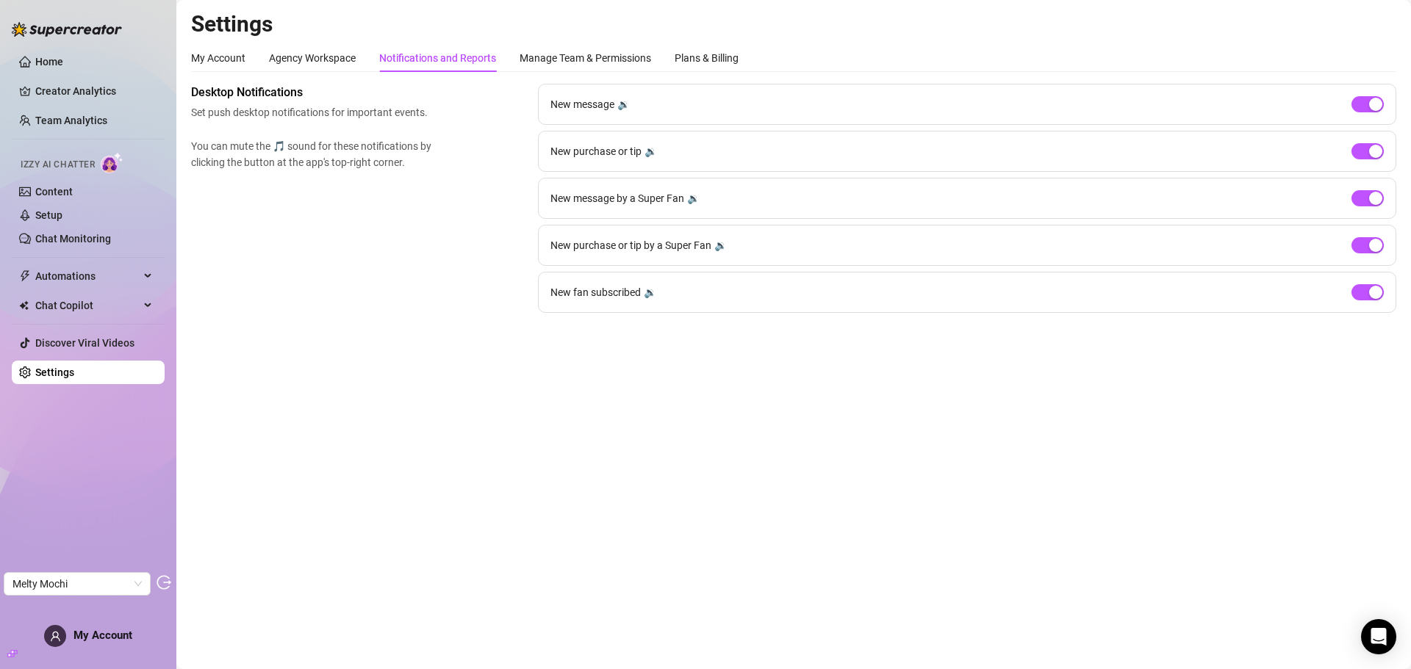
click at [246, 60] on div "My Account Agency Workspace Tab 3 of 5 Notifications and Reports Manage Team & …" at bounding box center [464, 58] width 547 height 28
click at [727, 57] on div "Plans & Billing" at bounding box center [706, 58] width 64 height 16
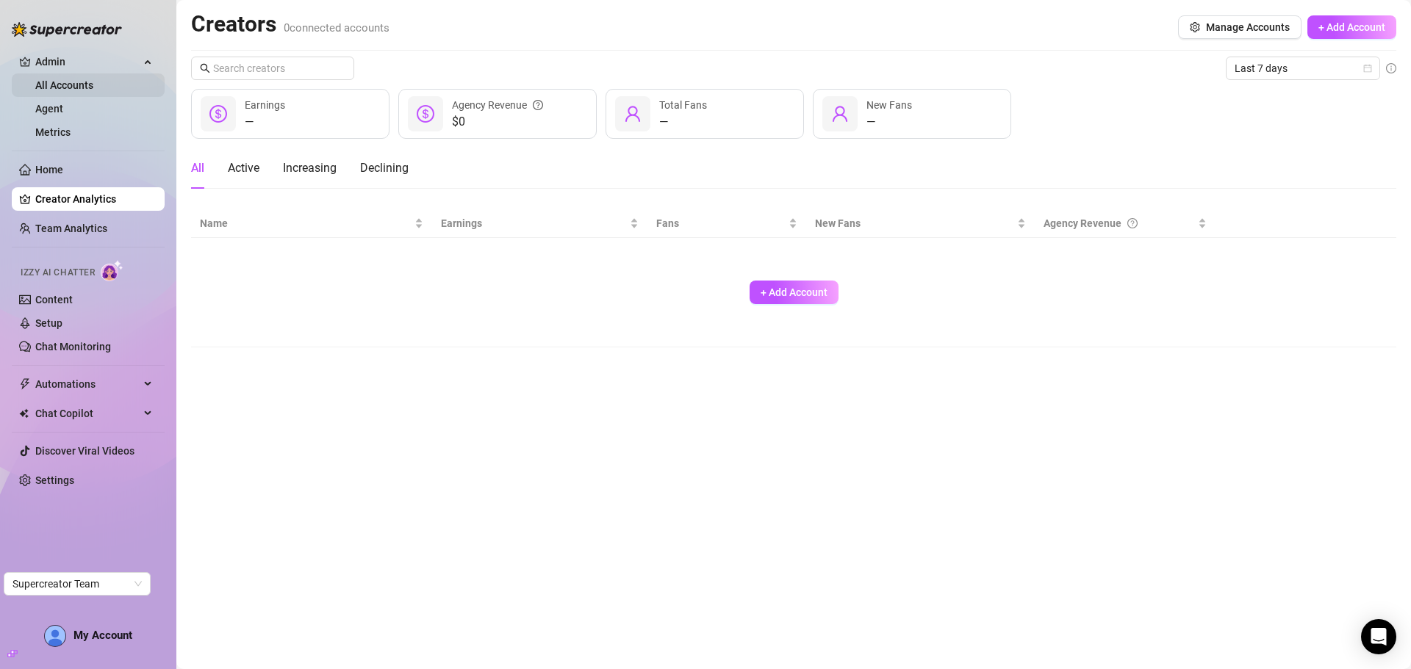
click at [93, 79] on link "All Accounts" at bounding box center [64, 85] width 58 height 12
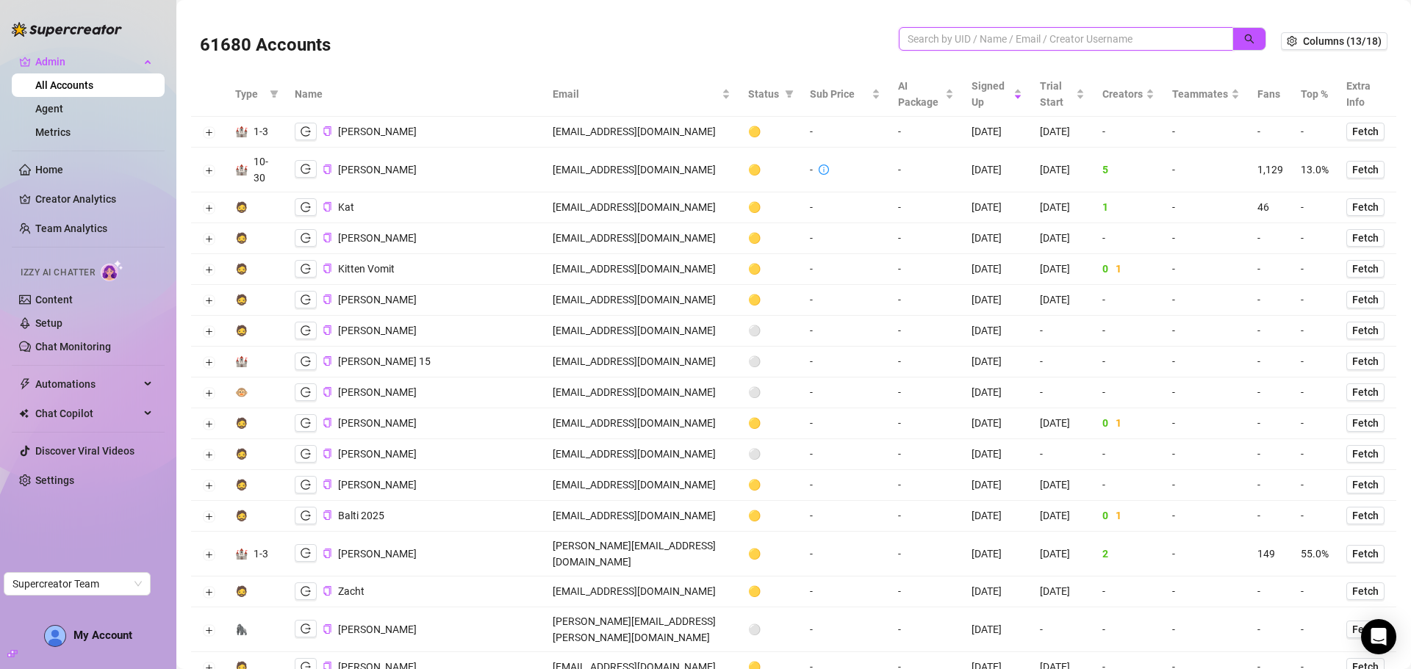
click at [1109, 44] on input "search" at bounding box center [1059, 39] width 305 height 16
paste input "[EMAIL_ADDRESS][DOMAIN_NAME]"
click at [1233, 30] on button "button" at bounding box center [1249, 39] width 34 height 24
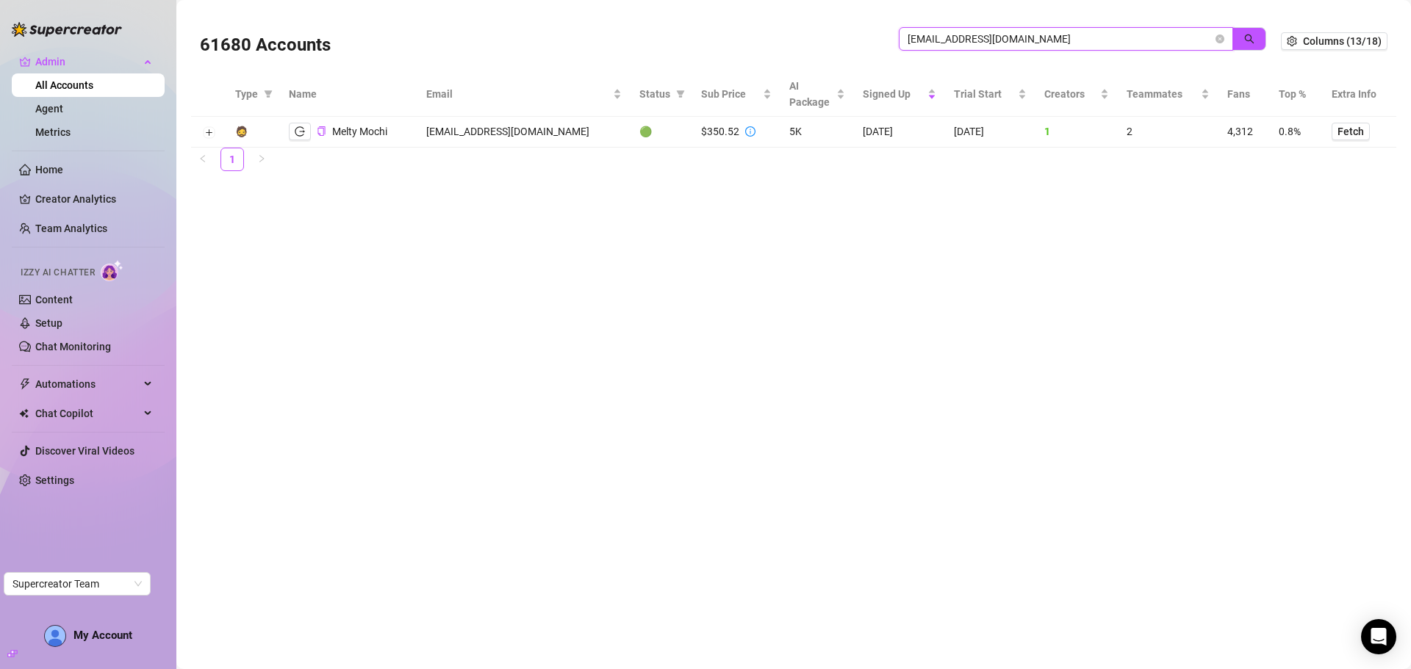
type input "[EMAIL_ADDRESS][DOMAIN_NAME]"
click at [206, 130] on button "Expand row" at bounding box center [209, 133] width 12 height 12
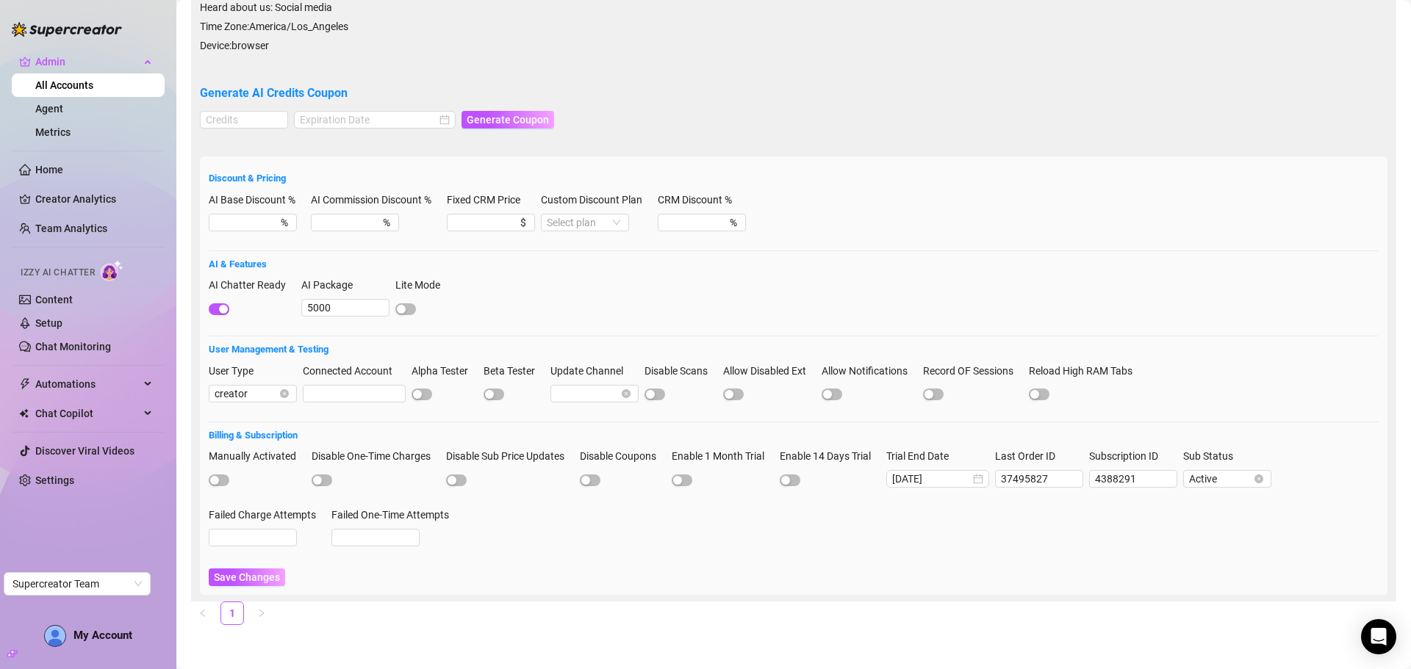
scroll to position [144, 0]
